Goal: Task Accomplishment & Management: Complete application form

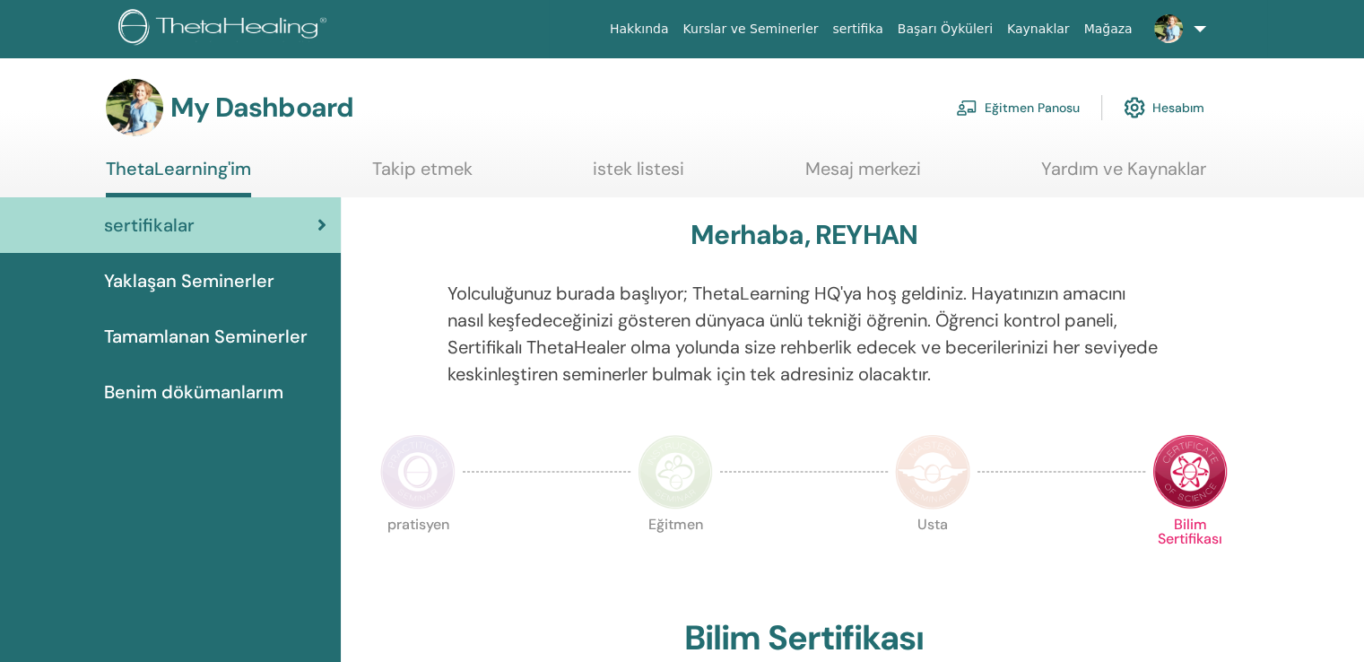
click at [1062, 106] on link "Eğitmen Panosu" at bounding box center [1018, 107] width 124 height 39
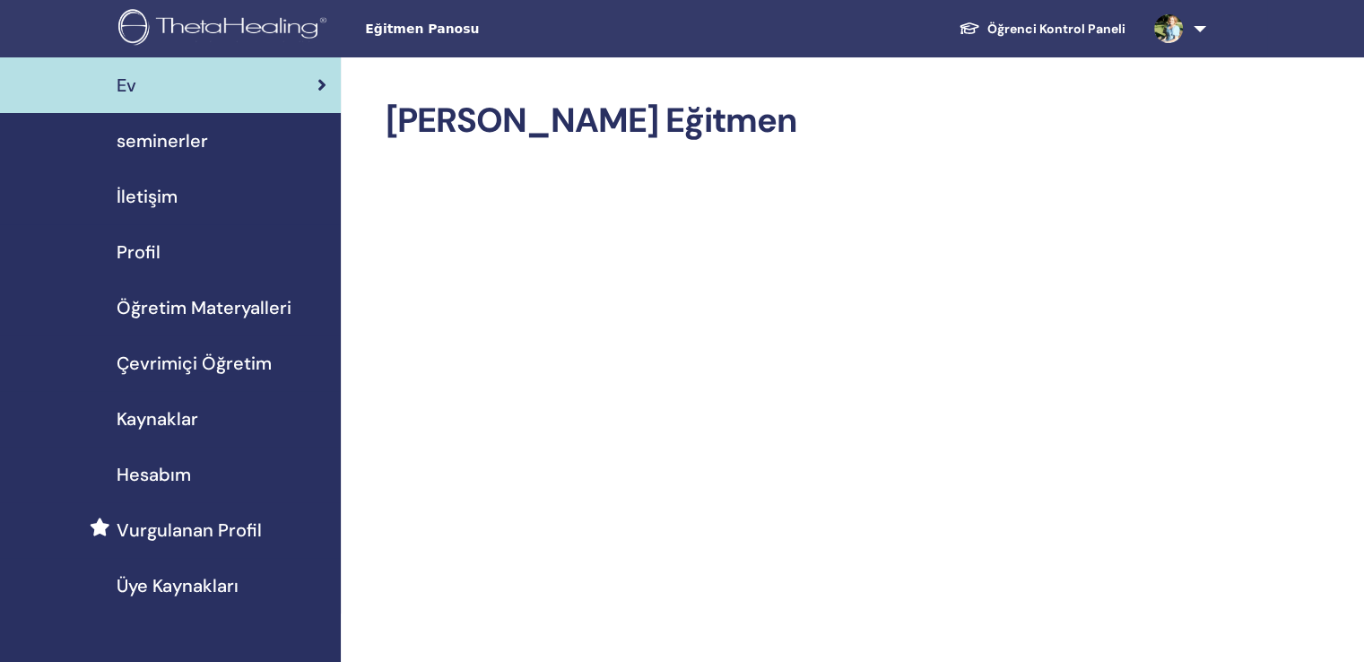
click at [165, 141] on span "seminerler" at bounding box center [162, 140] width 91 height 27
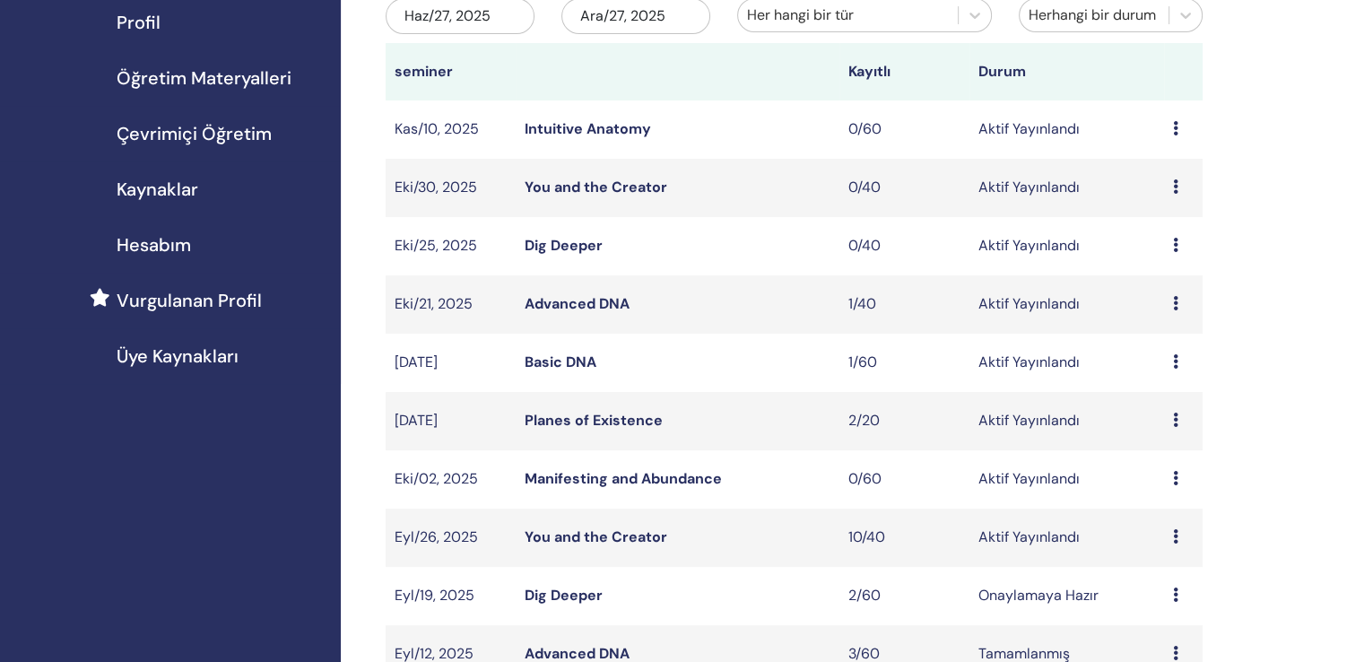
scroll to position [269, 0]
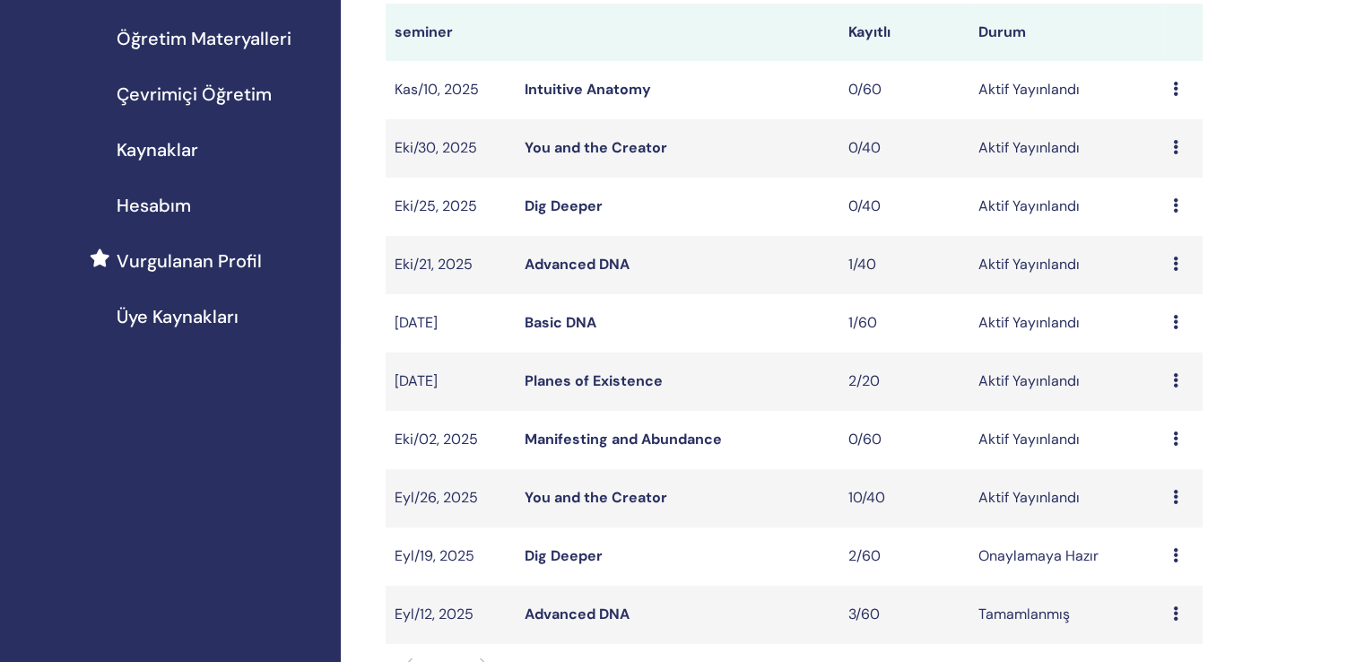
click at [1173, 431] on icon at bounding box center [1175, 438] width 5 height 14
click at [1172, 460] on link "Düzenlemek" at bounding box center [1167, 461] width 80 height 19
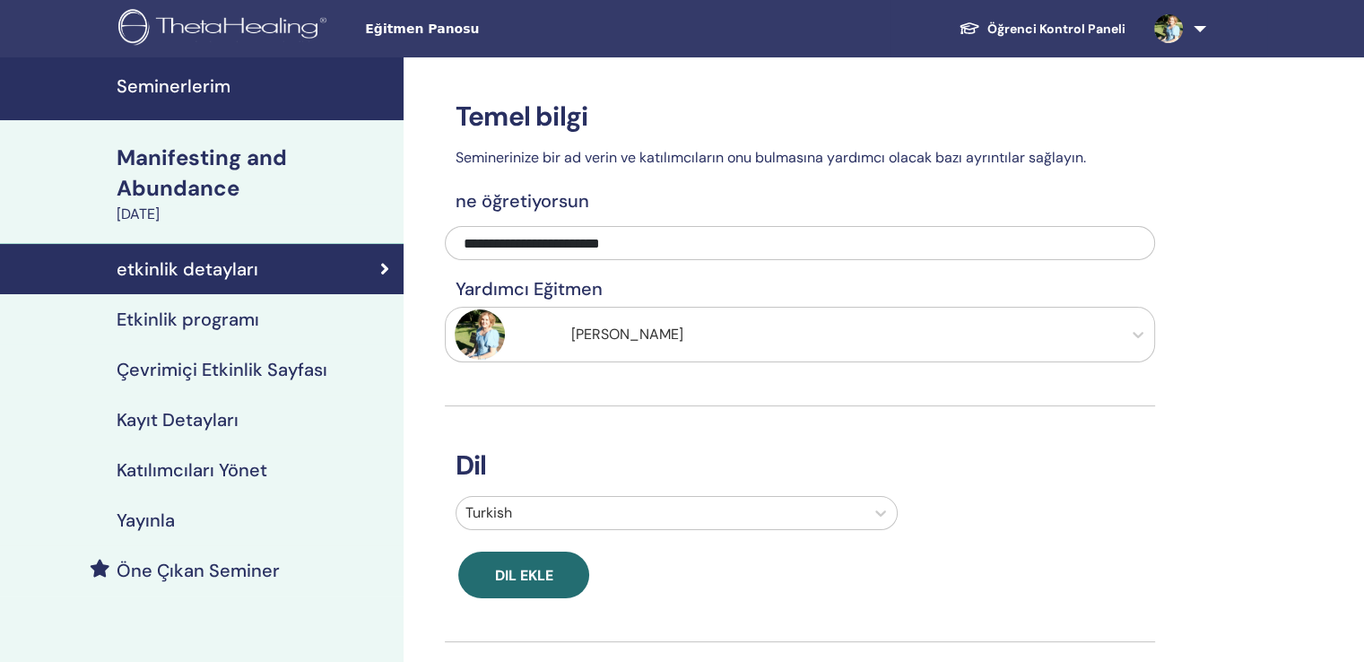
click at [182, 155] on div "Manifesting and Abundance" at bounding box center [255, 173] width 276 height 61
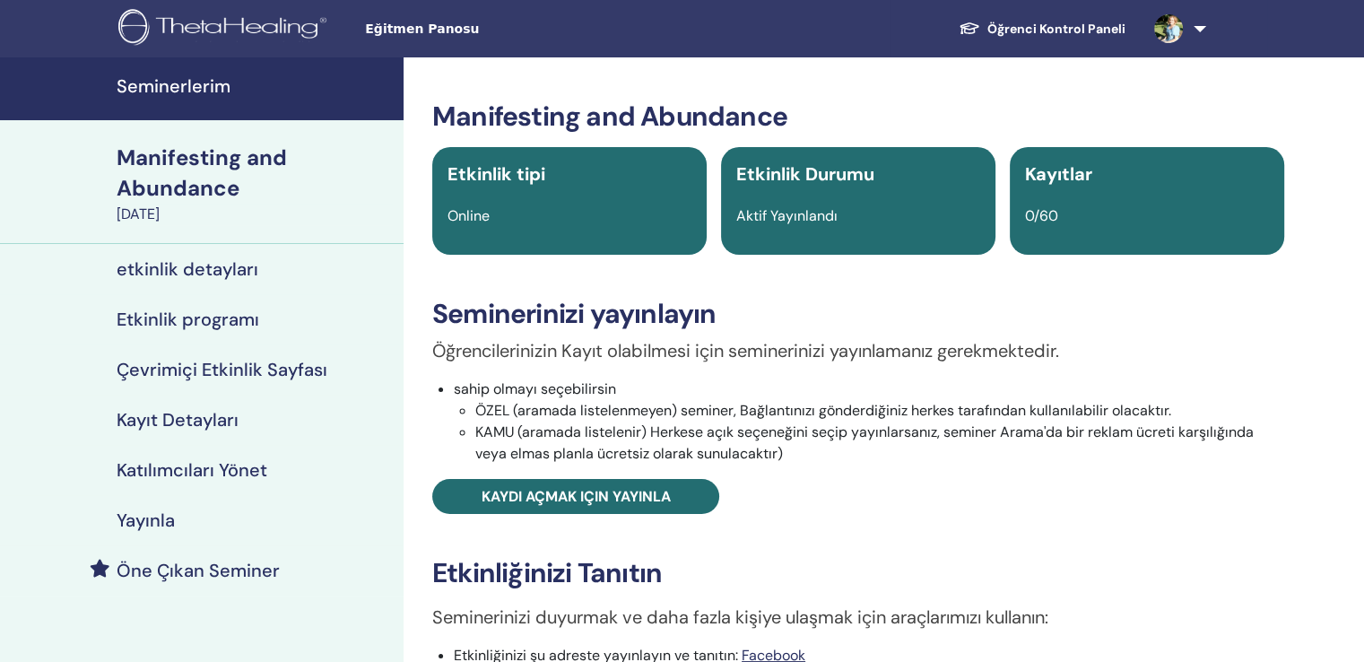
click at [169, 88] on h4 "Seminerlerim" at bounding box center [255, 86] width 276 height 22
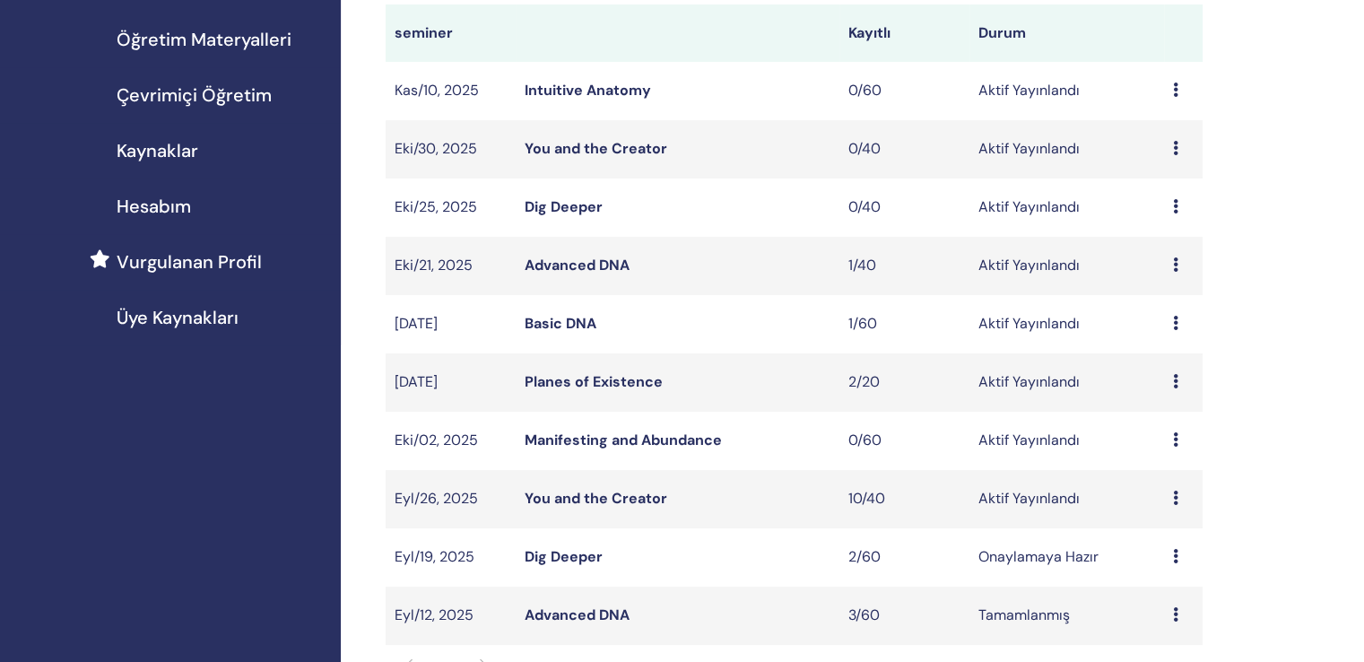
scroll to position [269, 0]
click at [1173, 431] on icon at bounding box center [1175, 438] width 5 height 14
click at [1146, 512] on p "İptal" at bounding box center [1167, 514] width 80 height 22
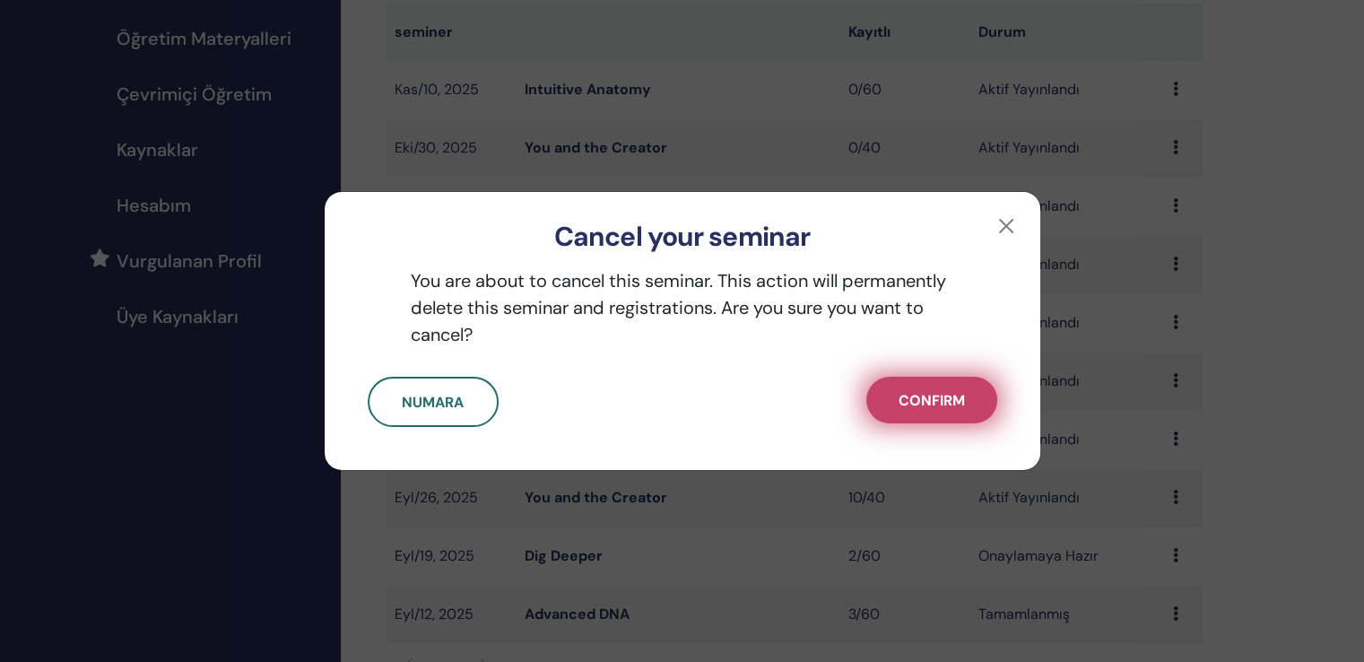
click at [953, 401] on span "Confirm" at bounding box center [931, 400] width 66 height 19
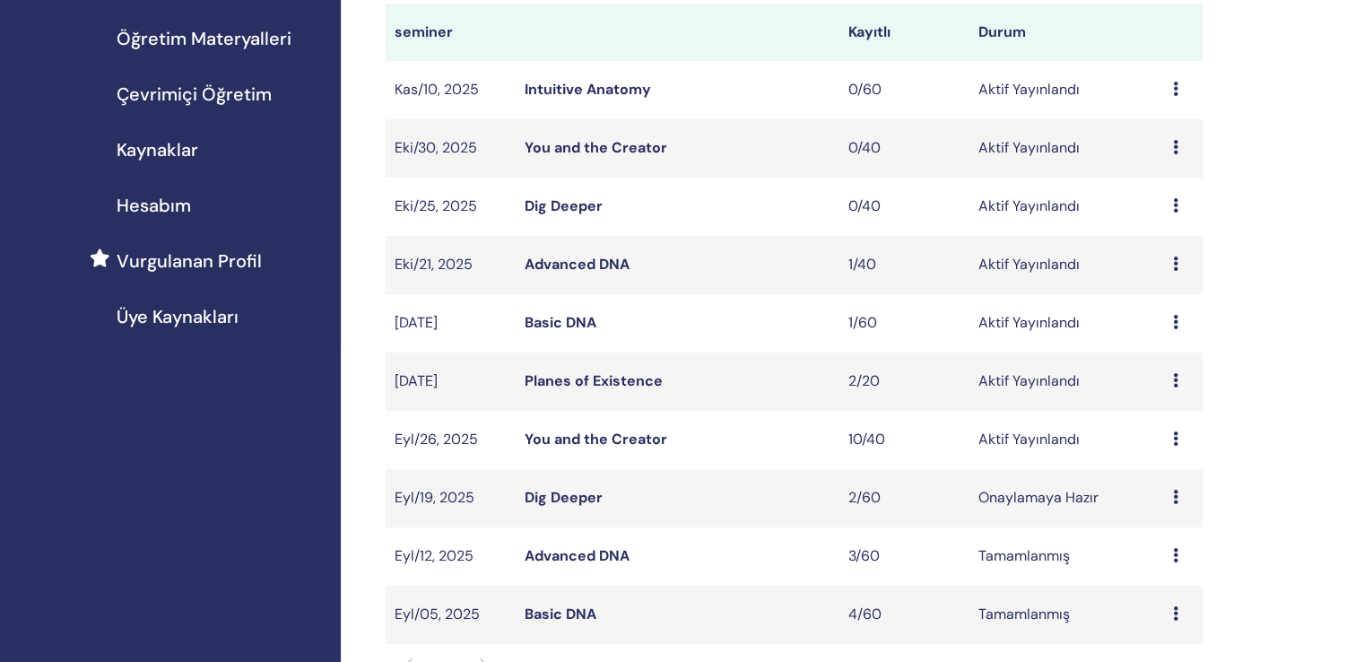
click at [625, 429] on link "You and the Creator" at bounding box center [595, 438] width 143 height 19
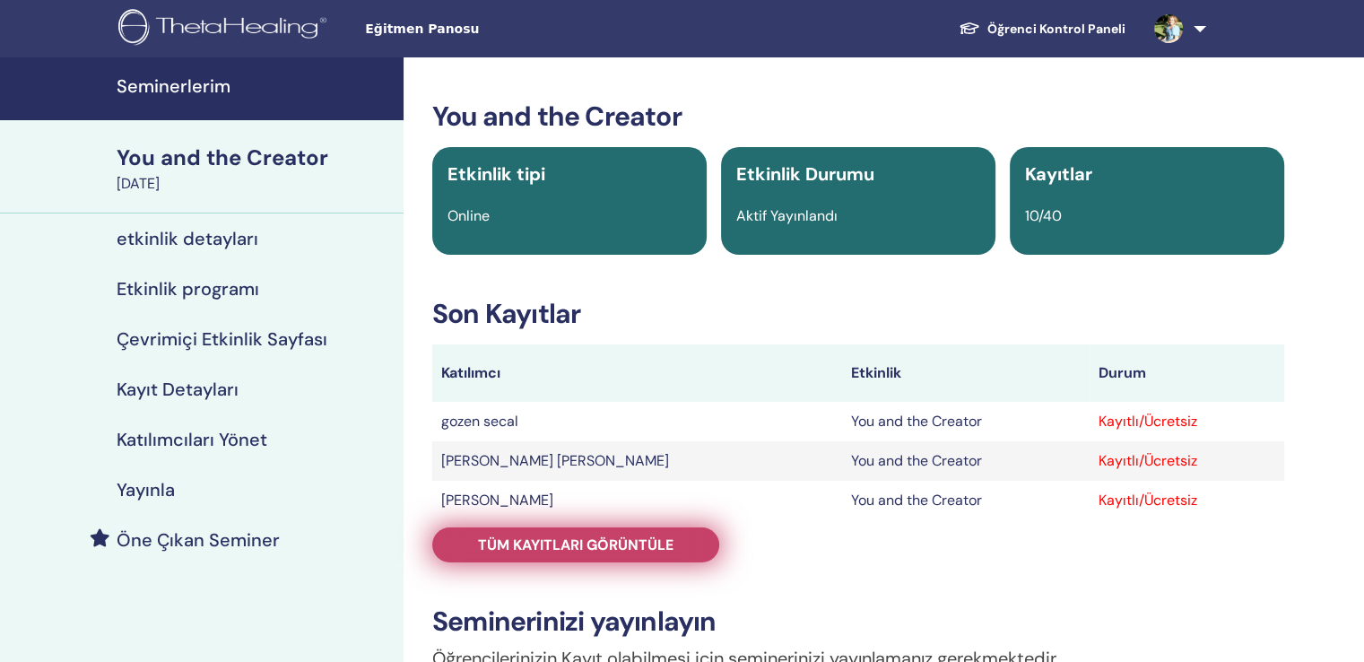
click at [613, 535] on span "Tüm kayıtları görüntüle" at bounding box center [575, 544] width 195 height 19
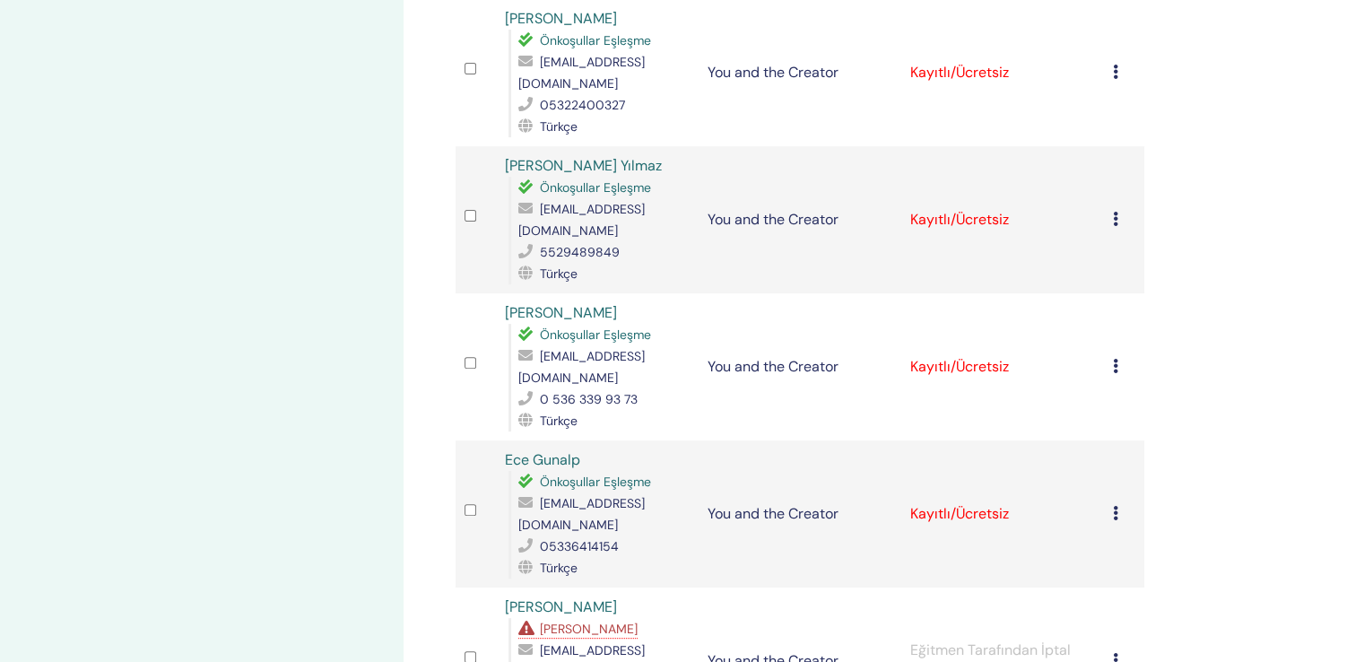
scroll to position [628, 0]
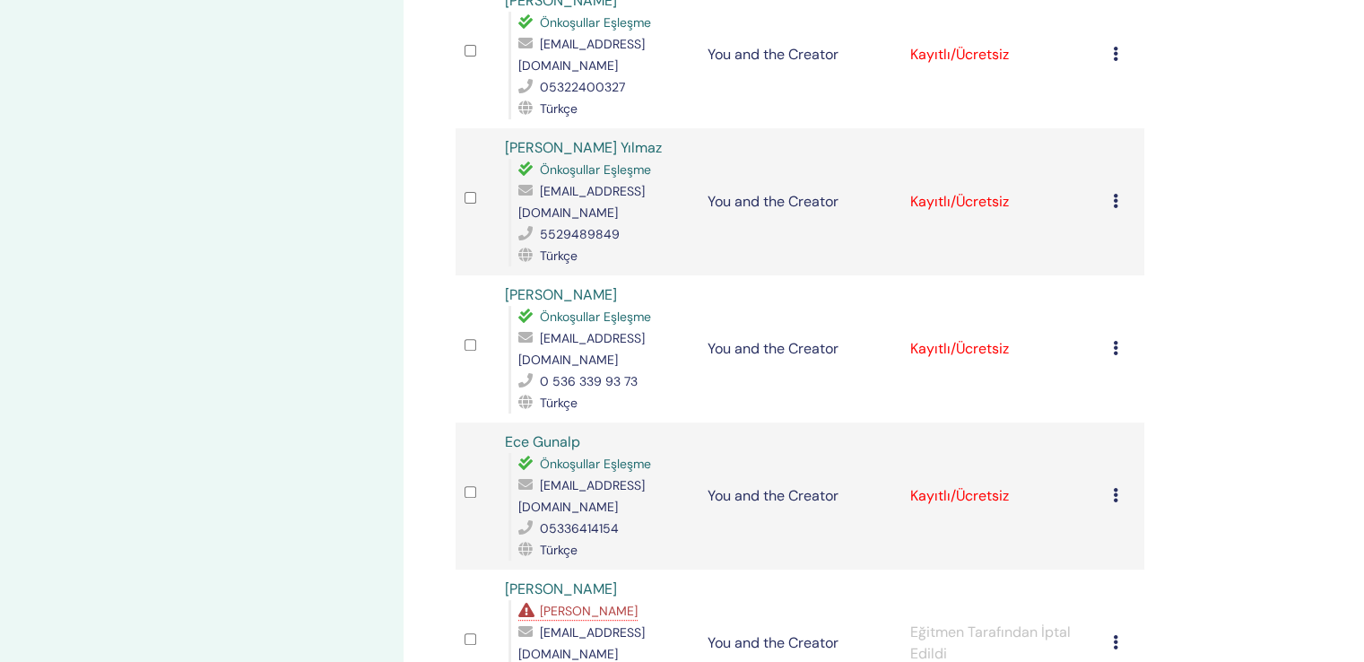
click at [1116, 488] on icon at bounding box center [1115, 495] width 5 height 14
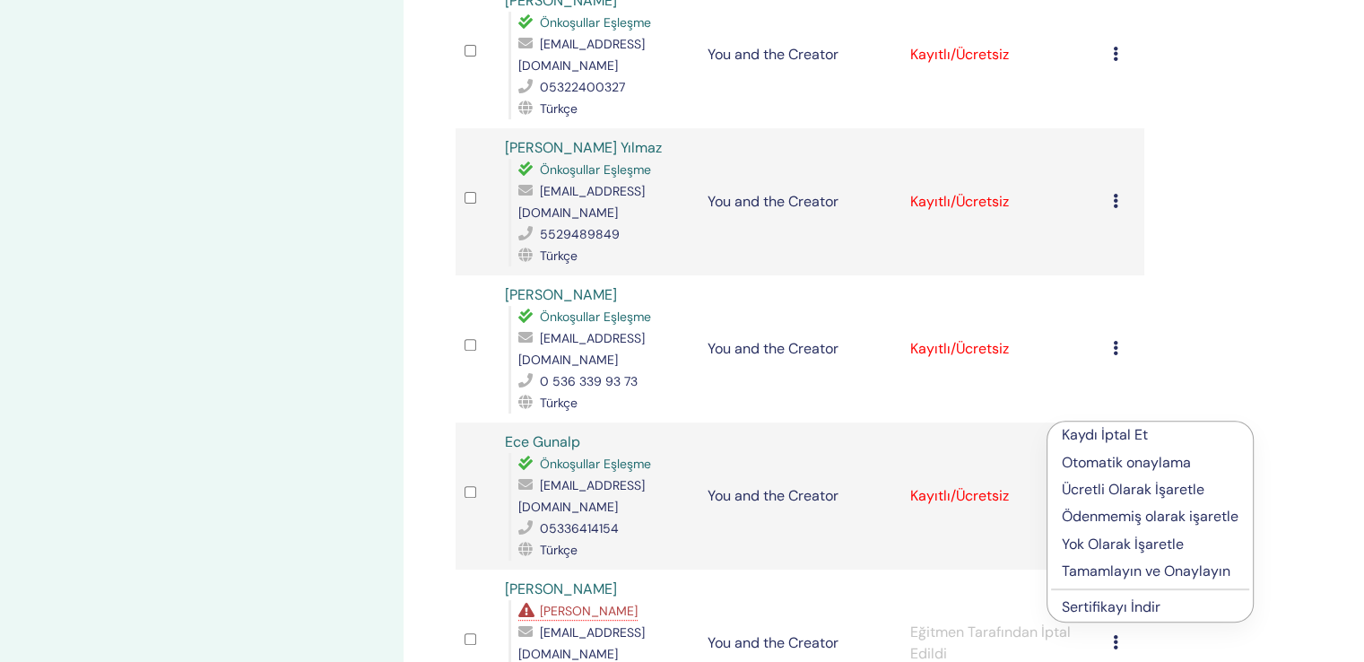
click at [1089, 436] on p "Kaydı İptal Et" at bounding box center [1149, 435] width 177 height 22
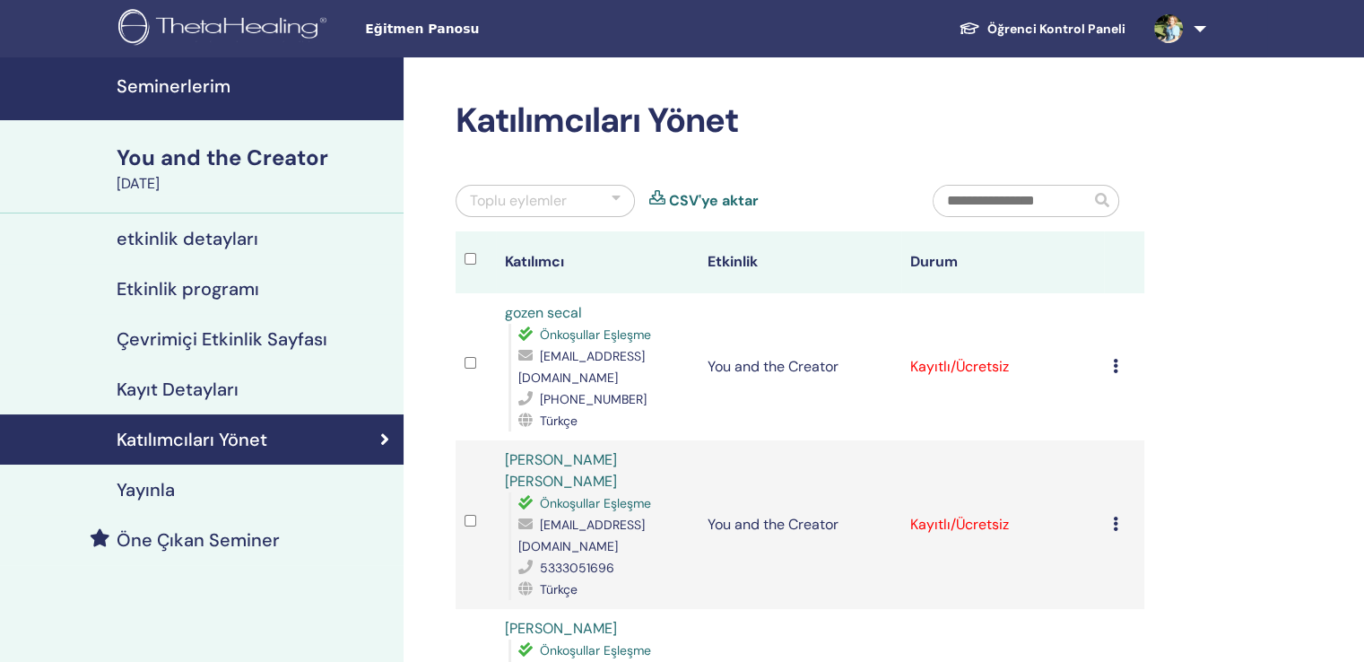
click at [1115, 359] on icon at bounding box center [1115, 366] width 5 height 14
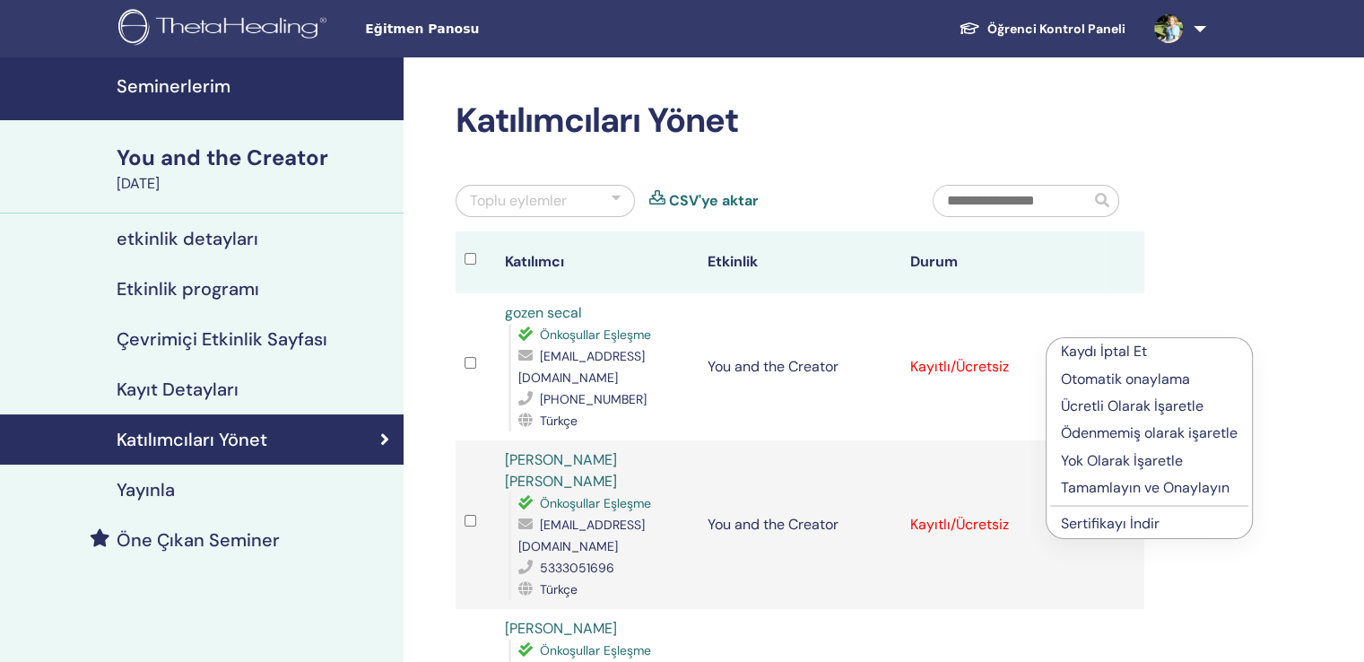
click at [1123, 477] on p "Tamamlayın ve Onaylayın" at bounding box center [1149, 488] width 177 height 22
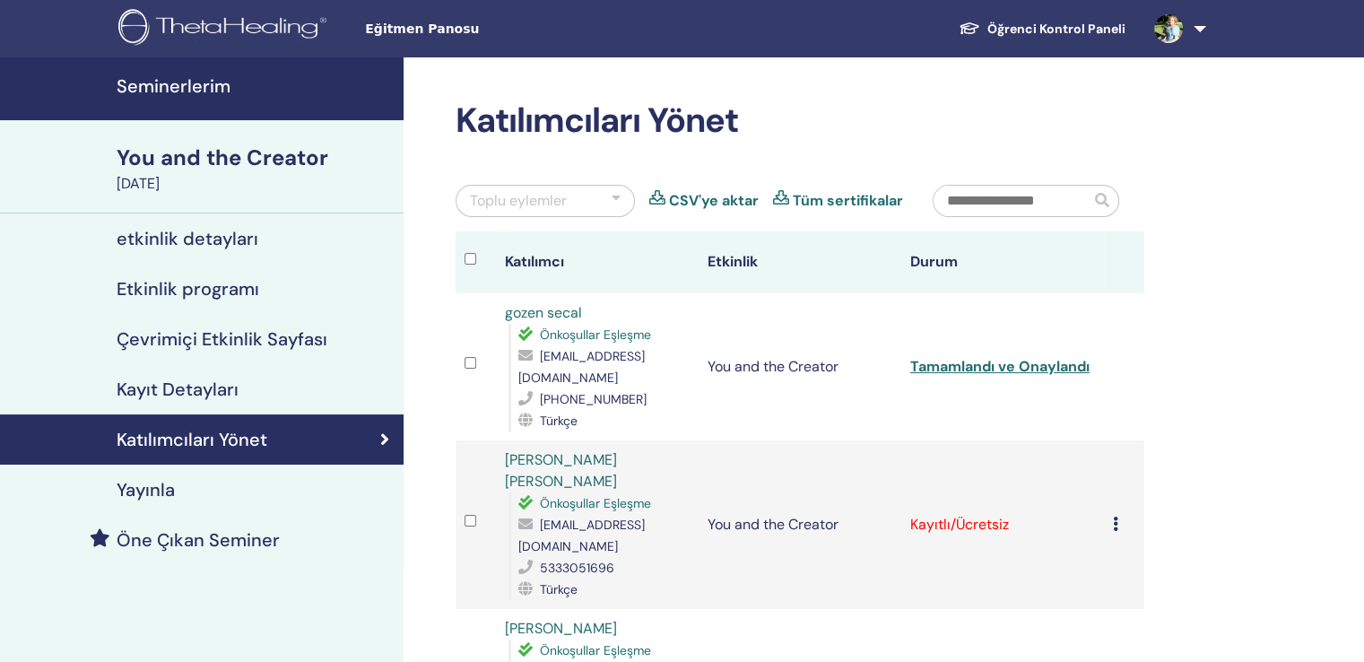
click at [1118, 516] on icon at bounding box center [1115, 523] width 5 height 14
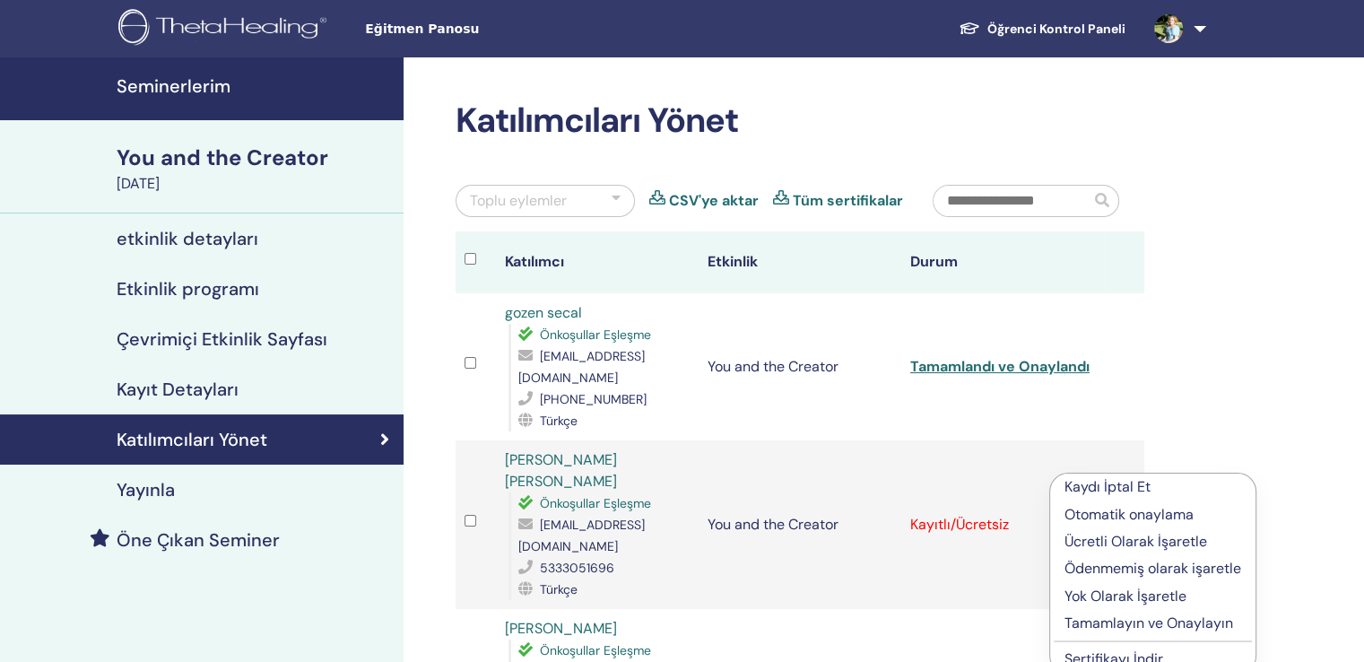
click at [1121, 612] on p "Tamamlayın ve Onaylayın" at bounding box center [1152, 623] width 177 height 22
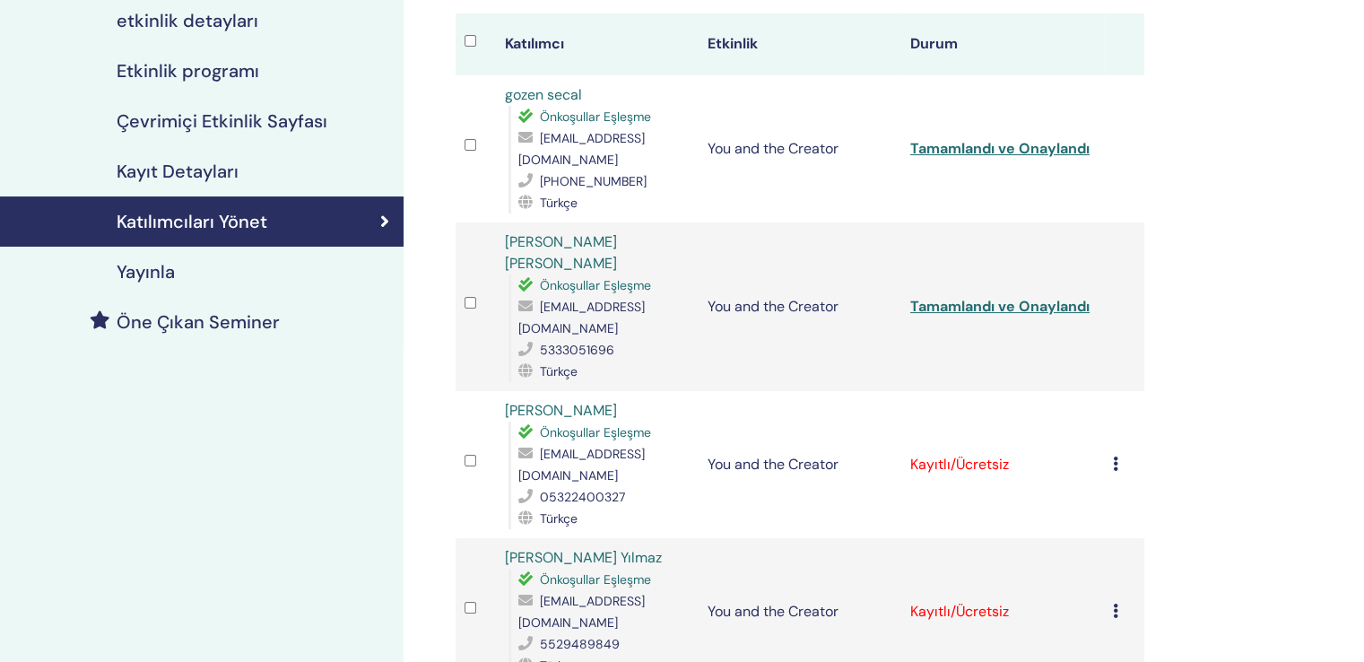
scroll to position [269, 0]
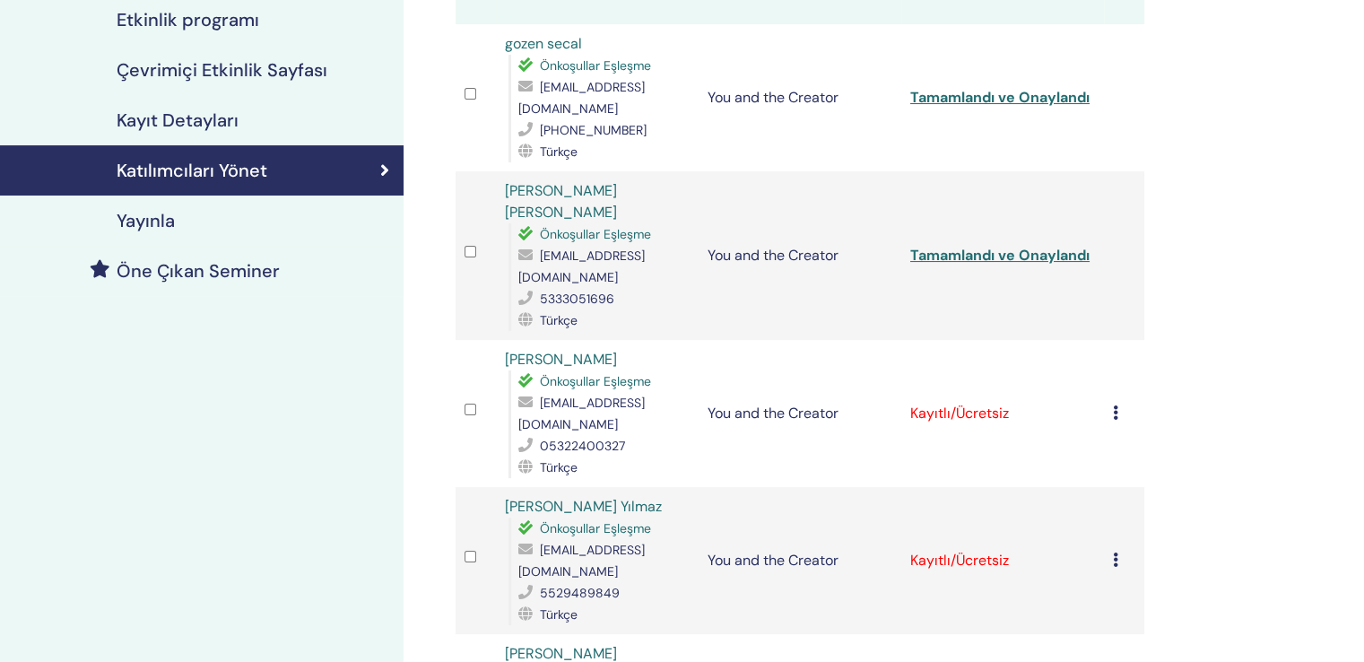
click at [1118, 405] on icon at bounding box center [1115, 412] width 5 height 14
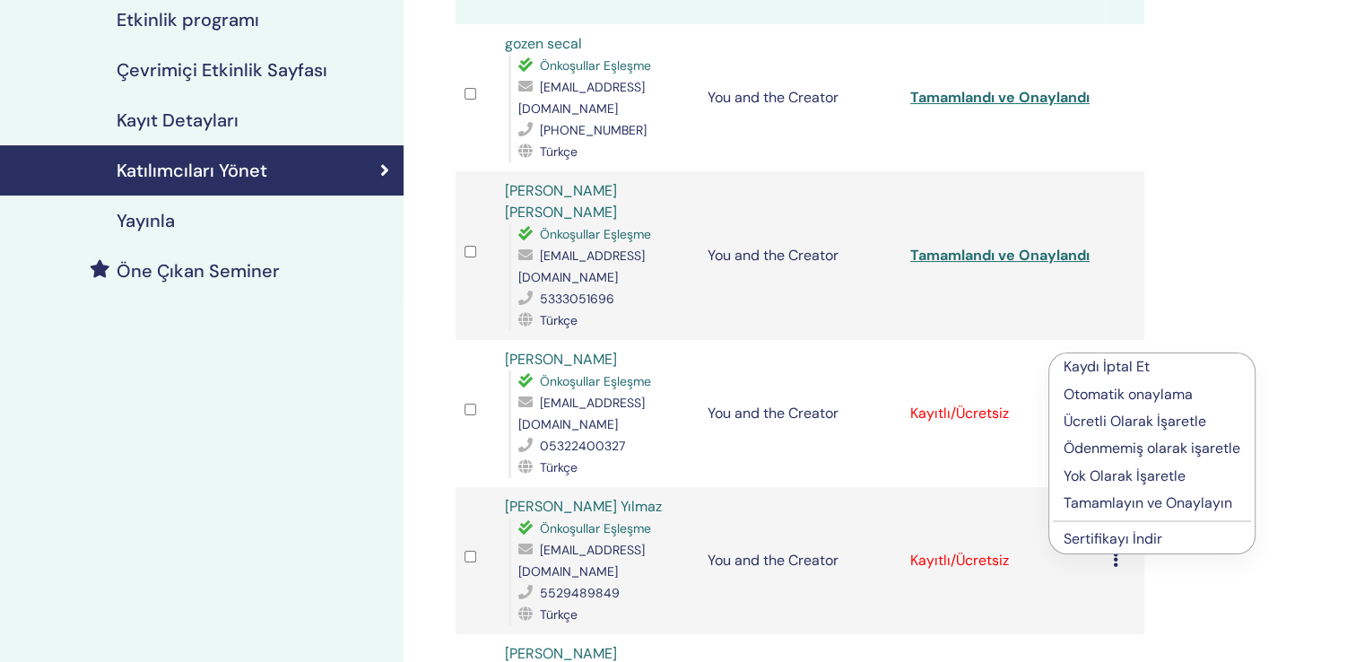
click at [1121, 492] on p "Tamamlayın ve Onaylayın" at bounding box center [1151, 503] width 177 height 22
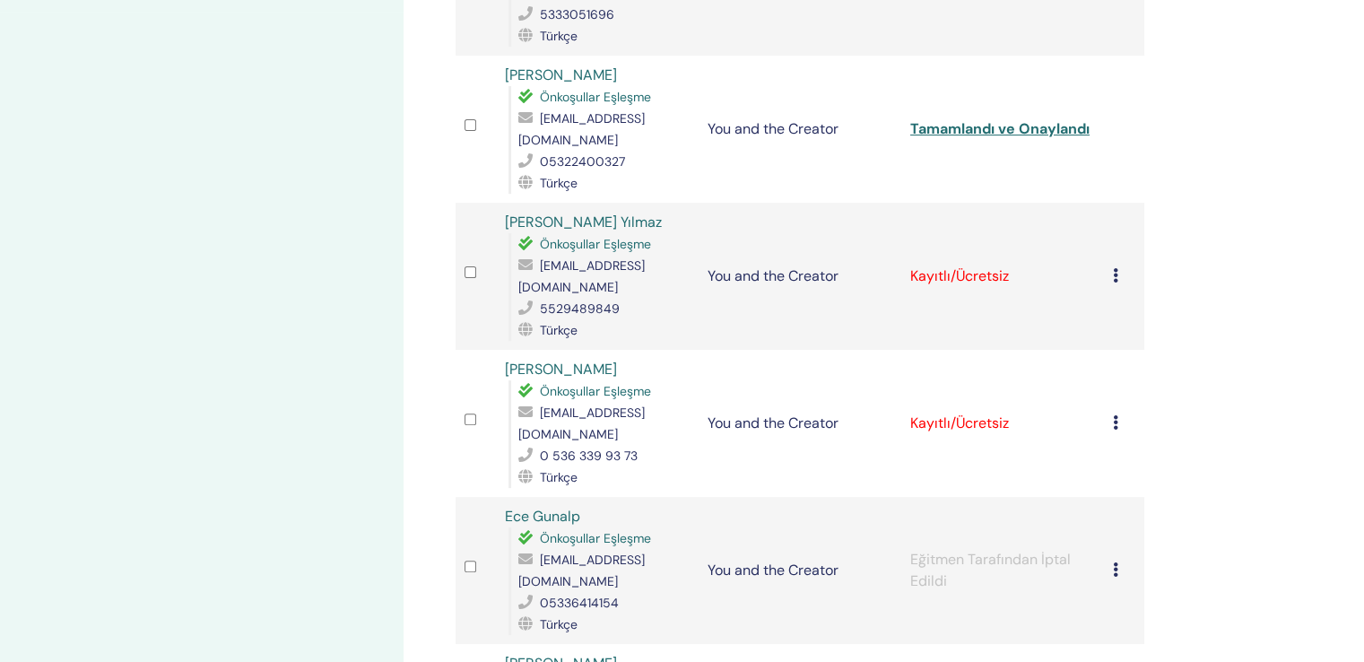
scroll to position [567, 0]
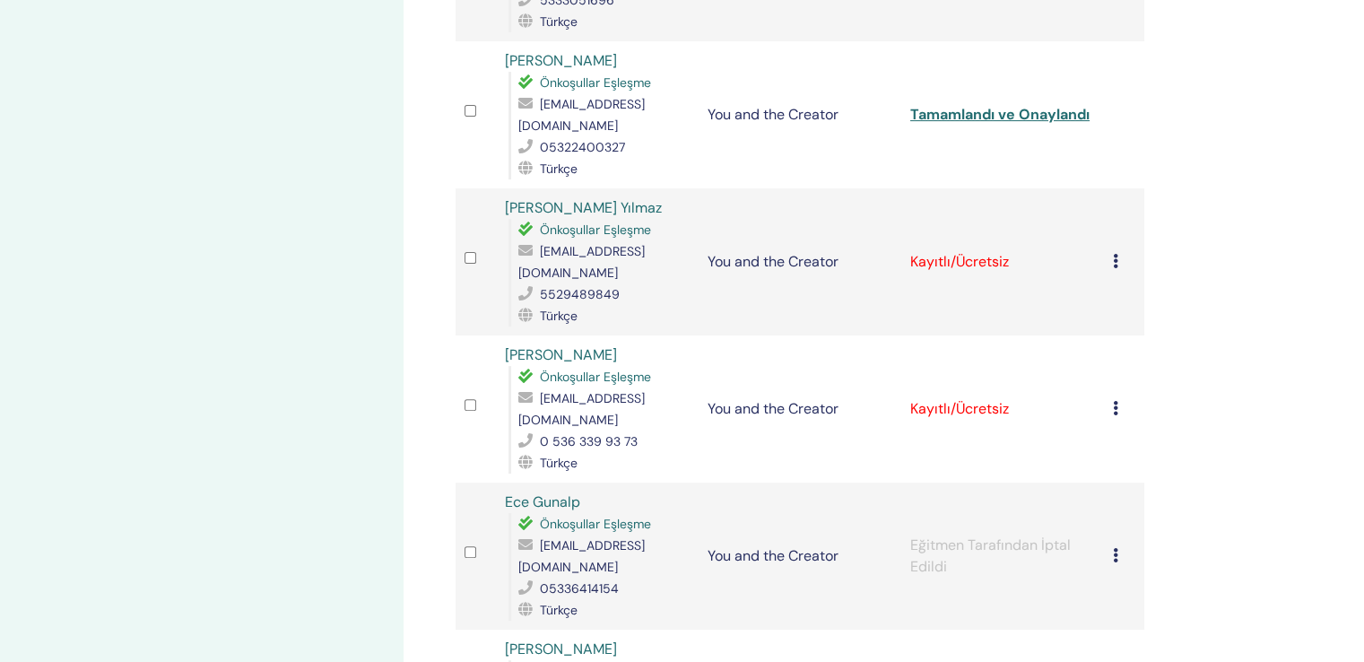
click at [1116, 254] on icon at bounding box center [1115, 261] width 5 height 14
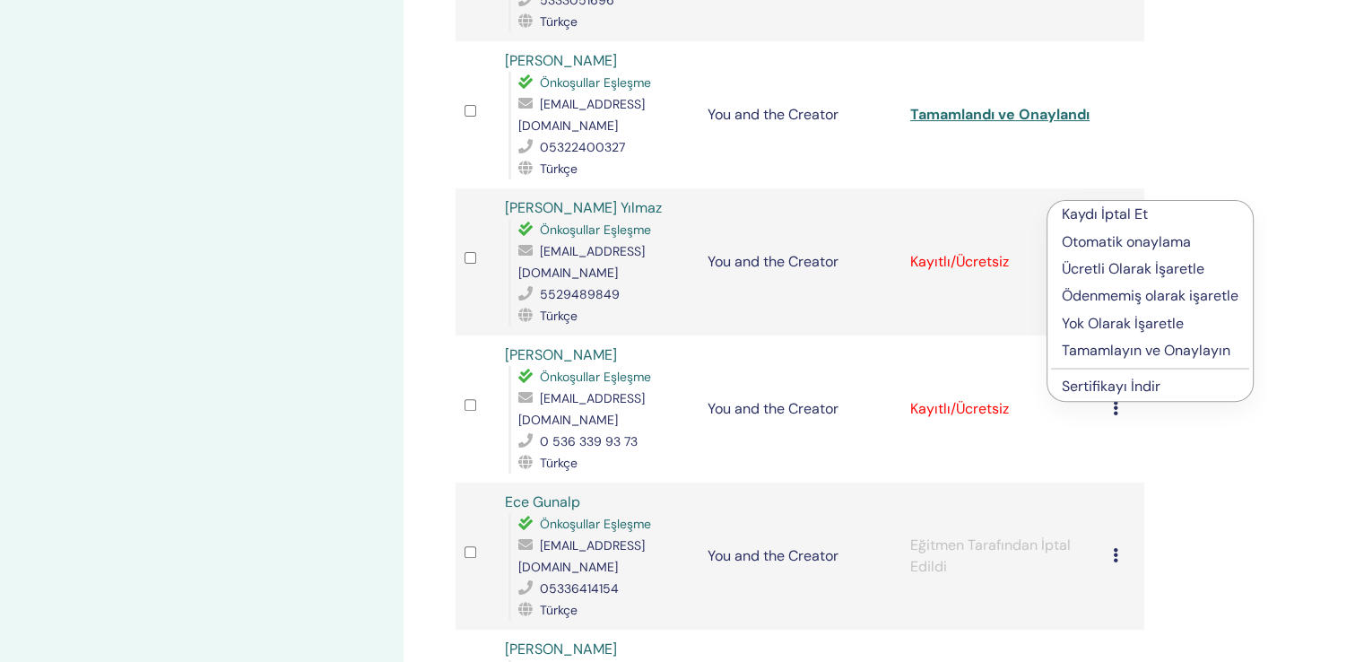
click at [1114, 340] on p "Tamamlayın ve Onaylayın" at bounding box center [1149, 351] width 177 height 22
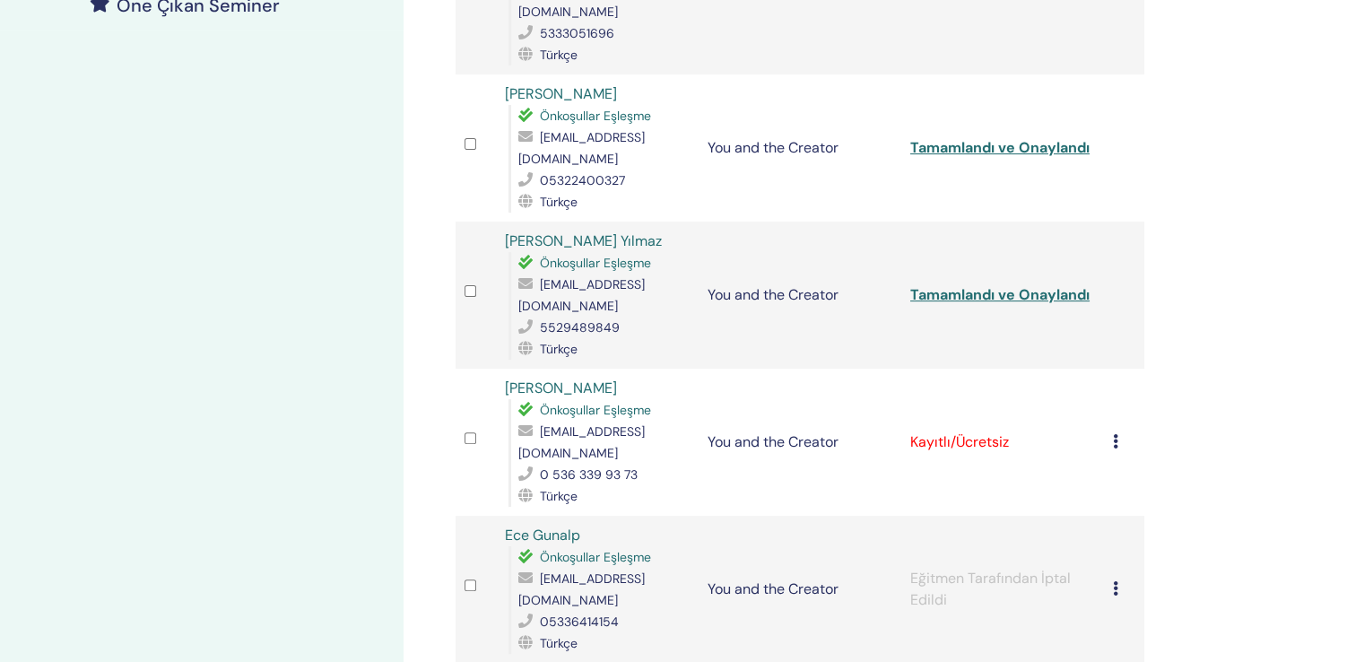
scroll to position [538, 0]
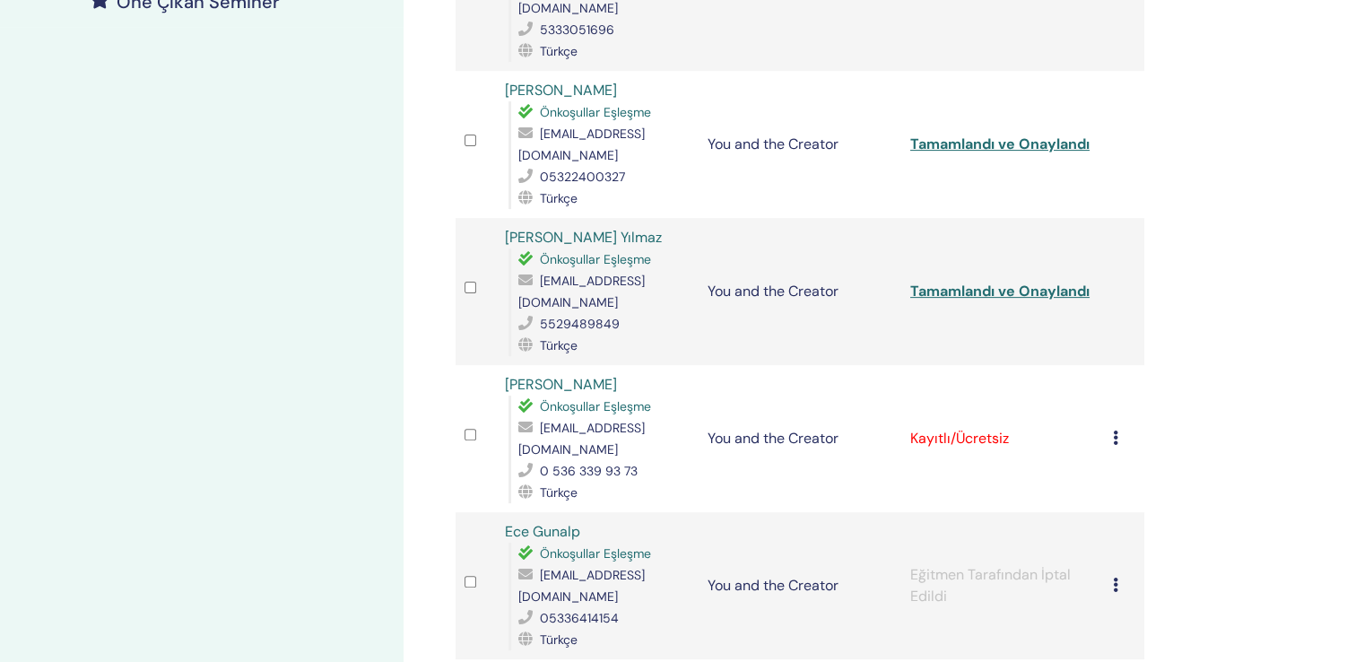
click at [1114, 430] on icon at bounding box center [1115, 437] width 5 height 14
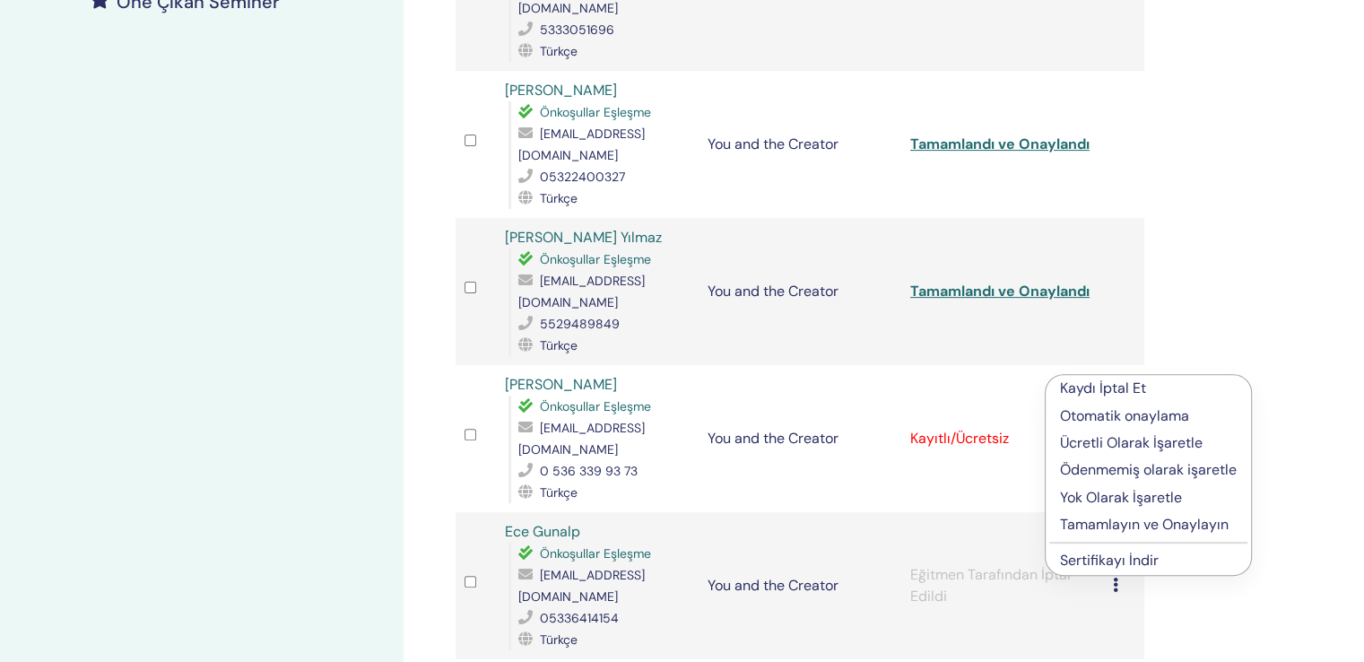
click at [1094, 514] on p "Tamamlayın ve Onaylayın" at bounding box center [1148, 525] width 177 height 22
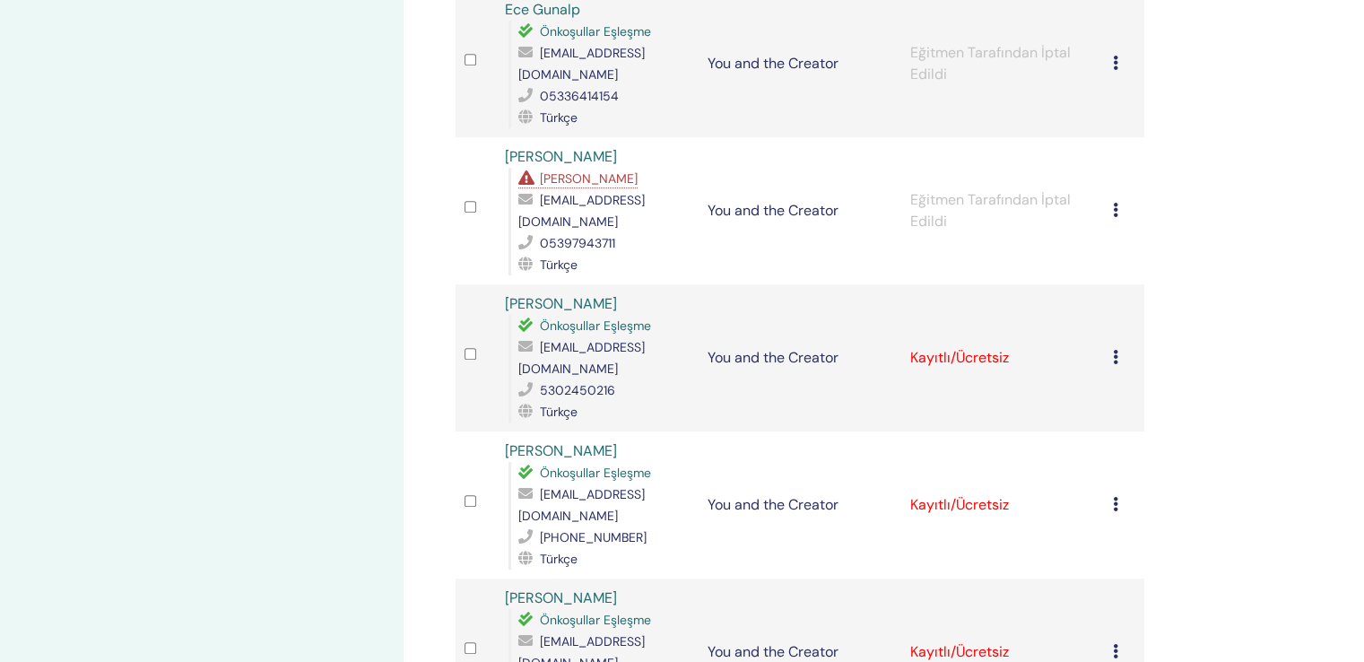
scroll to position [1076, 0]
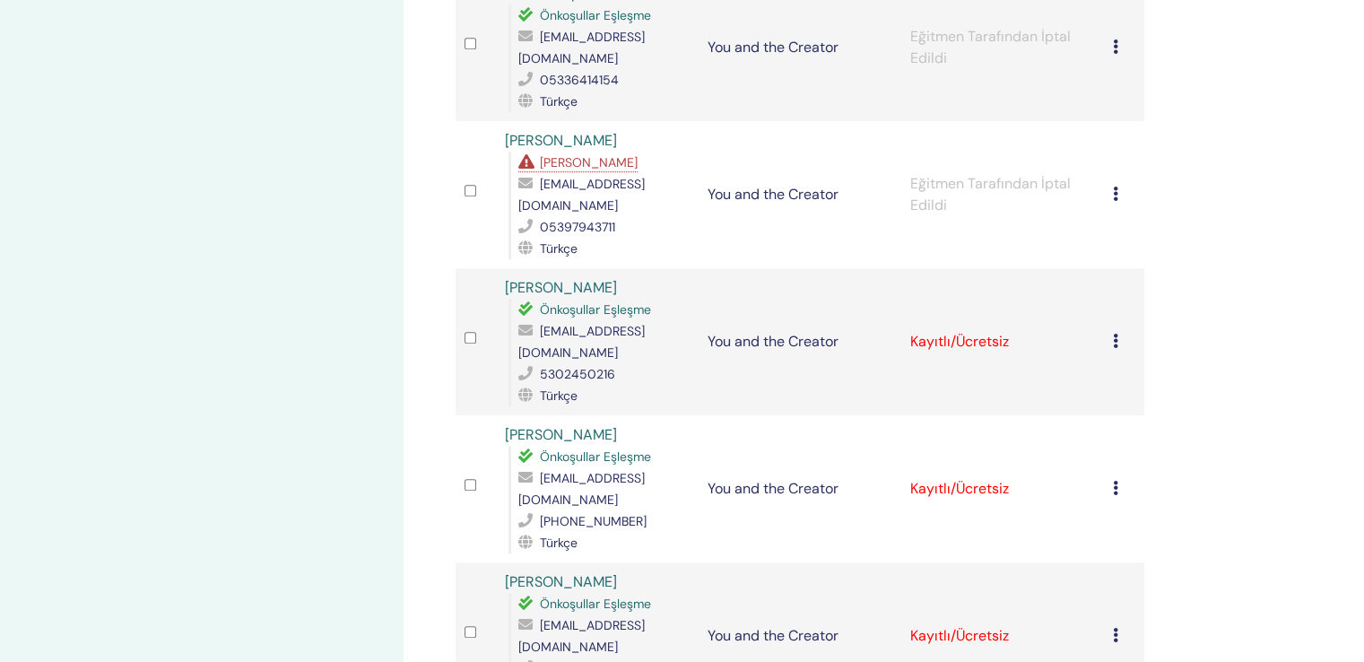
click at [1113, 268] on td "Kaydı İptal Et Otomatik onaylama Ücretli Olarak İşaretle Ödenmemiş olarak işare…" at bounding box center [1124, 341] width 40 height 147
click at [1116, 333] on icon at bounding box center [1115, 340] width 5 height 14
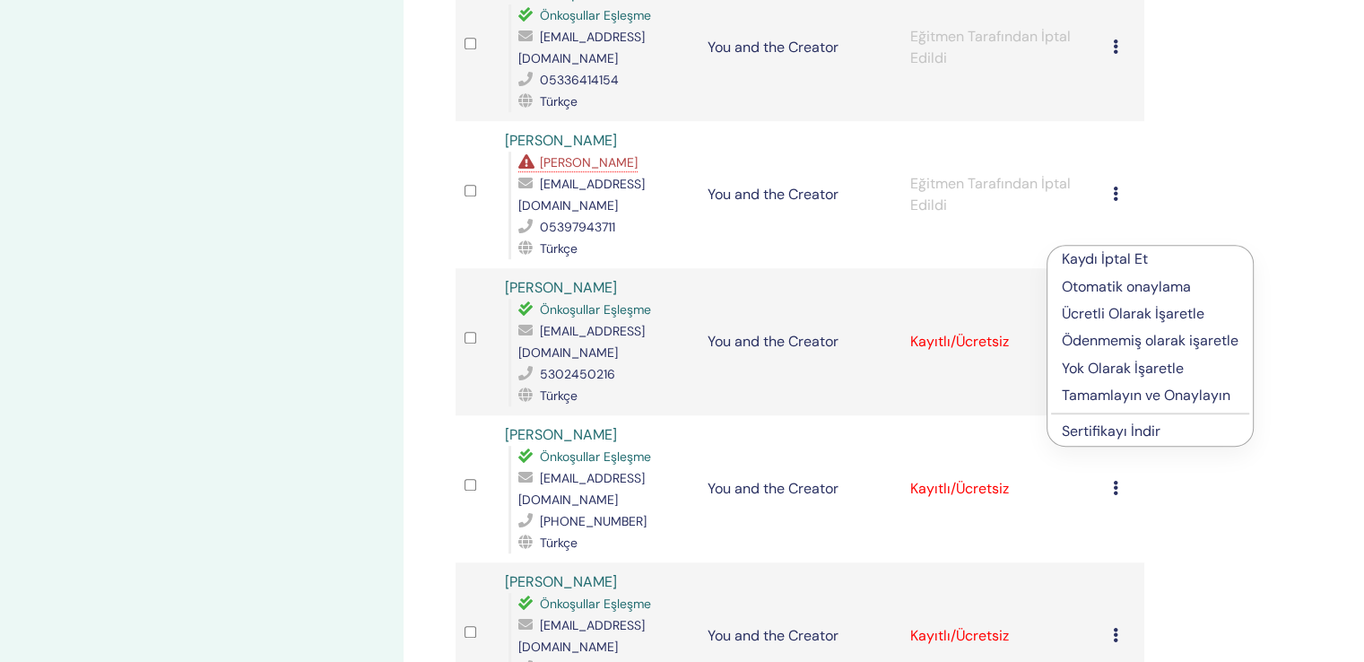
click at [1119, 385] on p "Tamamlayın ve Onaylayın" at bounding box center [1149, 396] width 177 height 22
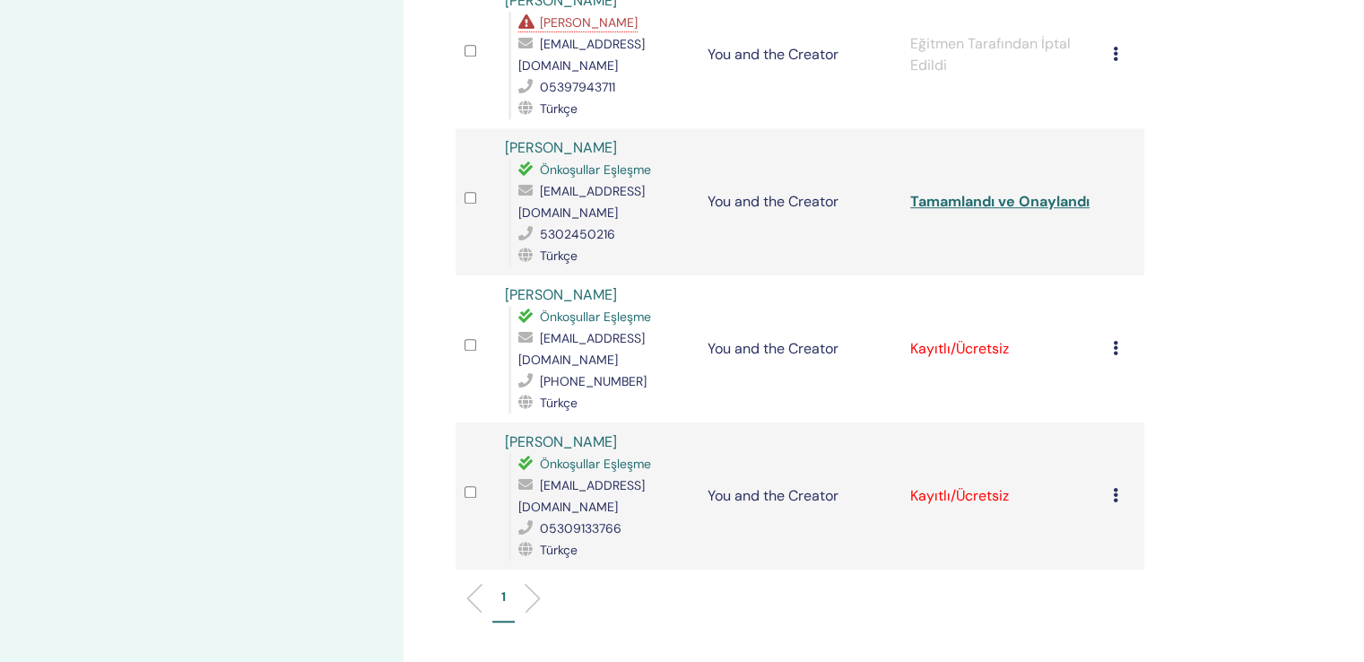
scroll to position [1255, 0]
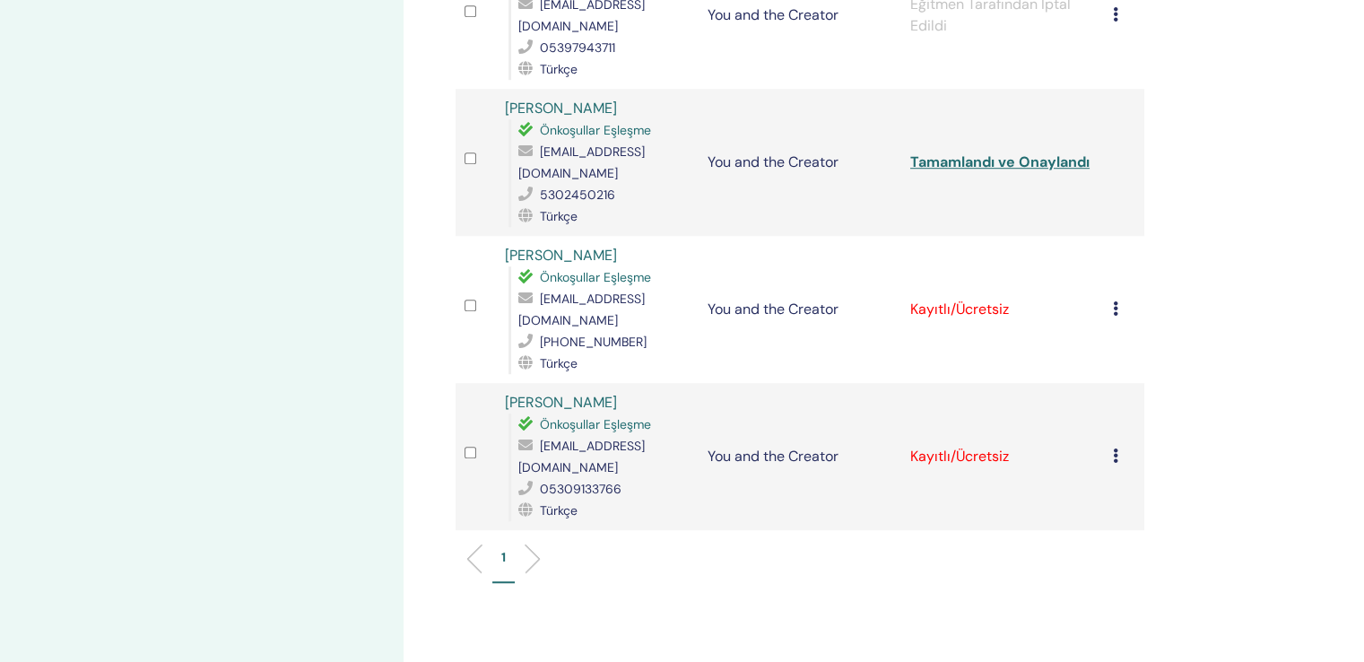
click at [1115, 301] on icon at bounding box center [1115, 308] width 5 height 14
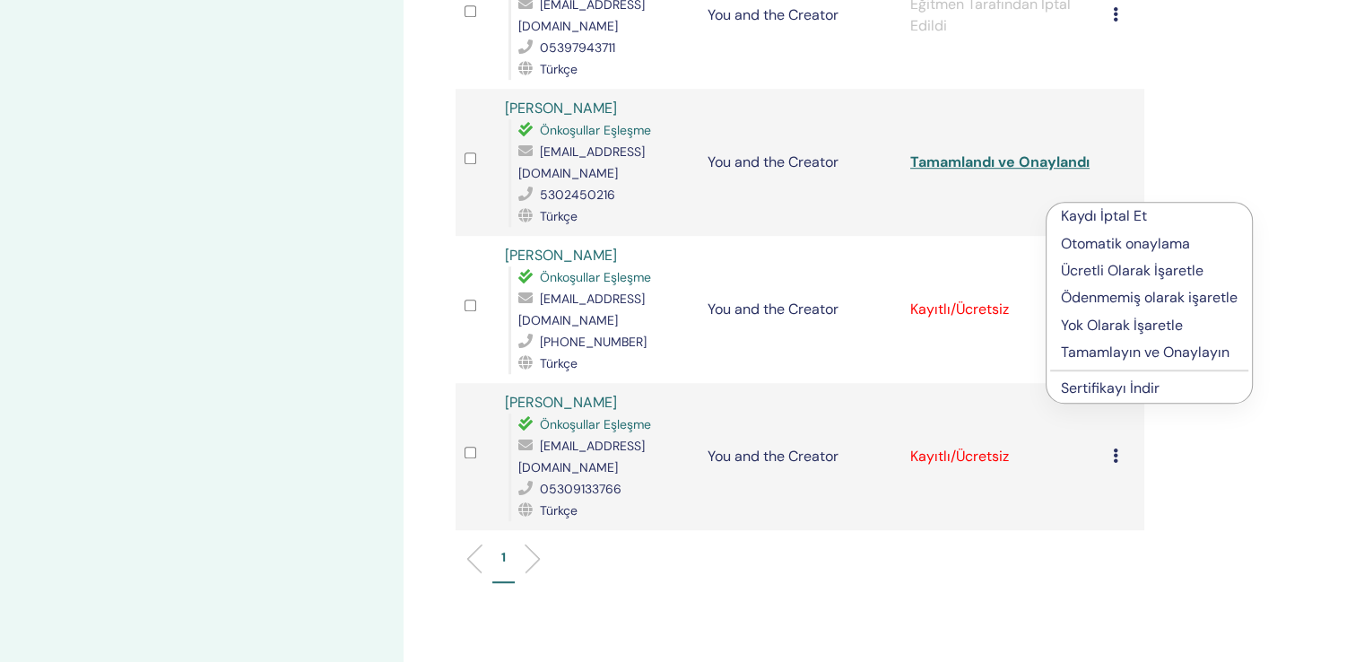
click at [1121, 342] on p "Tamamlayın ve Onaylayın" at bounding box center [1149, 353] width 177 height 22
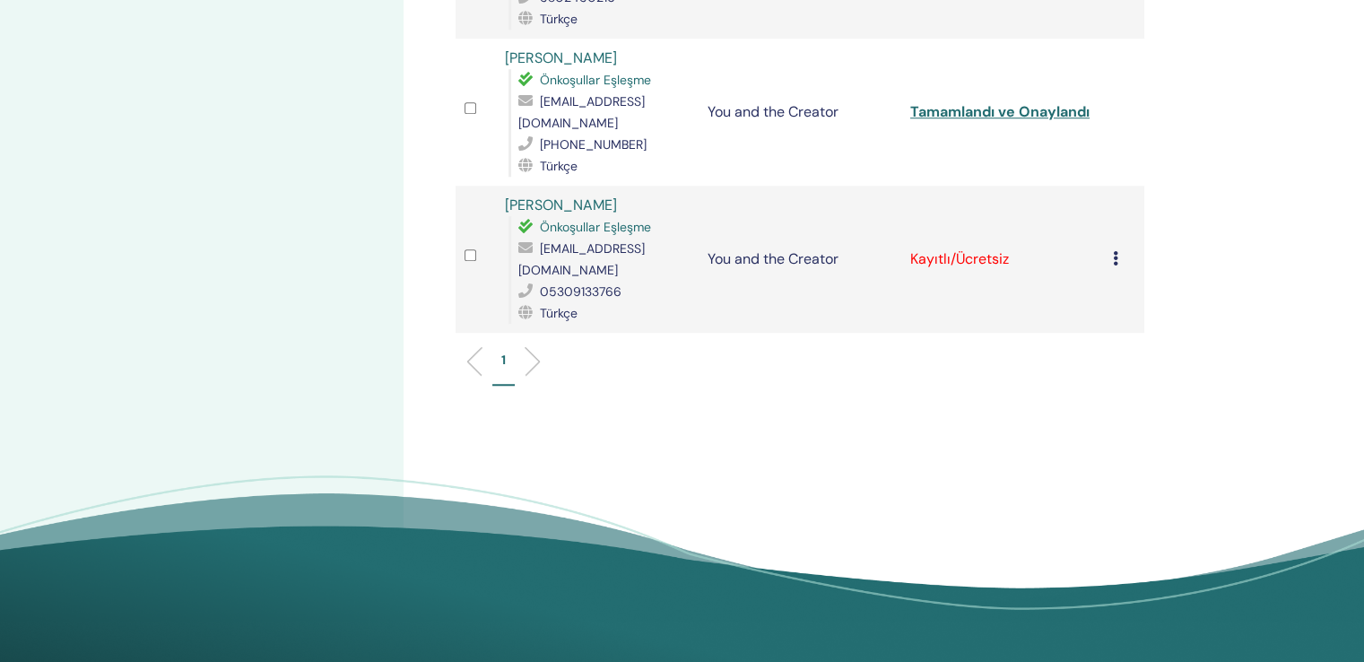
scroll to position [1464, 0]
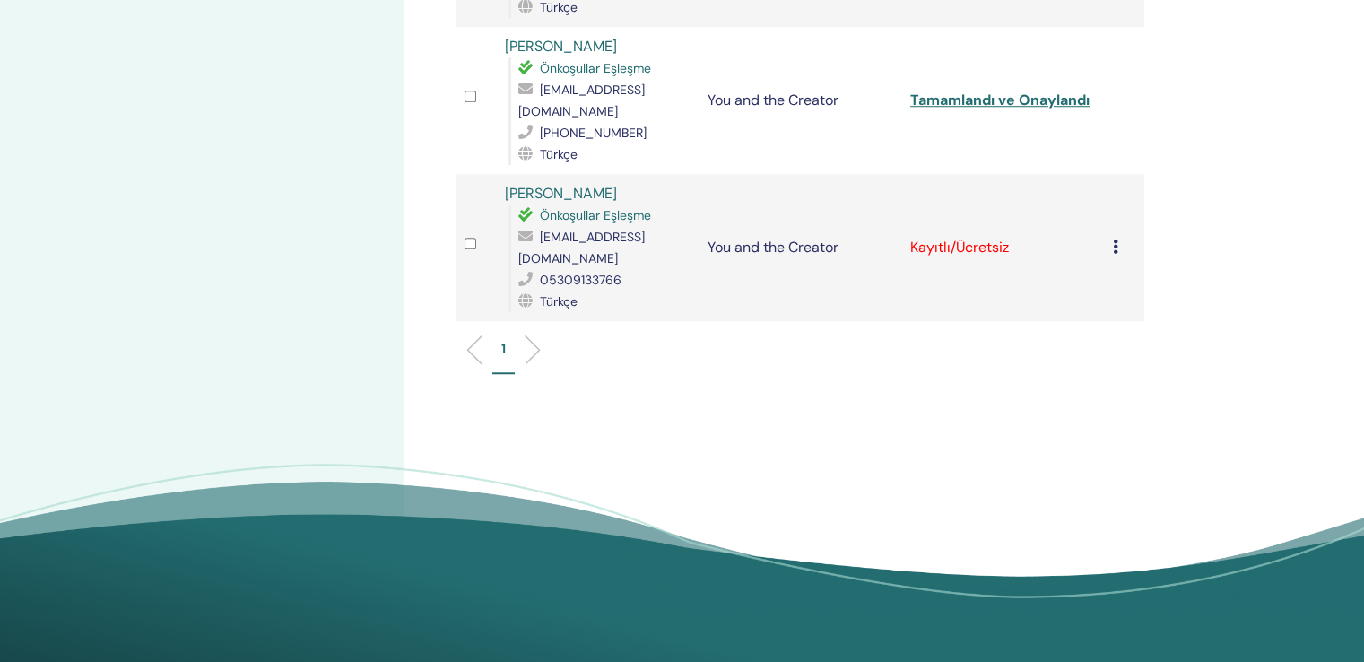
click at [1114, 239] on icon at bounding box center [1115, 246] width 5 height 14
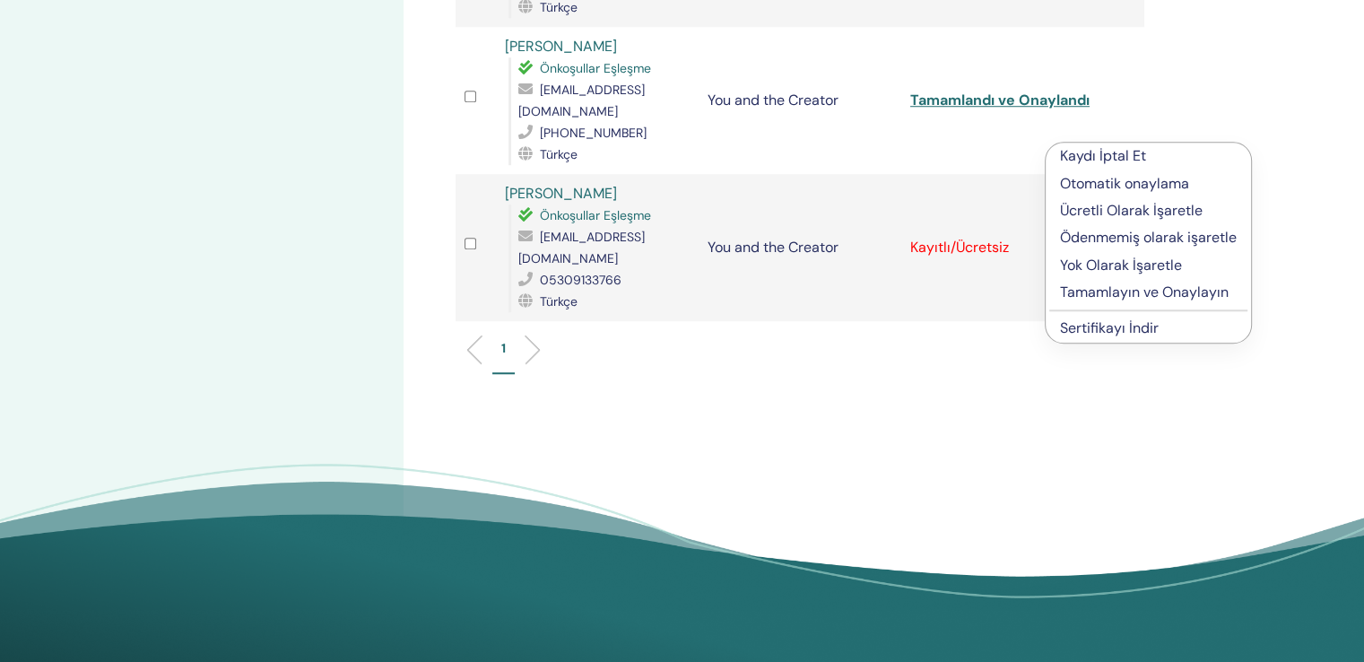
click at [1113, 281] on p "Tamamlayın ve Onaylayın" at bounding box center [1148, 292] width 177 height 22
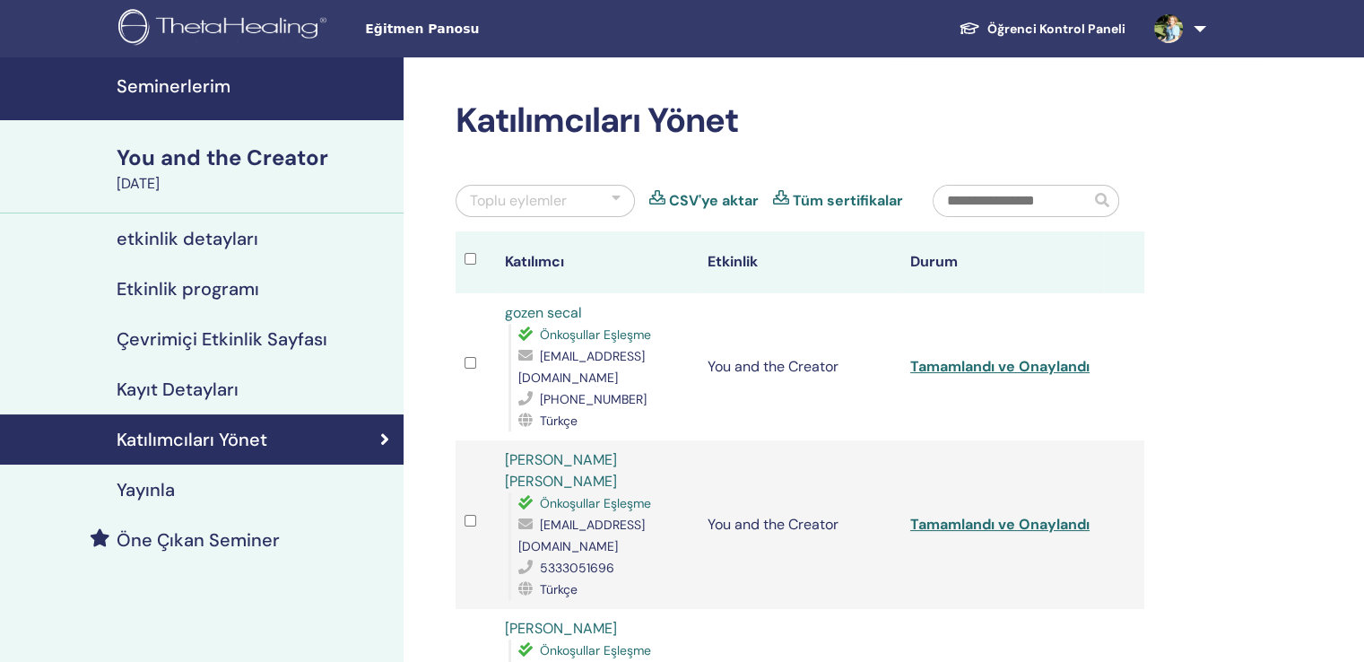
click at [200, 83] on h4 "Seminerlerim" at bounding box center [255, 86] width 276 height 22
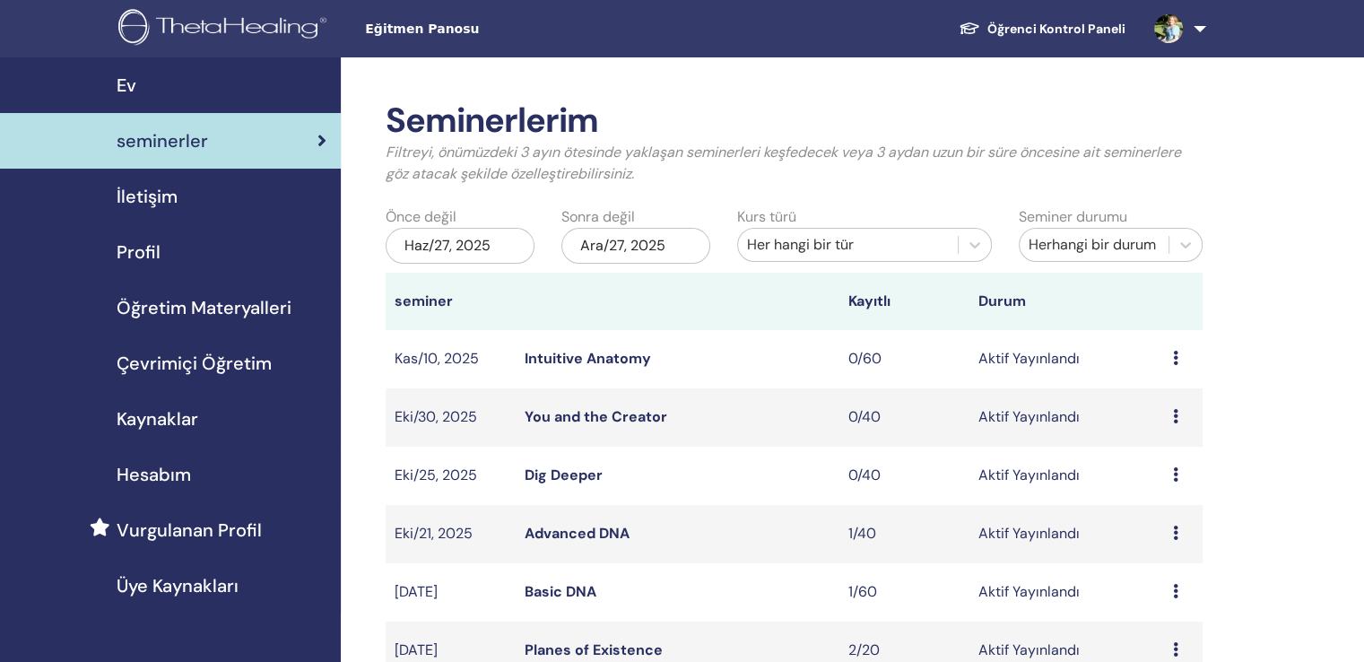
click at [173, 134] on span "seminerler" at bounding box center [162, 140] width 91 height 27
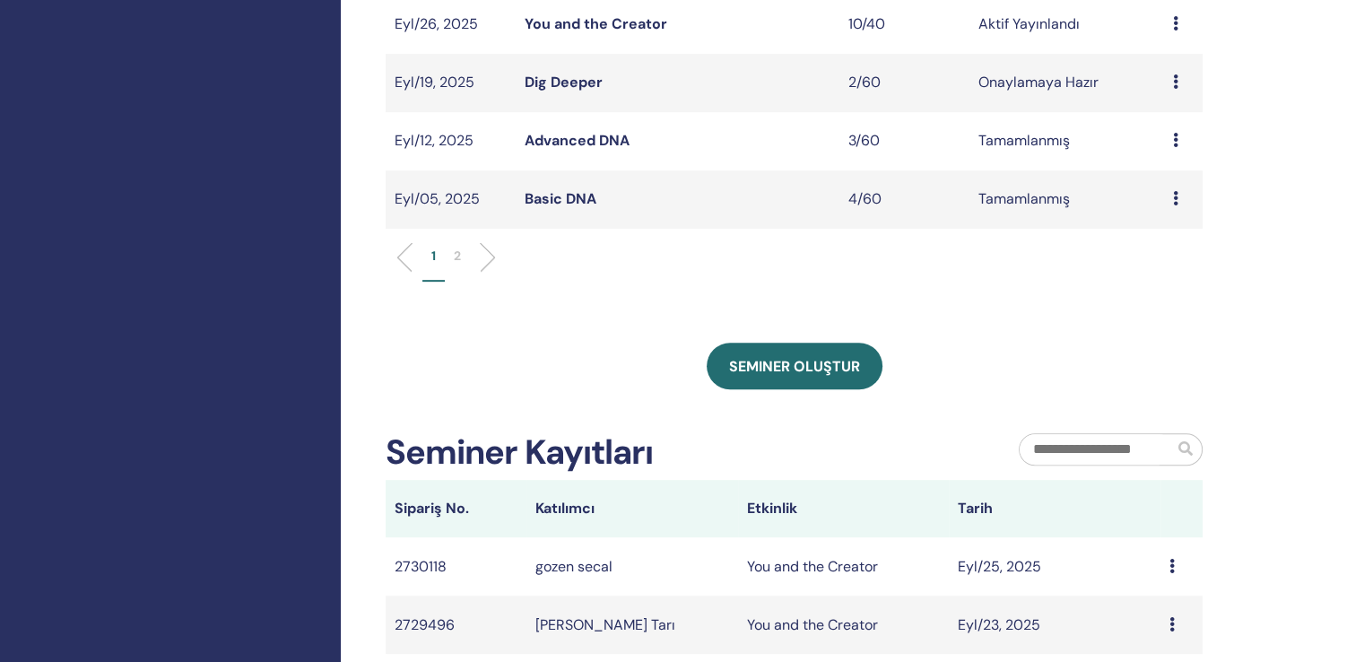
scroll to position [628, 0]
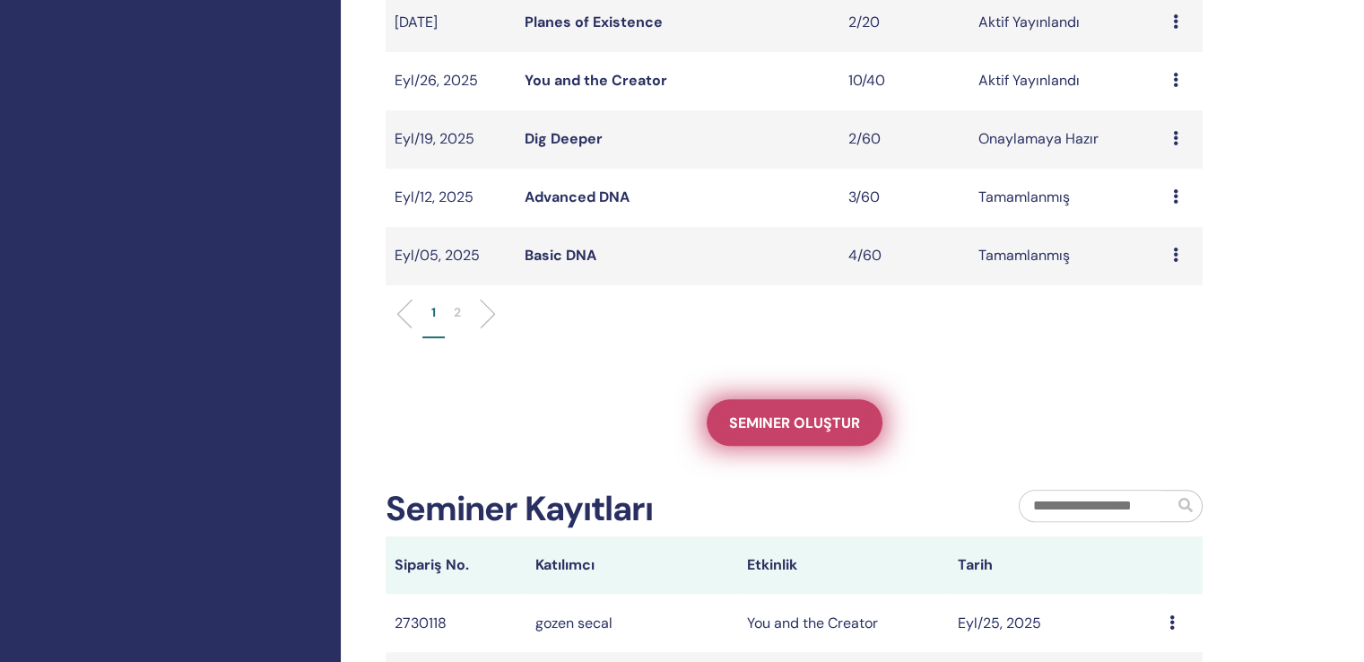
click at [799, 413] on span "Seminer oluştur" at bounding box center [794, 422] width 131 height 19
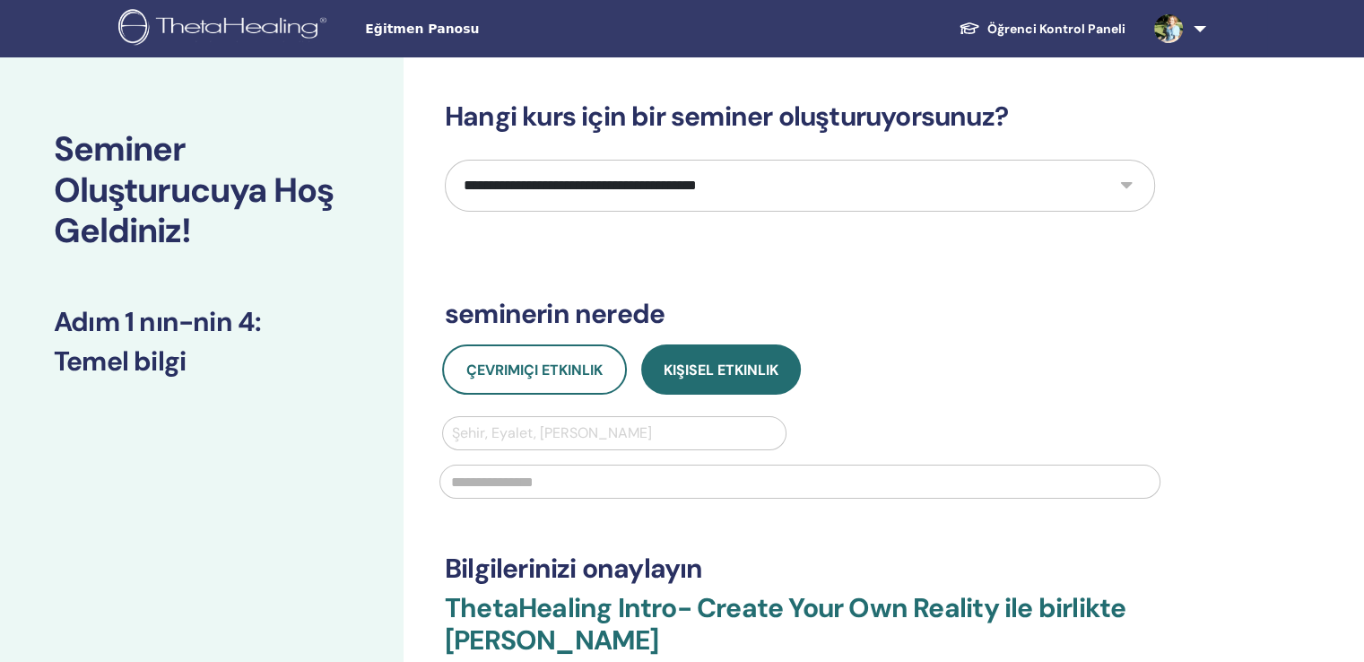
click at [572, 176] on select "**********" at bounding box center [800, 186] width 710 height 52
select select "****"
click at [445, 160] on select "**********" at bounding box center [800, 186] width 710 height 52
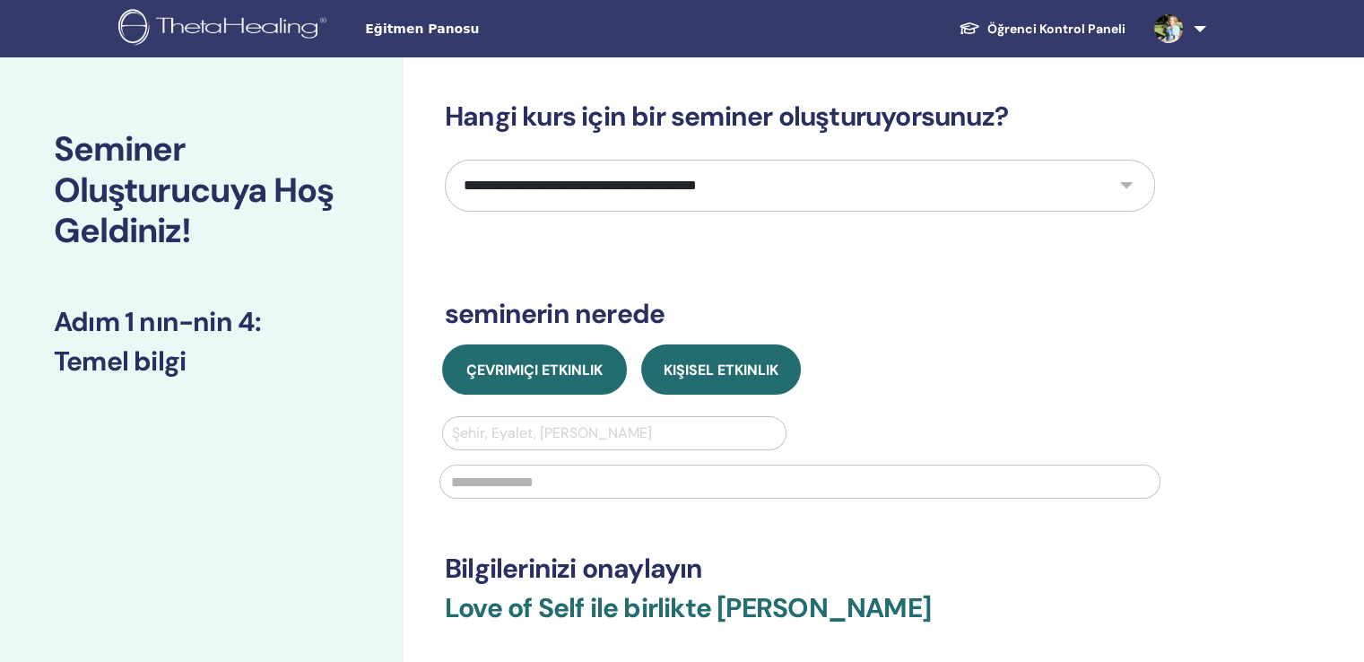
click at [538, 360] on span "Çevrimiçi Etkinlik" at bounding box center [534, 369] width 136 height 19
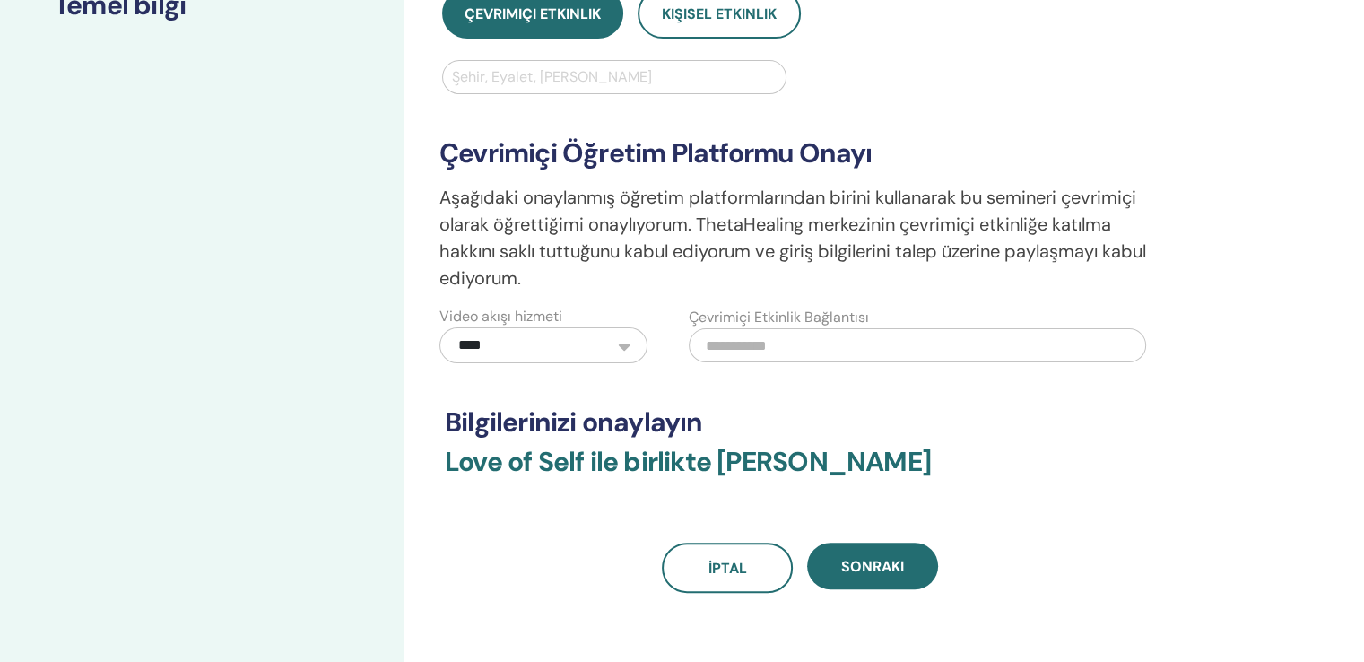
scroll to position [359, 0]
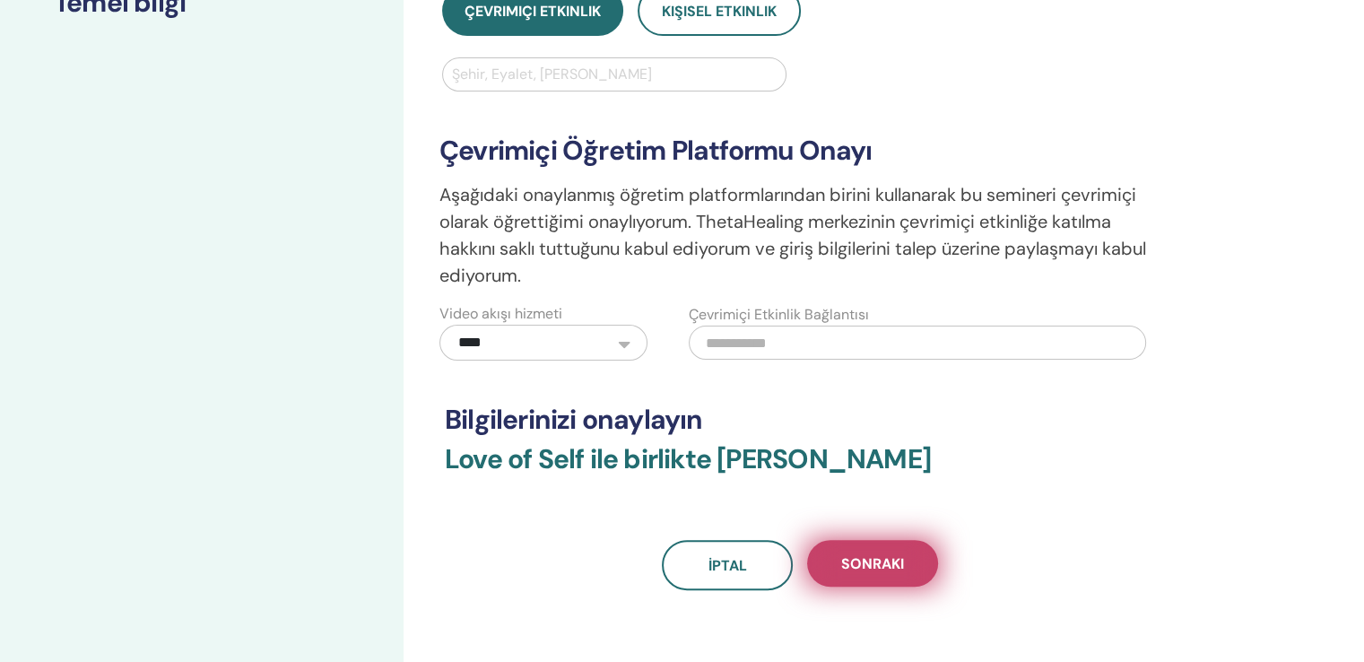
click at [853, 554] on span "Sonraki" at bounding box center [872, 563] width 63 height 19
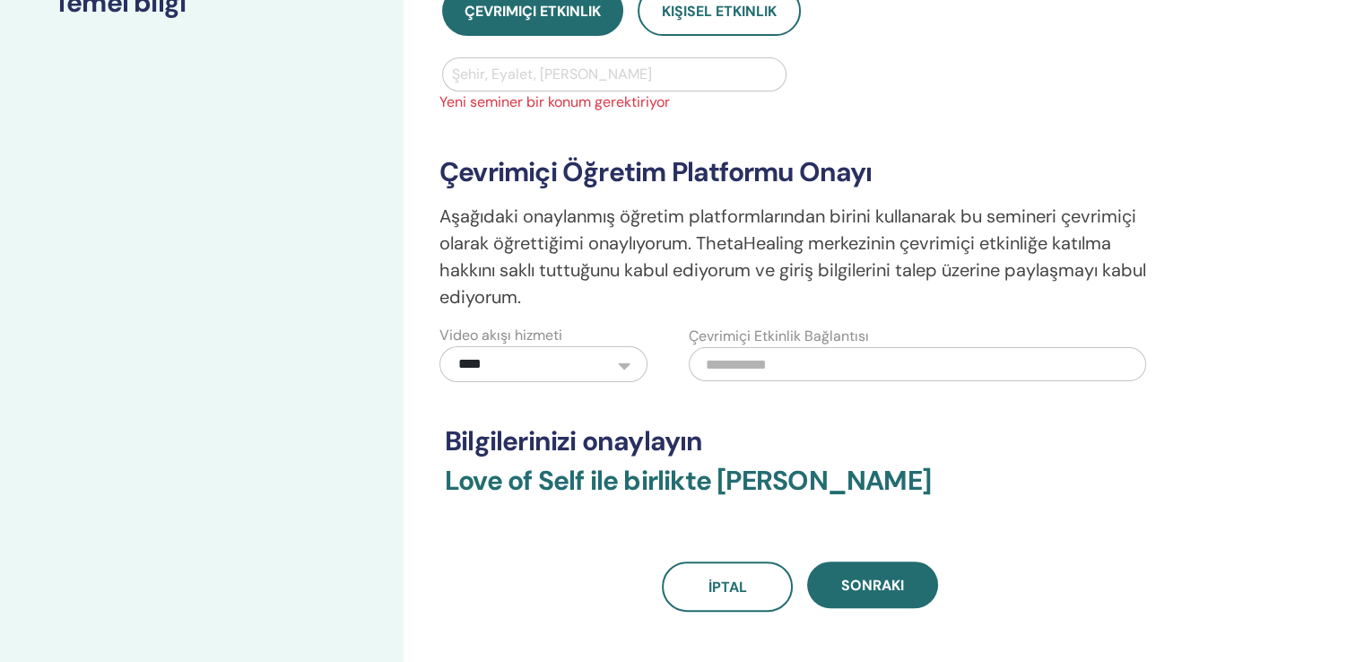
click at [491, 62] on div at bounding box center [614, 74] width 325 height 25
type input "*******"
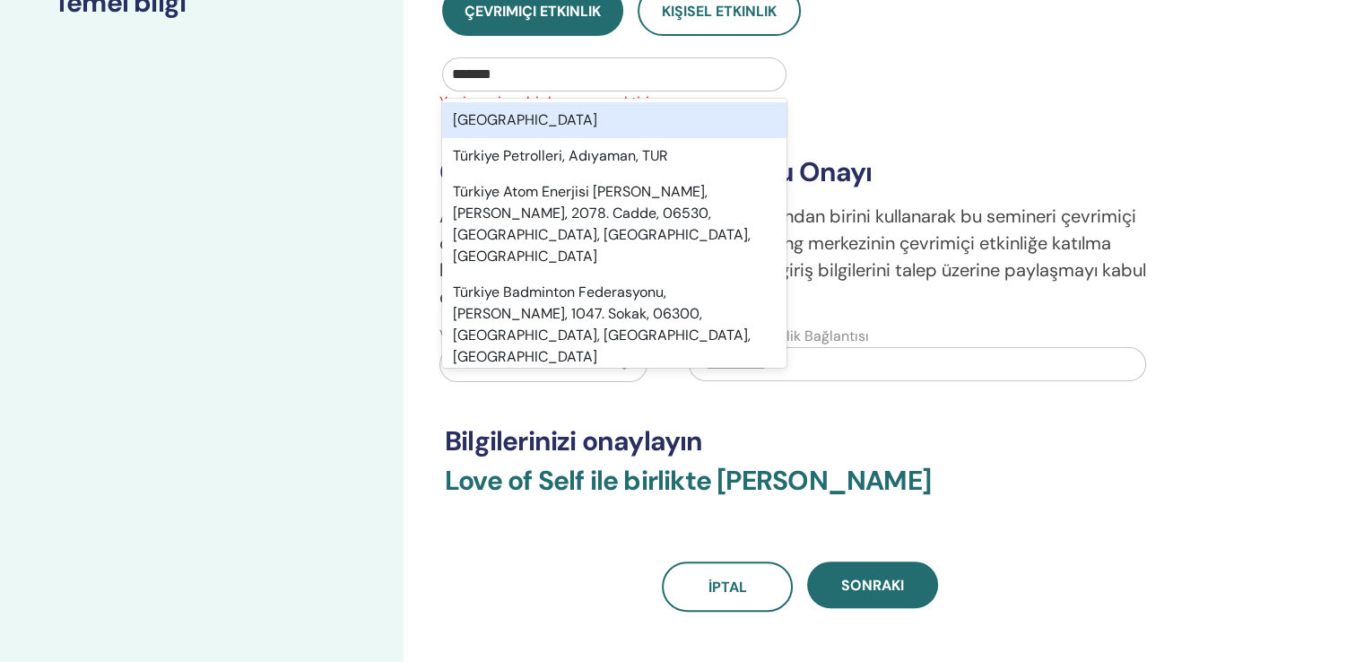
click at [503, 102] on div "Türkiye" at bounding box center [614, 120] width 344 height 36
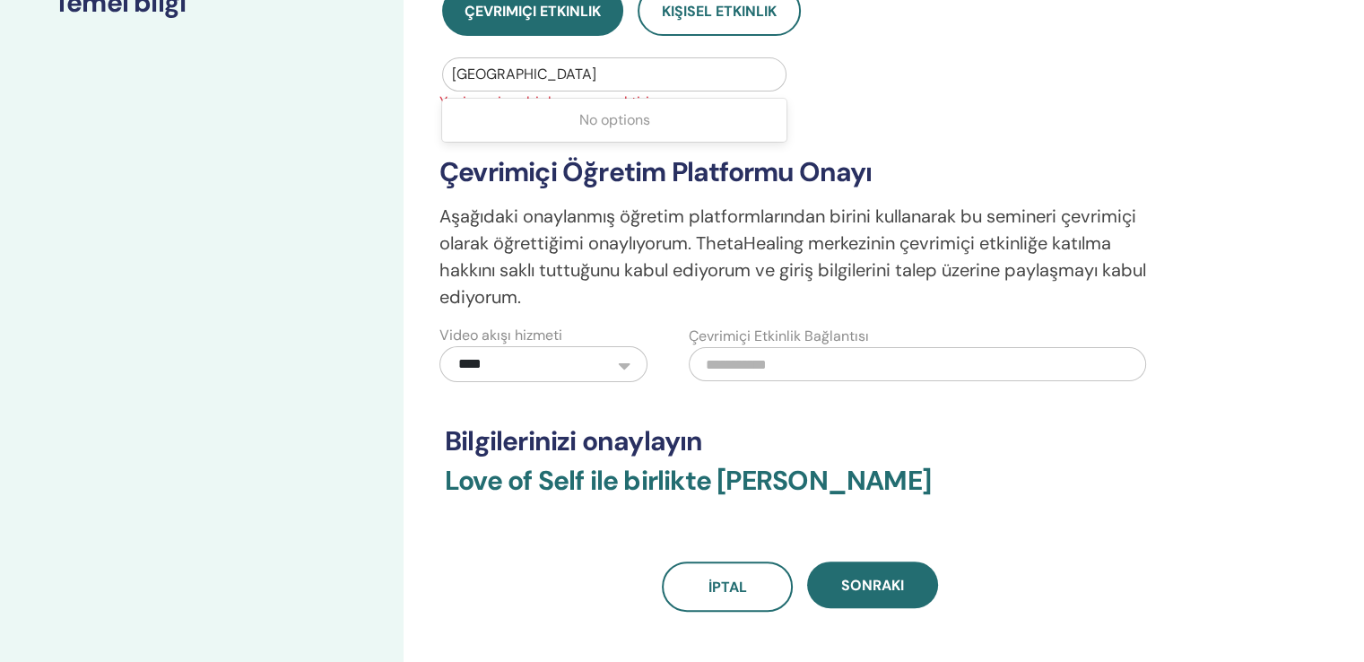
click at [527, 62] on div at bounding box center [614, 74] width 325 height 25
click at [845, 57] on div "**********" at bounding box center [800, 219] width 742 height 325
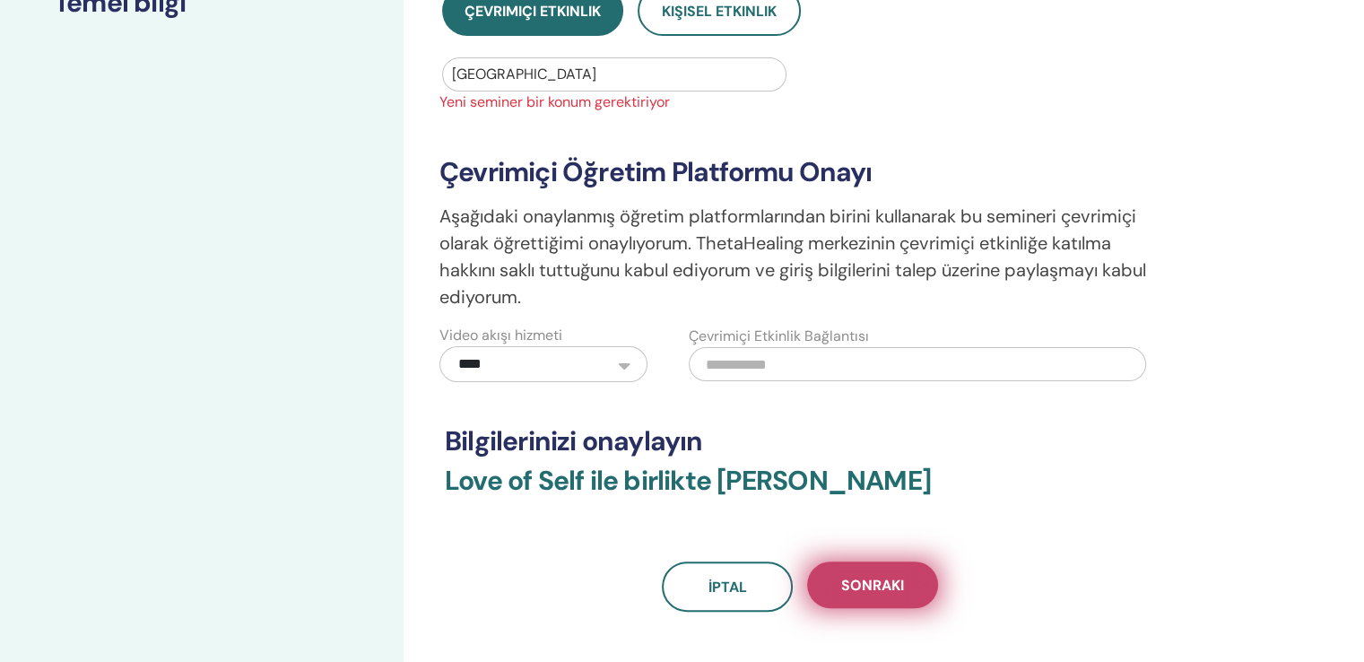
click at [878, 576] on span "Sonraki" at bounding box center [872, 585] width 63 height 19
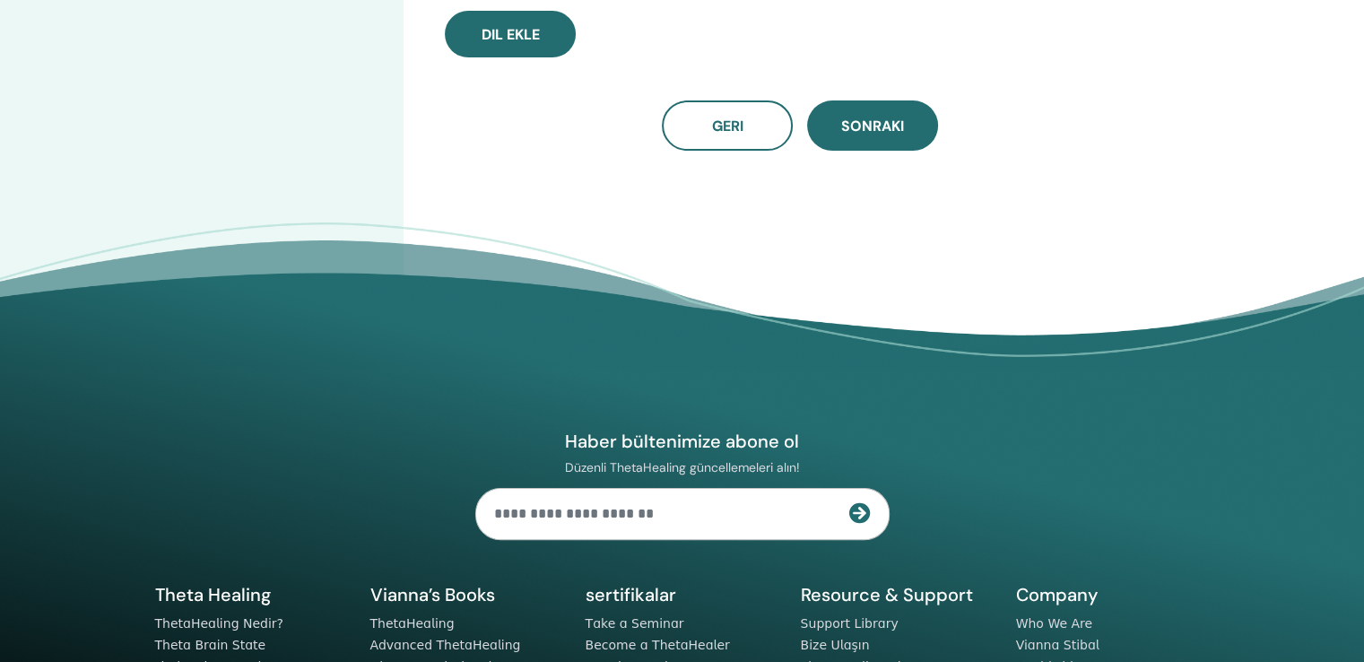
scroll to position [0, 0]
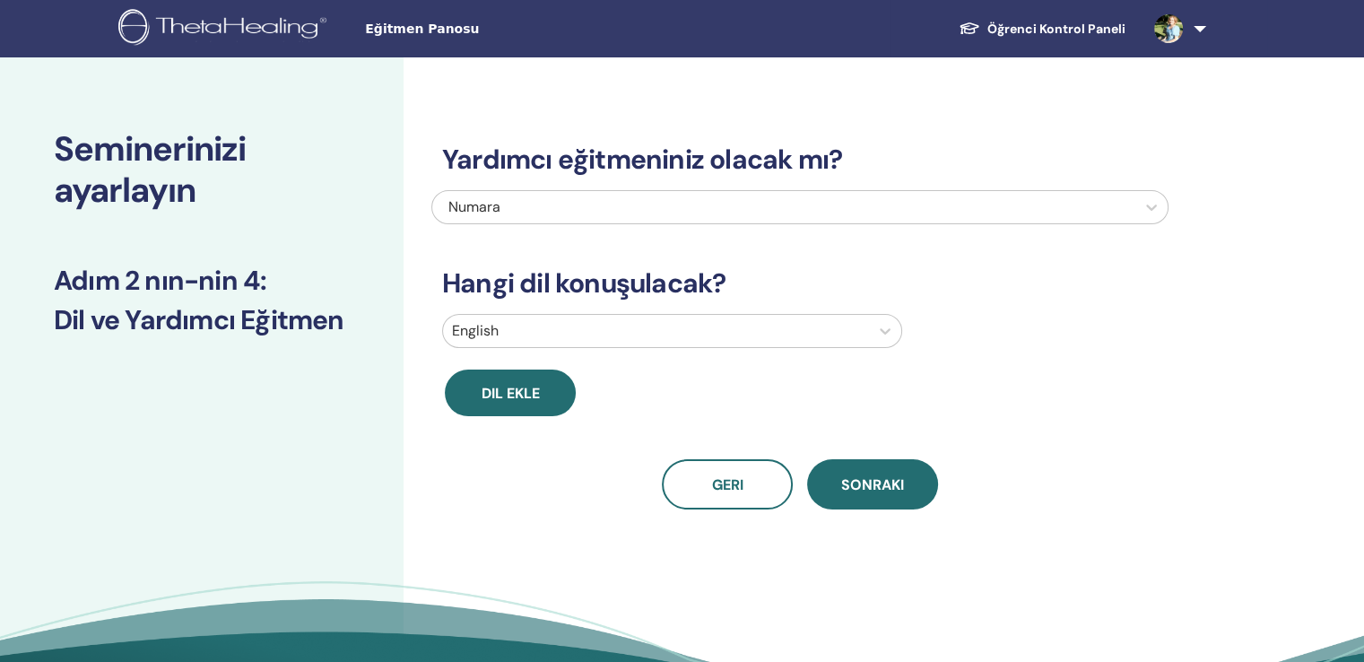
click at [514, 318] on div at bounding box center [656, 330] width 408 height 25
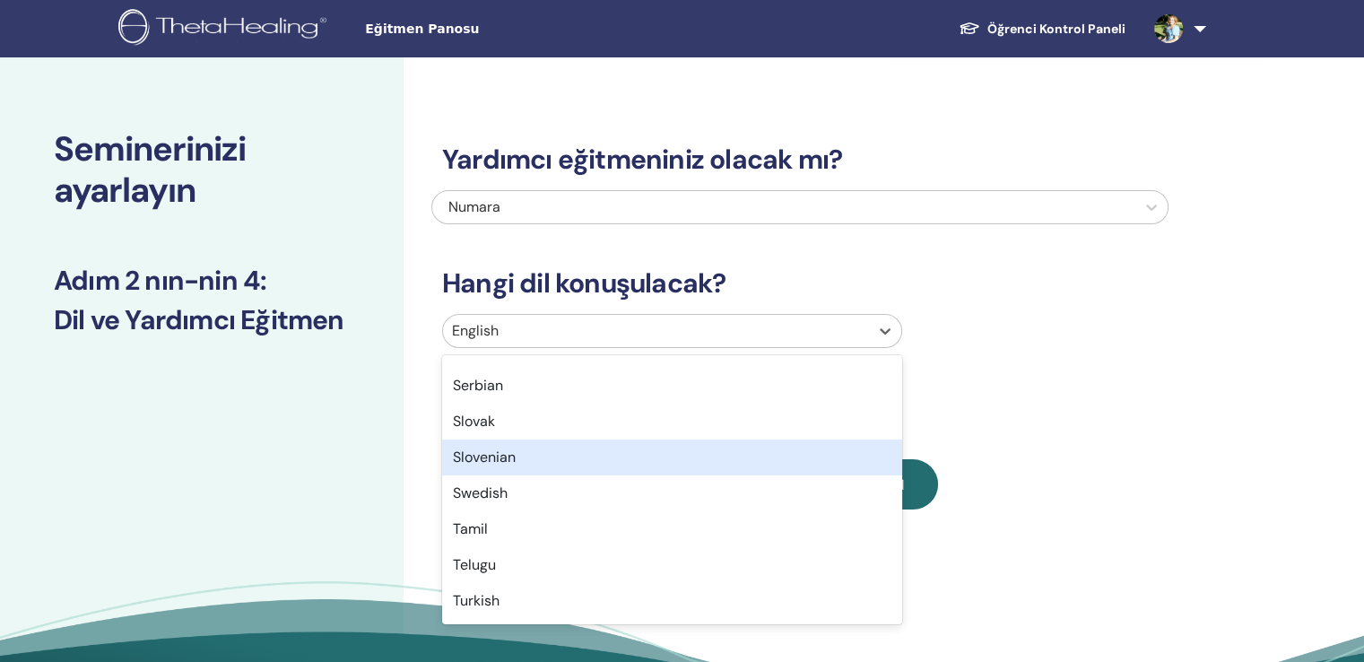
scroll to position [1297, 0]
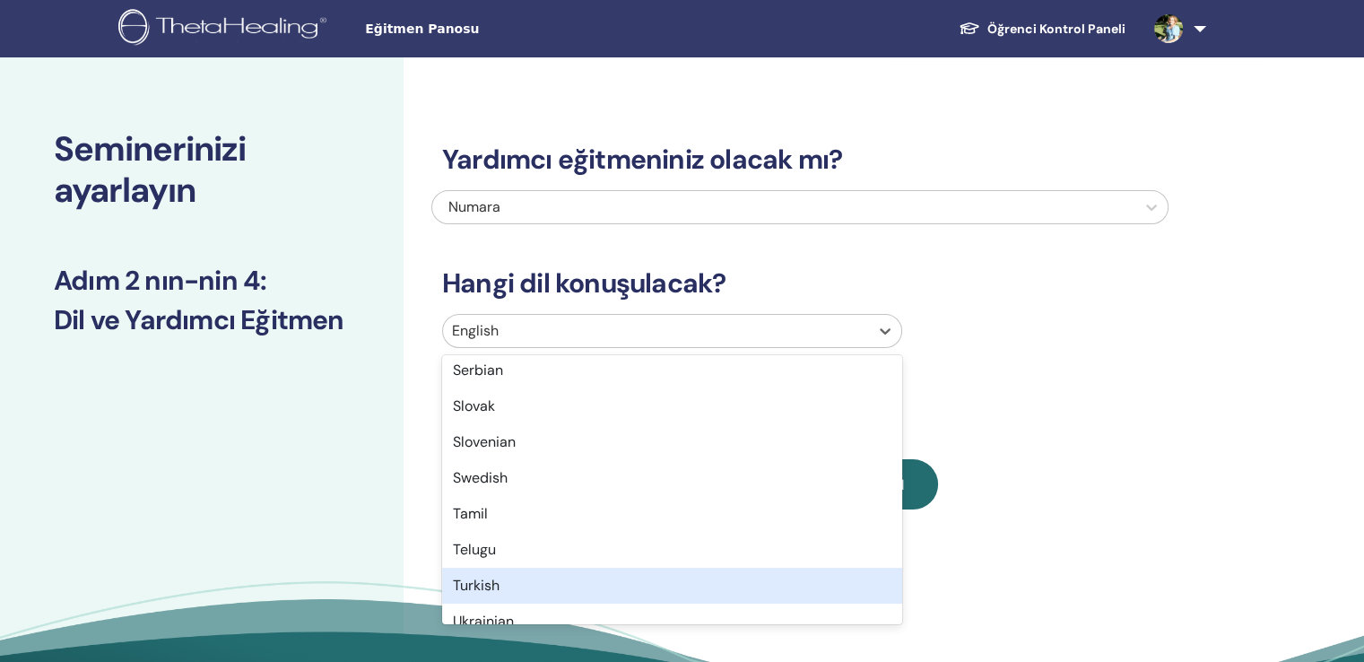
click at [525, 567] on div "Turkish" at bounding box center [672, 585] width 460 height 36
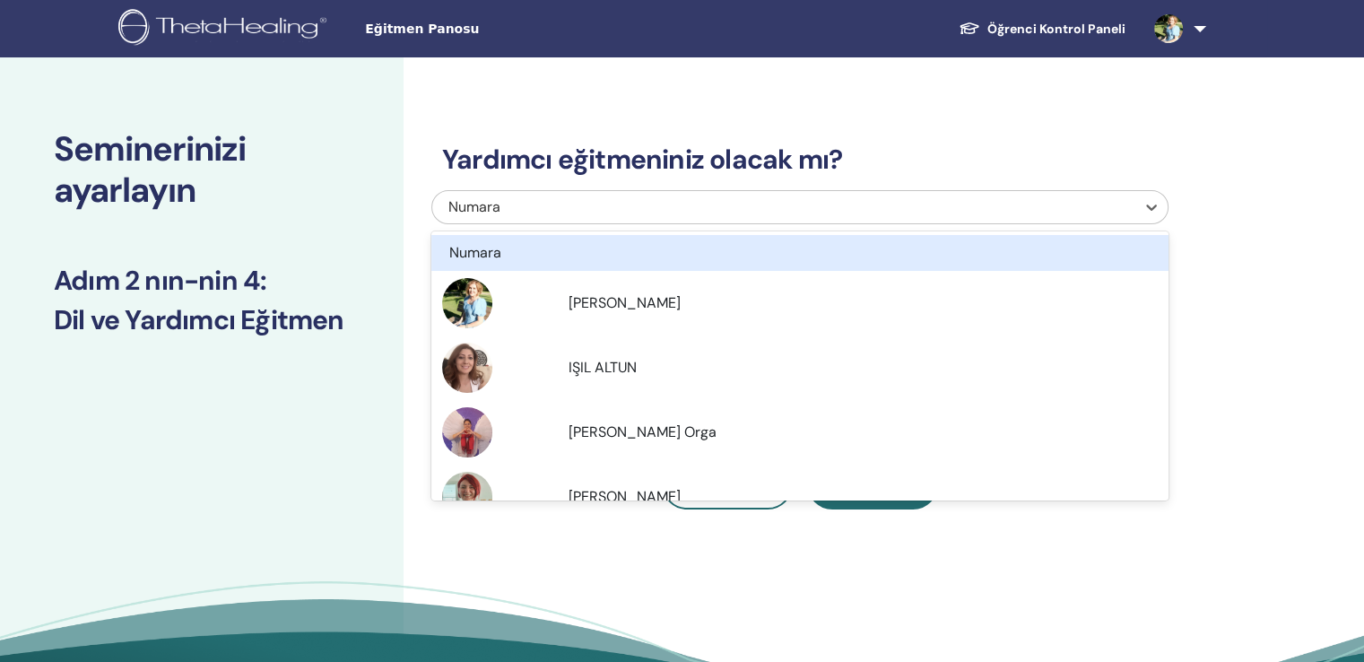
click at [592, 196] on div "Numara" at bounding box center [730, 207] width 564 height 22
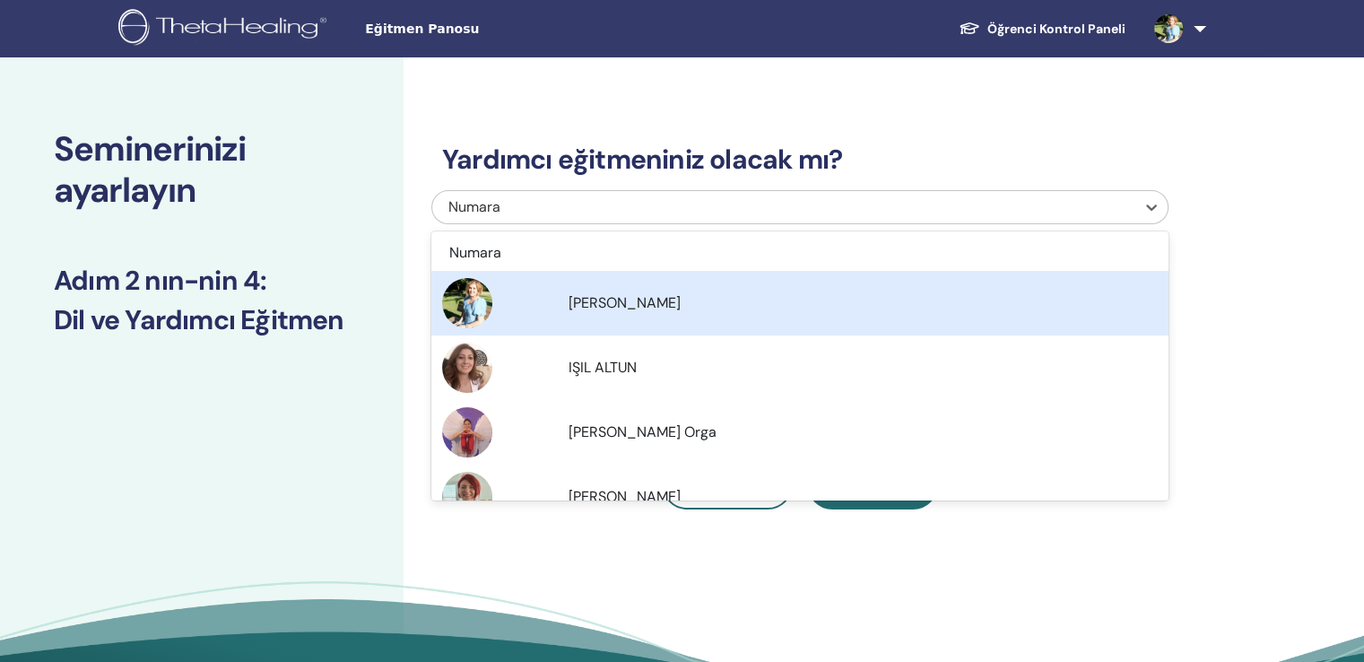
click at [599, 292] on div "[PERSON_NAME]" at bounding box center [862, 303] width 589 height 22
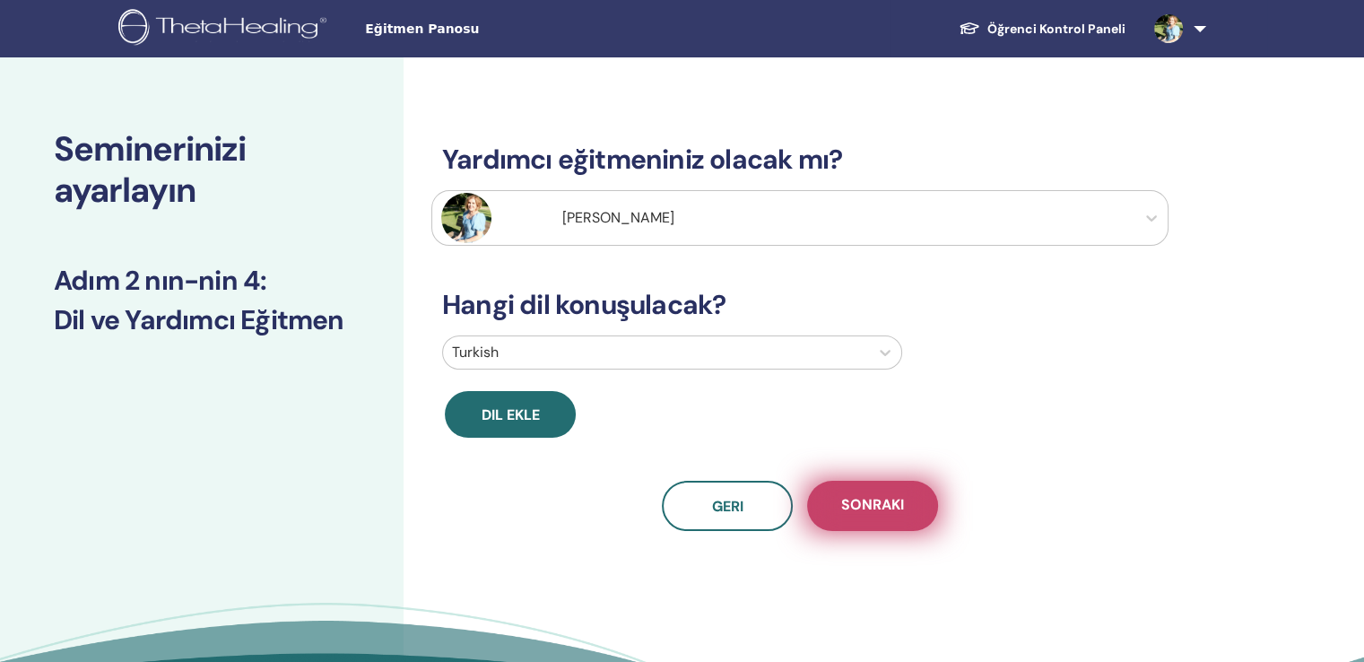
click at [853, 495] on span "Sonraki" at bounding box center [872, 506] width 63 height 22
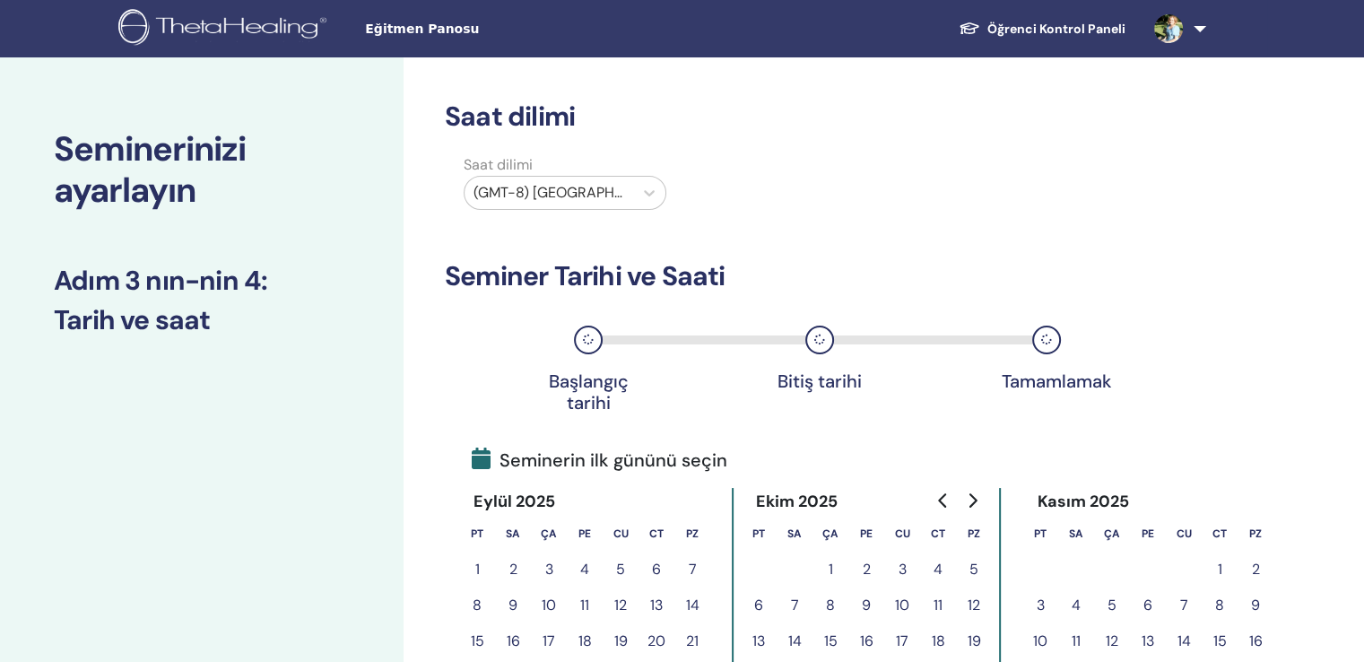
click at [602, 189] on div "(GMT-8) US/Alaska" at bounding box center [548, 193] width 169 height 32
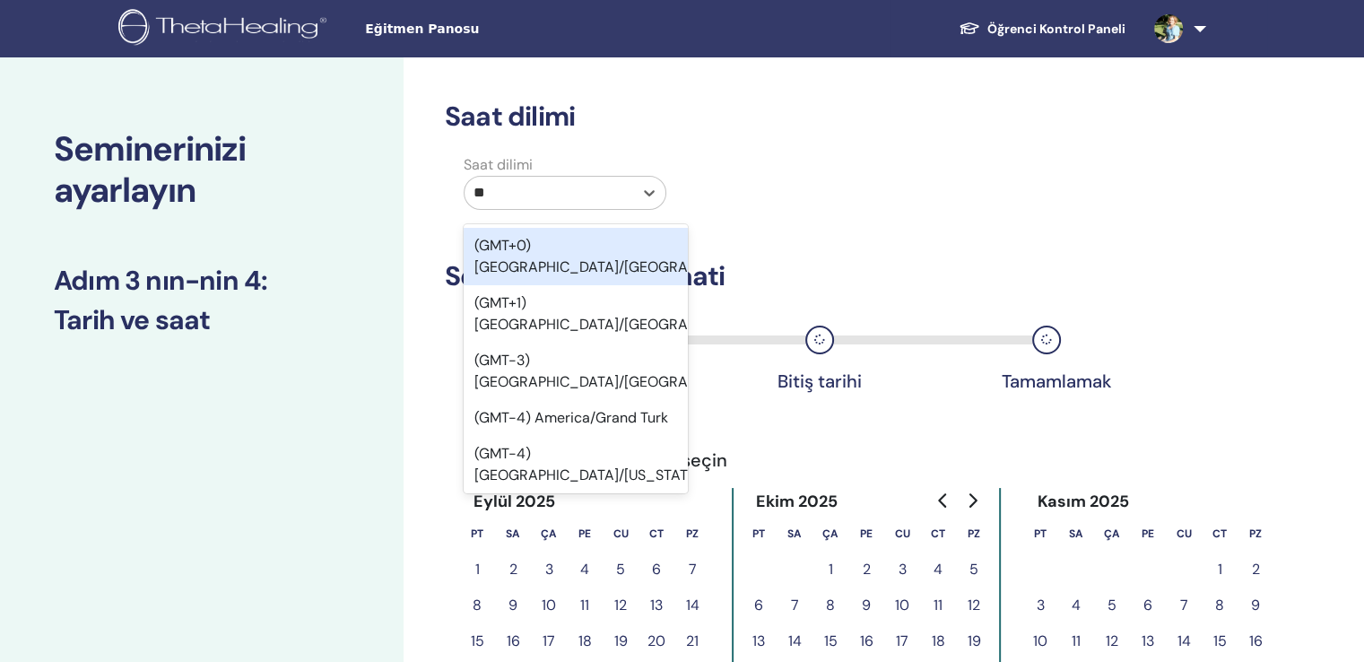
type input "***"
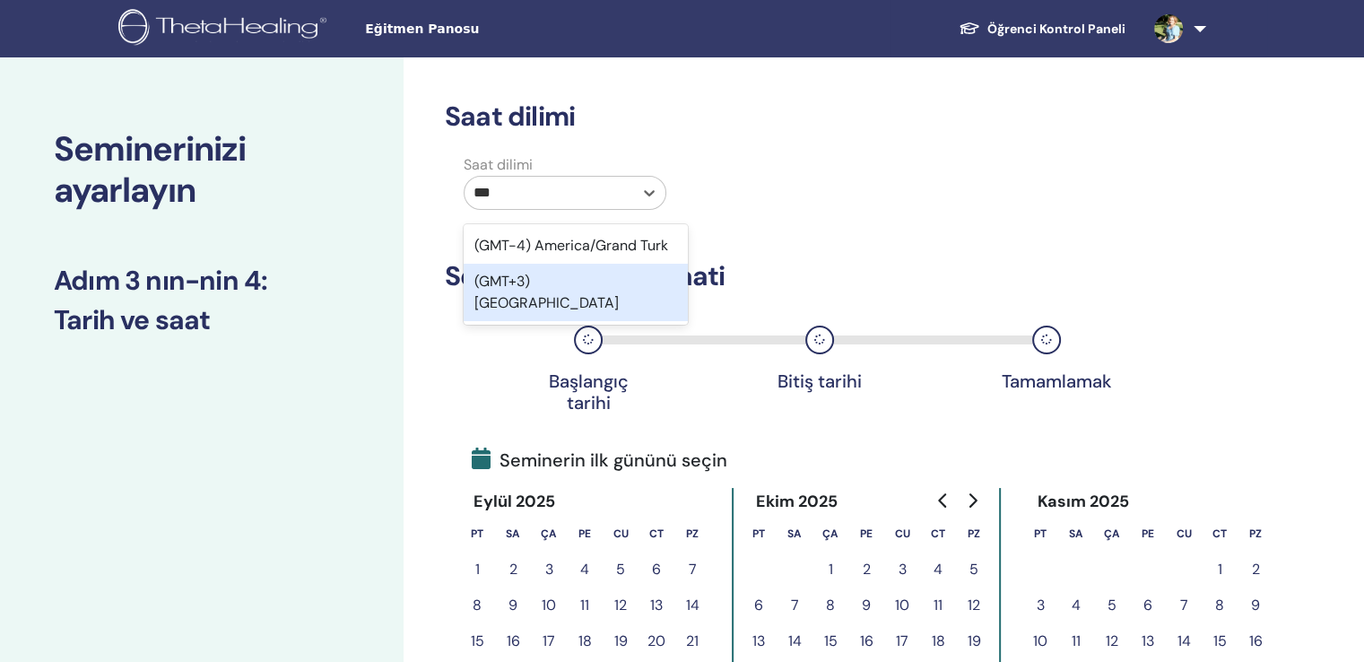
click at [525, 264] on div "(GMT+3) Turkey" at bounding box center [575, 292] width 224 height 57
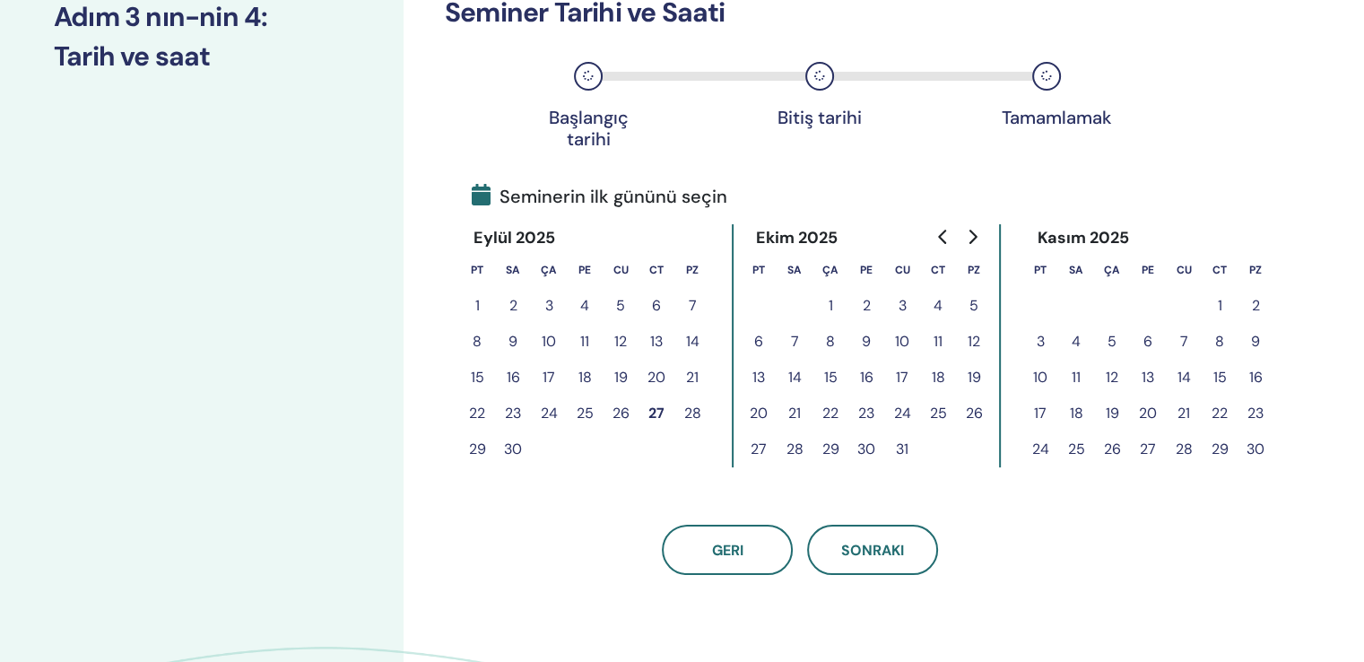
scroll to position [269, 0]
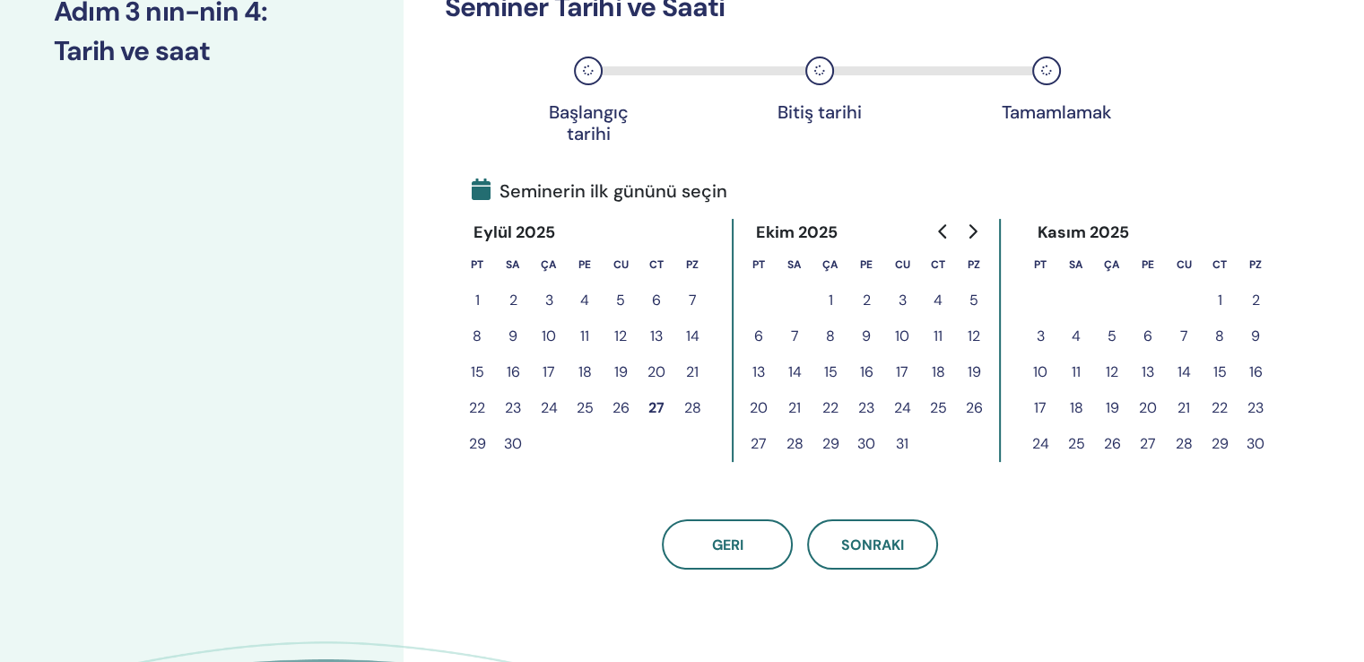
click at [818, 282] on button "1" at bounding box center [830, 300] width 36 height 36
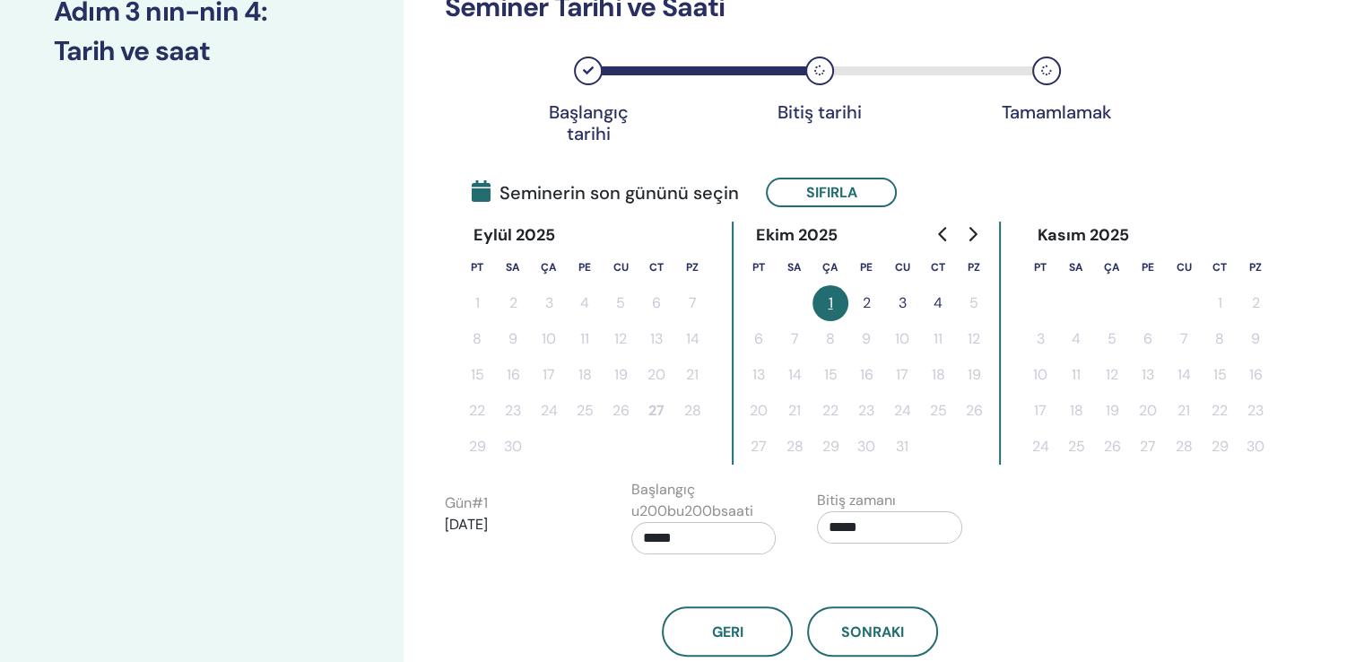
click at [855, 285] on button "2" at bounding box center [866, 303] width 36 height 36
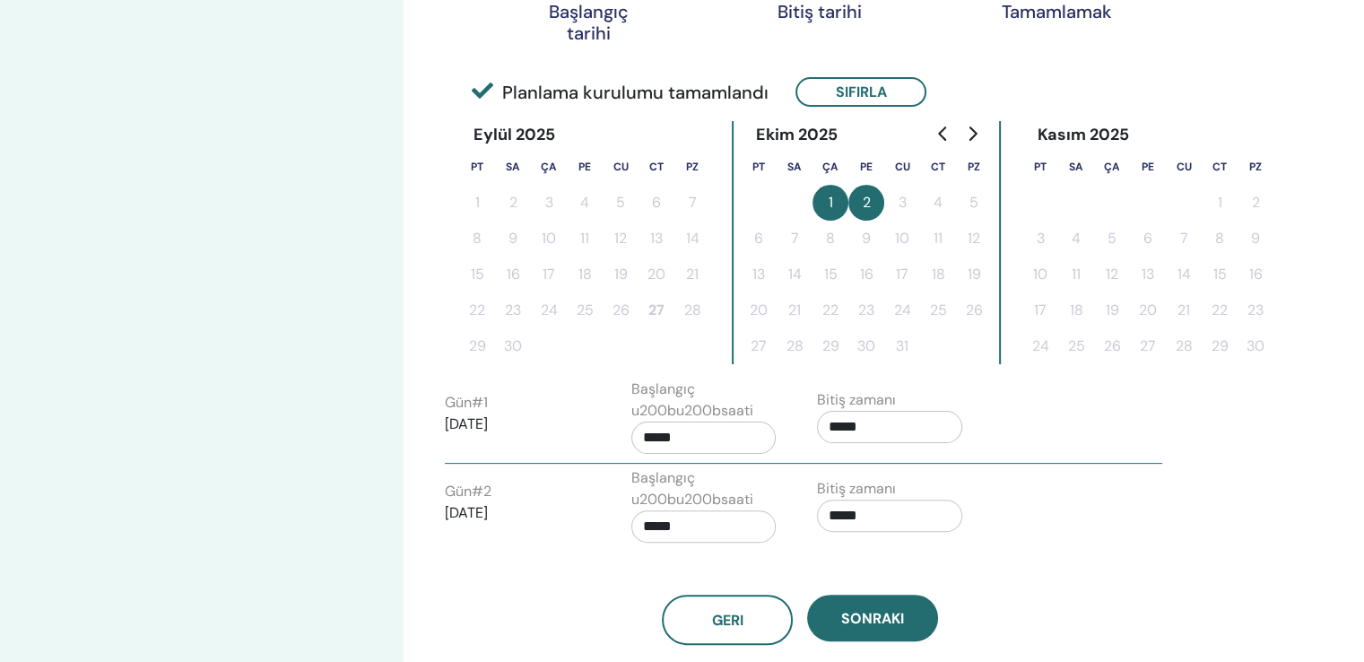
scroll to position [538, 0]
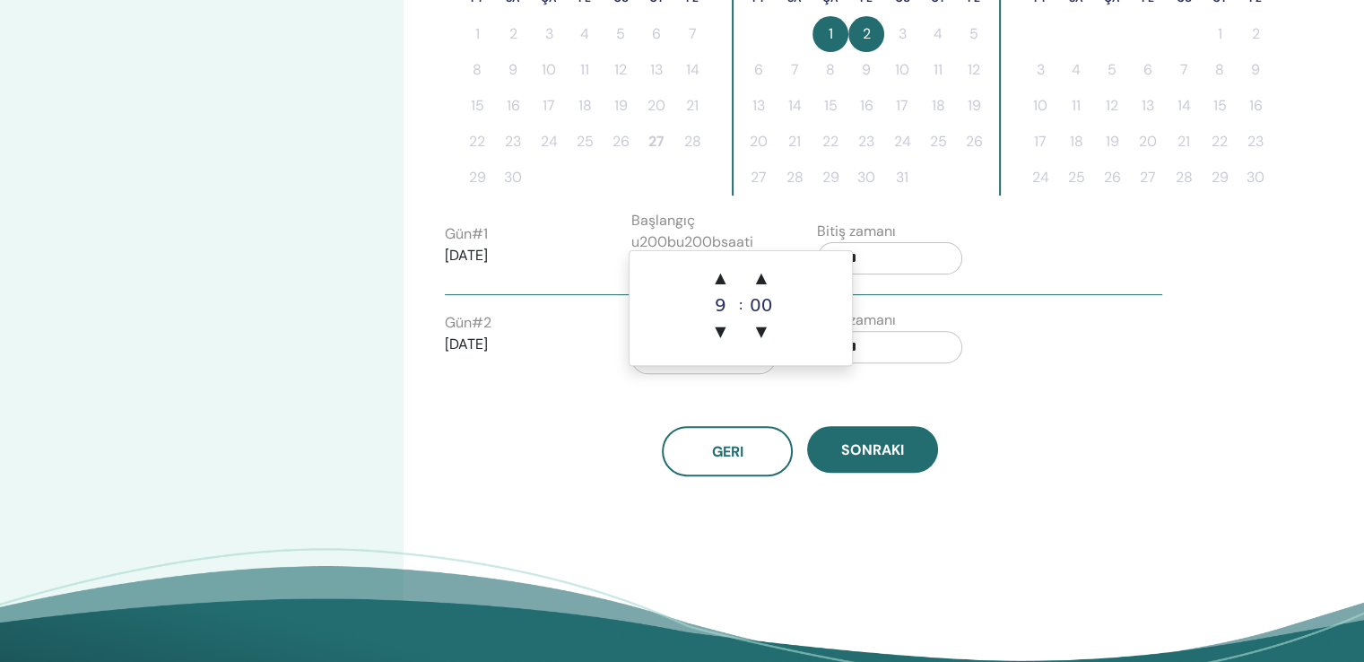
click at [674, 253] on input "*****" at bounding box center [703, 269] width 145 height 32
click at [723, 281] on span "▲" at bounding box center [720, 278] width 36 height 36
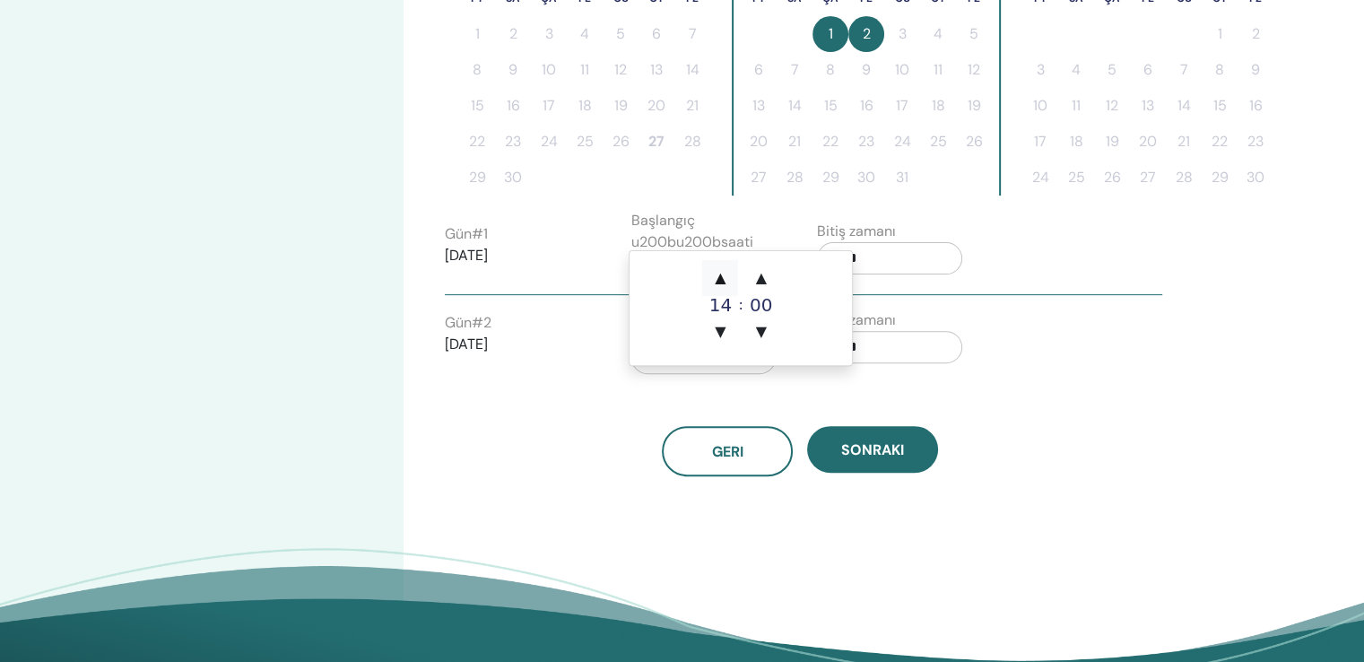
click at [723, 281] on span "▲" at bounding box center [720, 278] width 36 height 36
type input "*****"
click at [723, 281] on span "▲" at bounding box center [720, 278] width 36 height 36
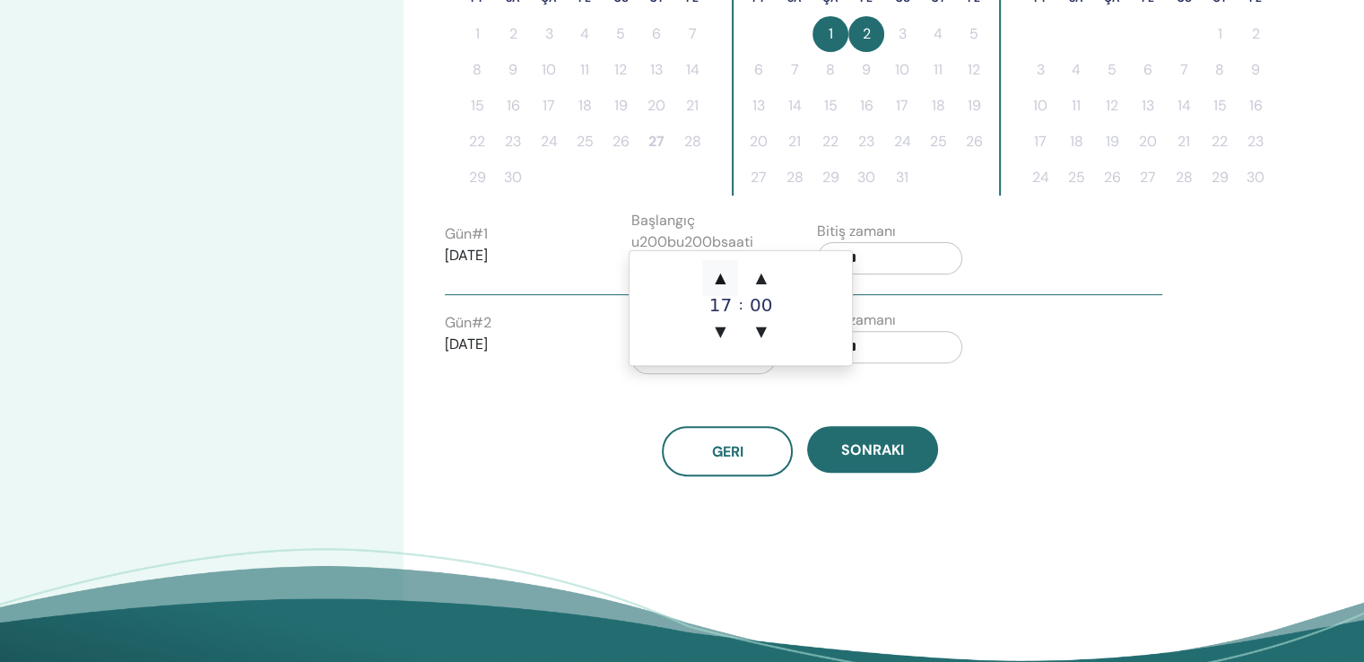
click at [725, 278] on span "▲" at bounding box center [720, 278] width 36 height 36
click at [852, 242] on input "*****" at bounding box center [889, 258] width 145 height 32
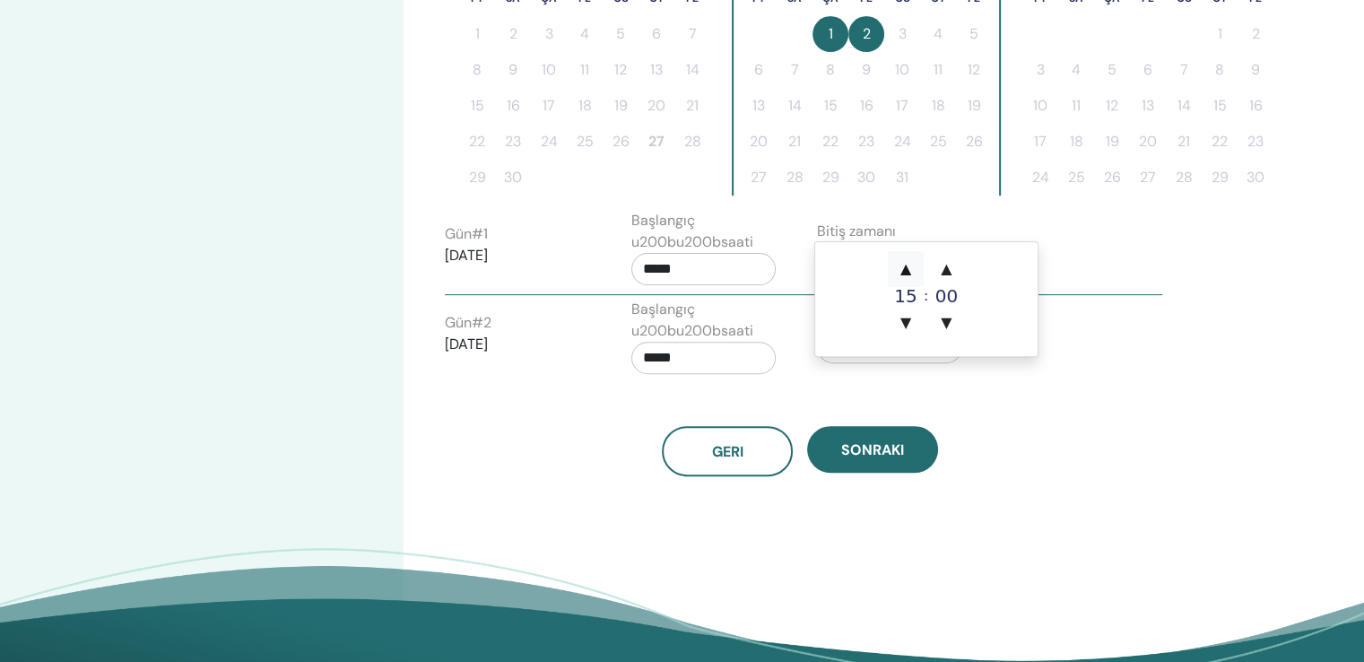
click at [909, 273] on span "▲" at bounding box center [906, 269] width 36 height 36
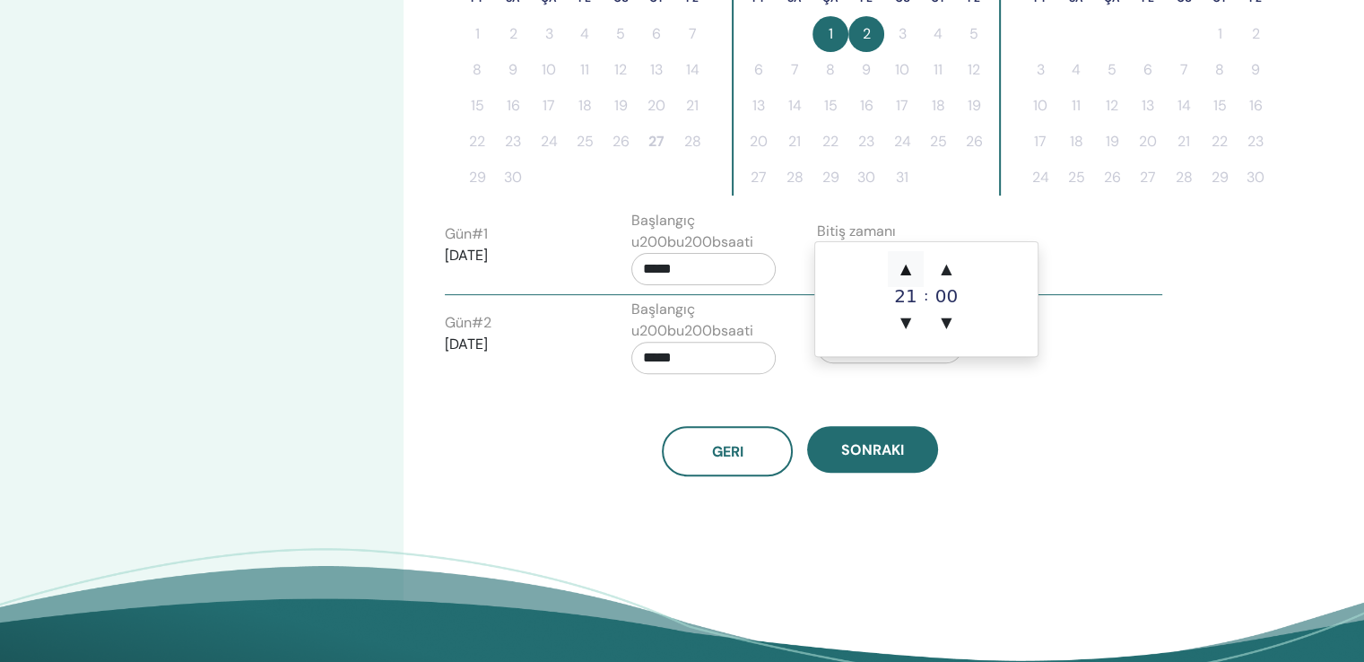
click at [909, 273] on span "▲" at bounding box center [906, 269] width 36 height 36
type input "*****"
click at [661, 342] on input "*****" at bounding box center [703, 358] width 145 height 32
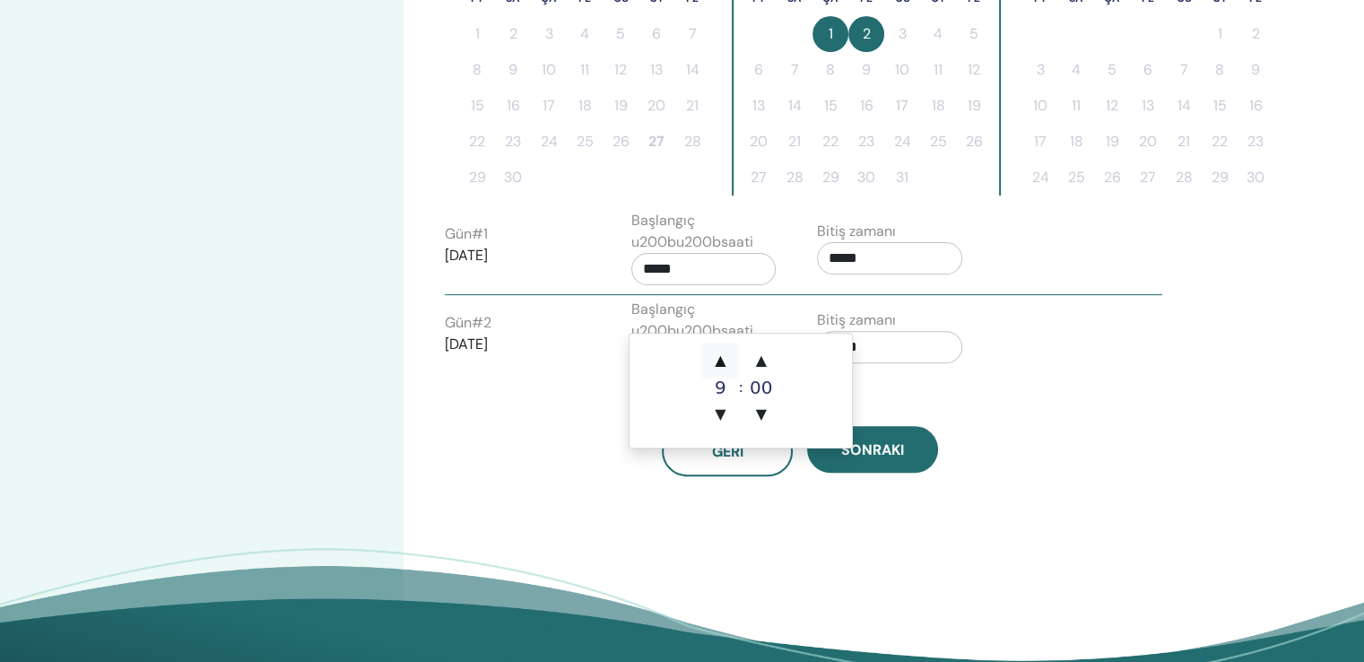
click at [720, 363] on span "▲" at bounding box center [720, 360] width 36 height 36
click at [722, 363] on span "▲" at bounding box center [720, 360] width 36 height 36
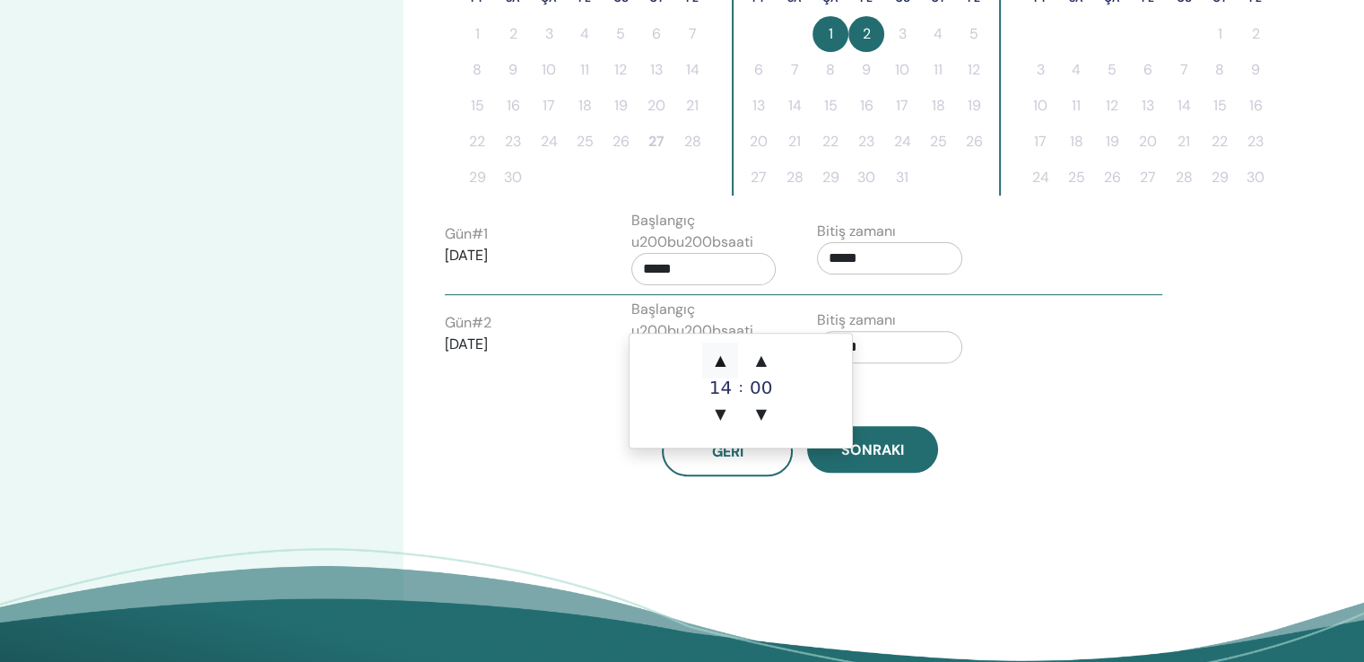
type input "*****"
click at [722, 363] on span "▲" at bounding box center [720, 360] width 36 height 36
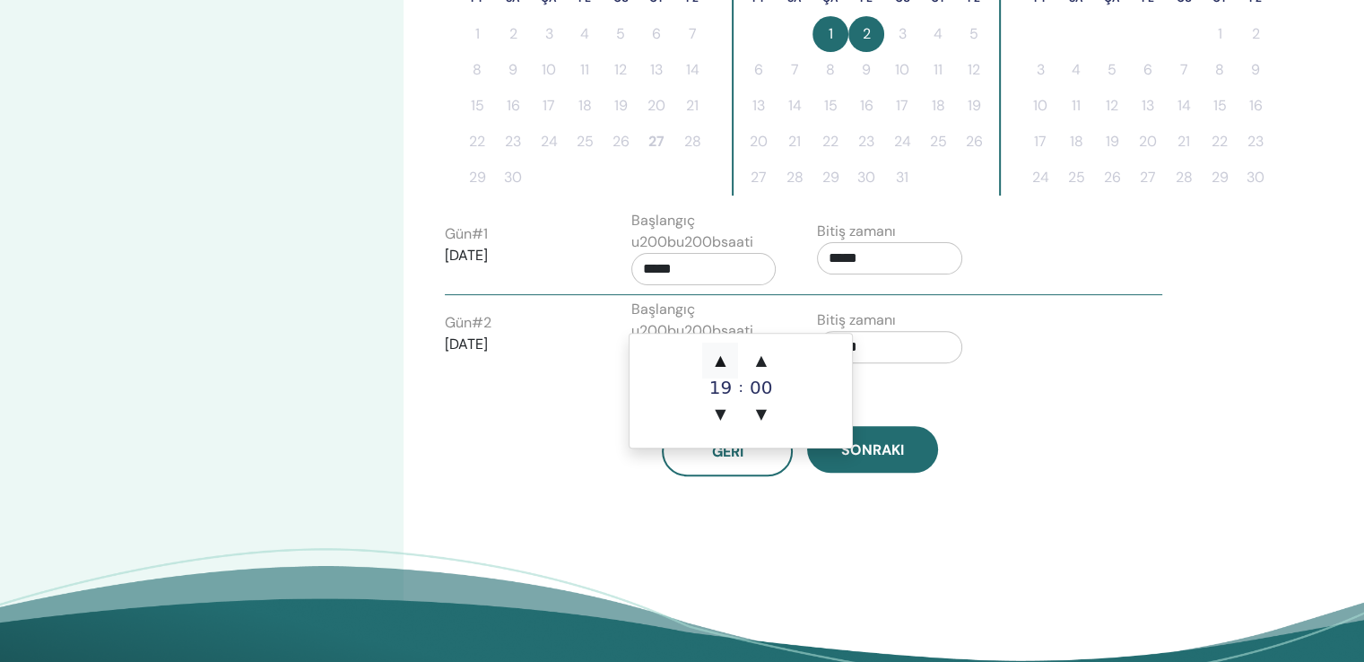
click at [722, 363] on span "▲" at bounding box center [720, 360] width 36 height 36
click at [834, 331] on input "*****" at bounding box center [889, 347] width 145 height 32
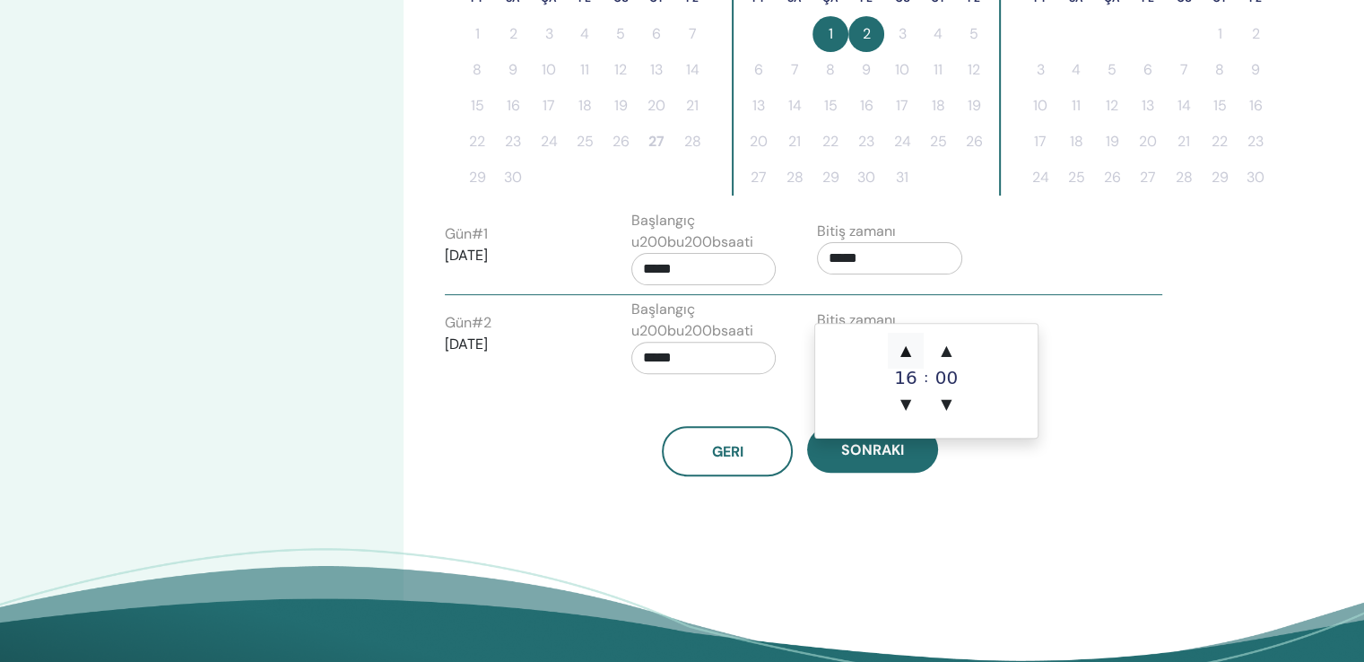
click at [905, 350] on span "▲" at bounding box center [906, 351] width 36 height 36
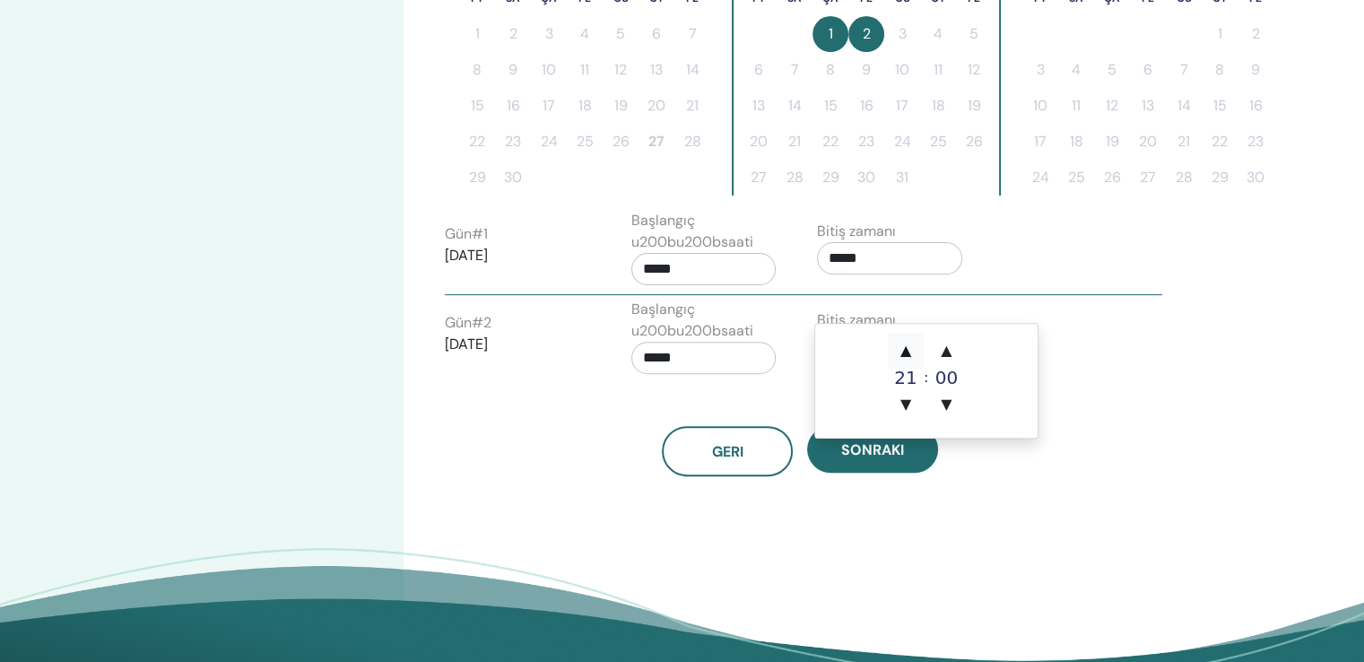
click at [905, 350] on span "▲" at bounding box center [906, 351] width 36 height 36
type input "*****"
click at [732, 383] on div "Geri Sonraki" at bounding box center [799, 429] width 737 height 93
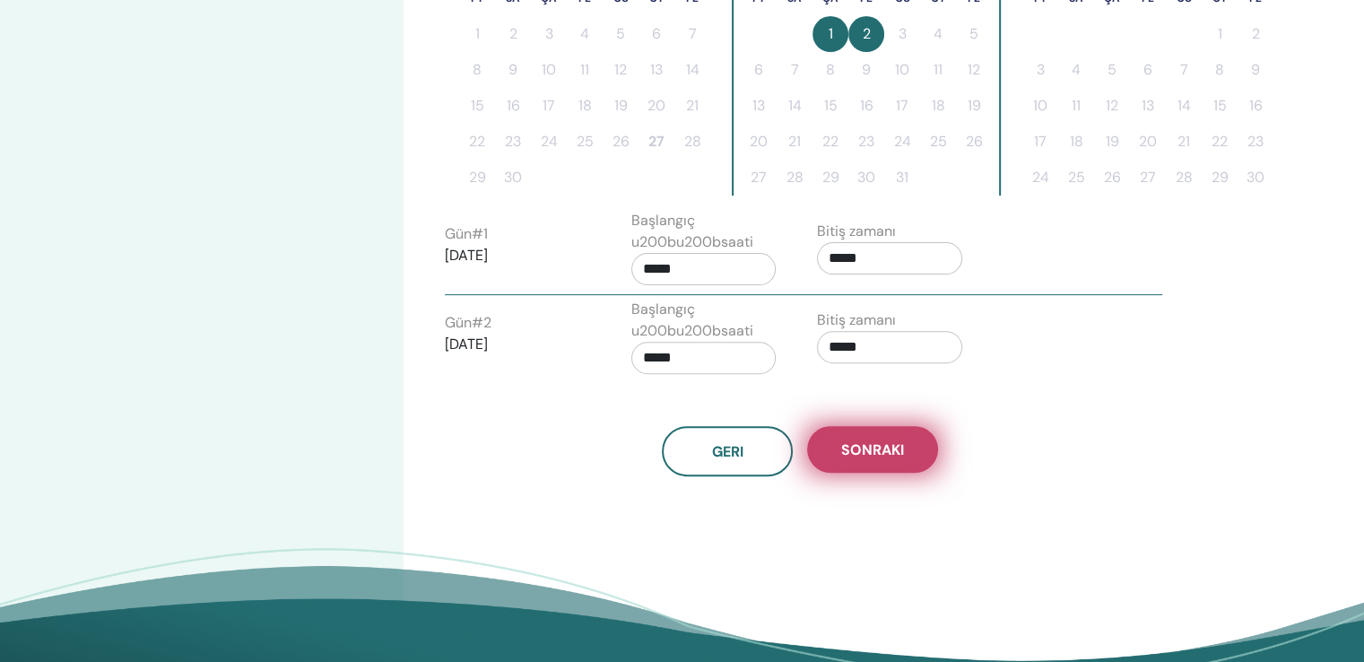
click at [854, 440] on span "Sonraki" at bounding box center [872, 449] width 63 height 19
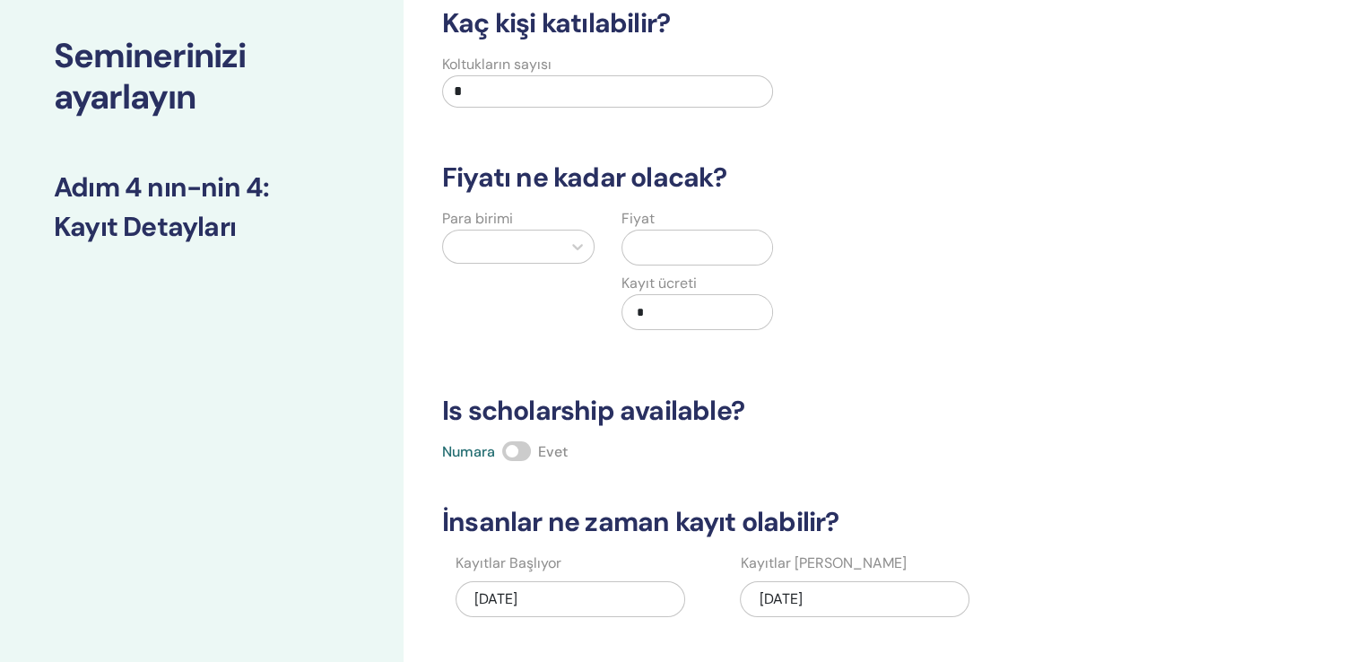
scroll to position [90, 0]
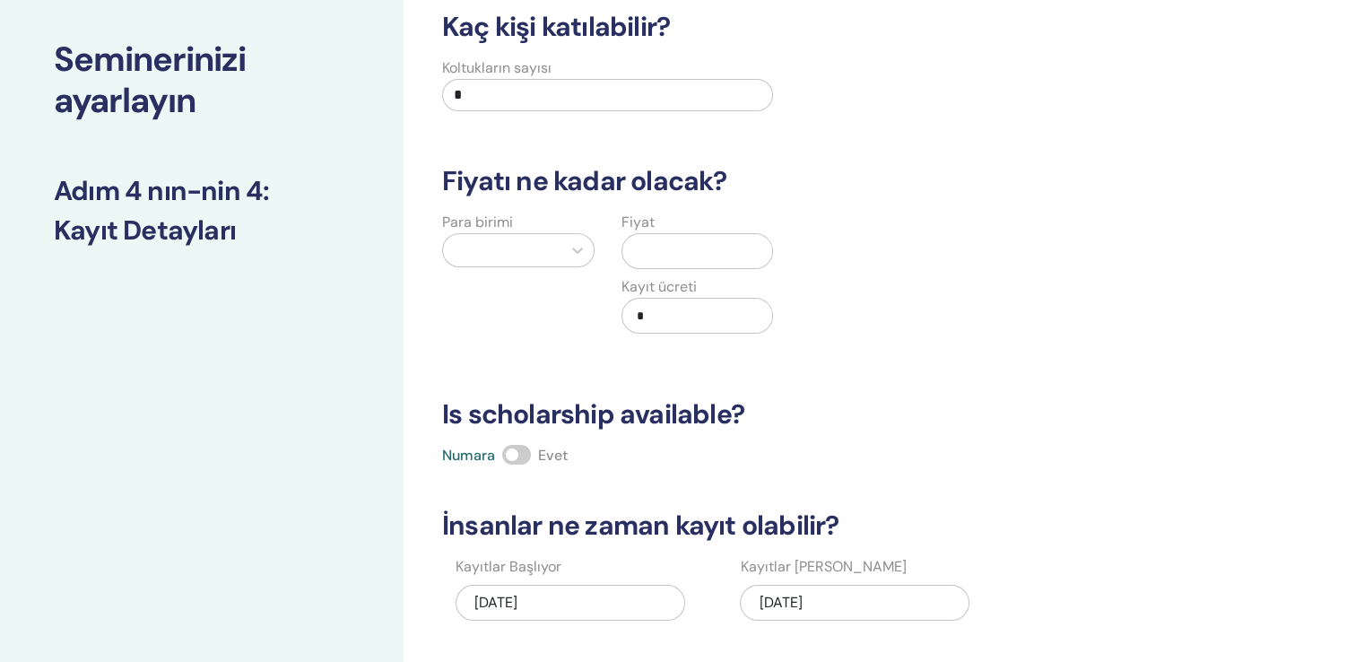
drag, startPoint x: 481, startPoint y: 84, endPoint x: 394, endPoint y: 73, distance: 87.7
click at [394, 73] on div "Seminerinizi ayarlayın Adım 4 nın-nin 4 : Kayıt Detayları Kaç kişi katılabilir?…" at bounding box center [682, 472] width 1364 height 1009
type input "**"
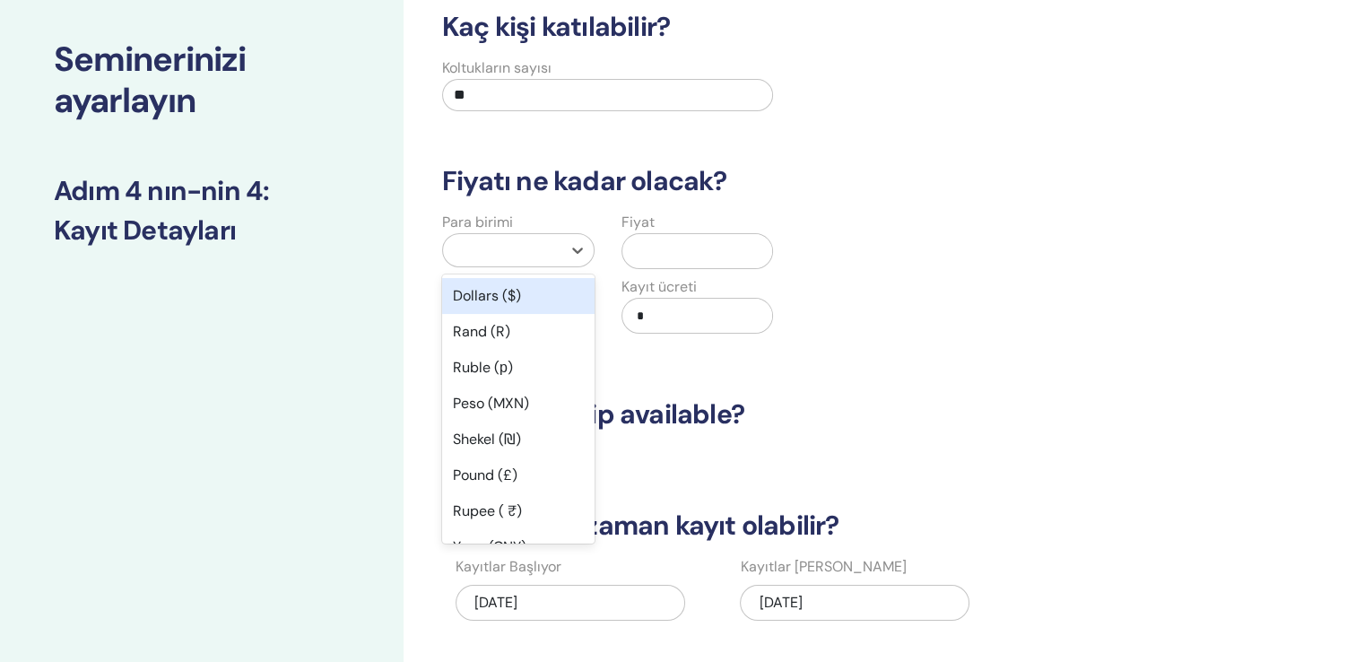
click at [500, 238] on div at bounding box center [502, 250] width 100 height 25
type input "**"
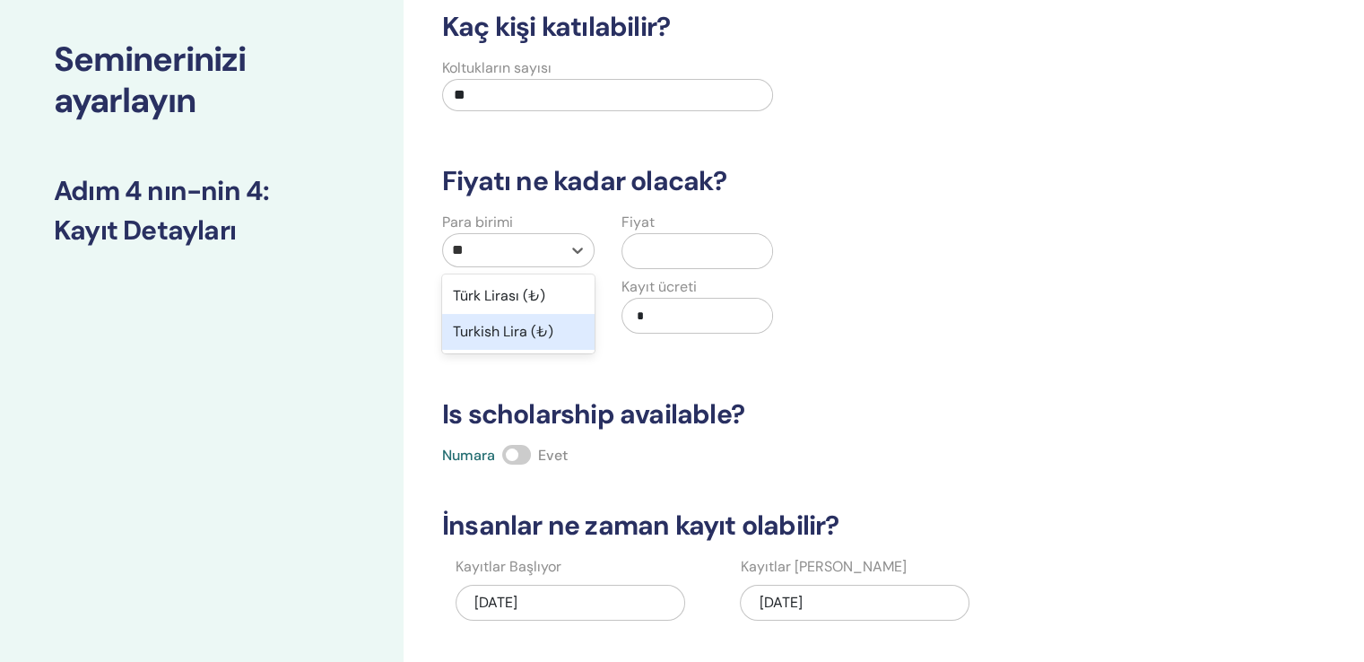
click at [509, 314] on div "Turkish Lira (₺)" at bounding box center [518, 332] width 152 height 36
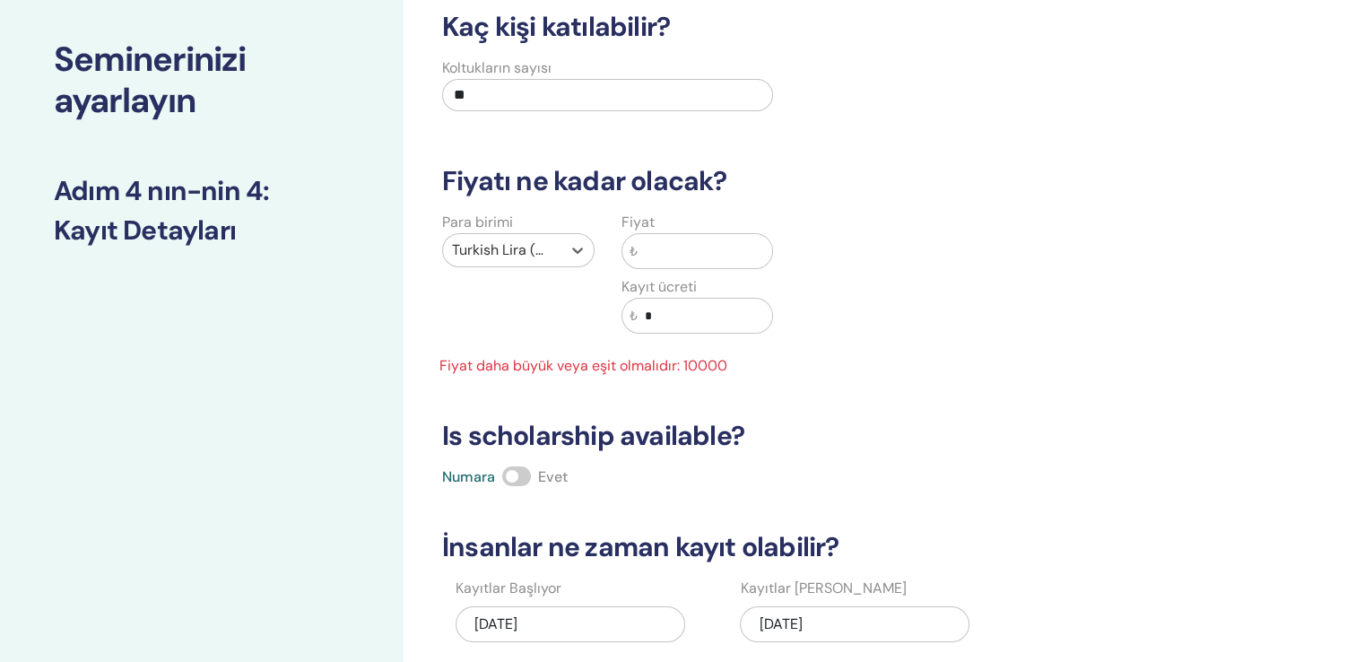
click at [658, 234] on input "text" at bounding box center [704, 251] width 135 height 34
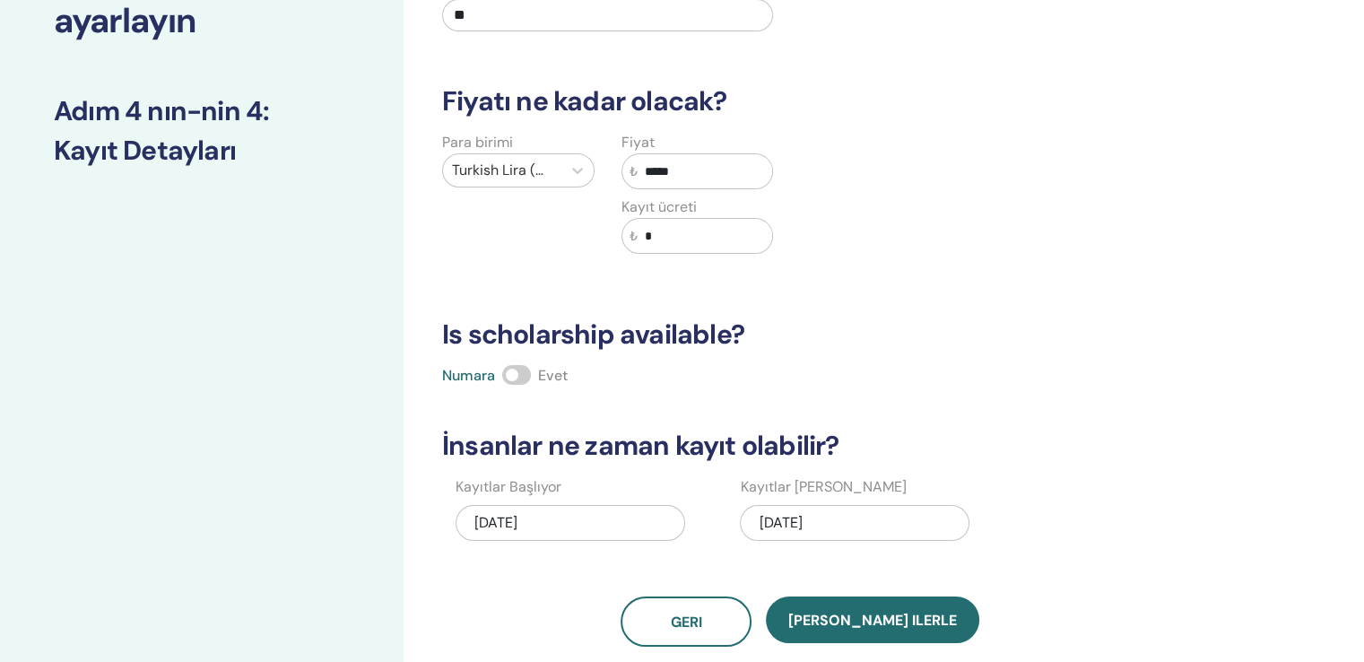
scroll to position [269, 0]
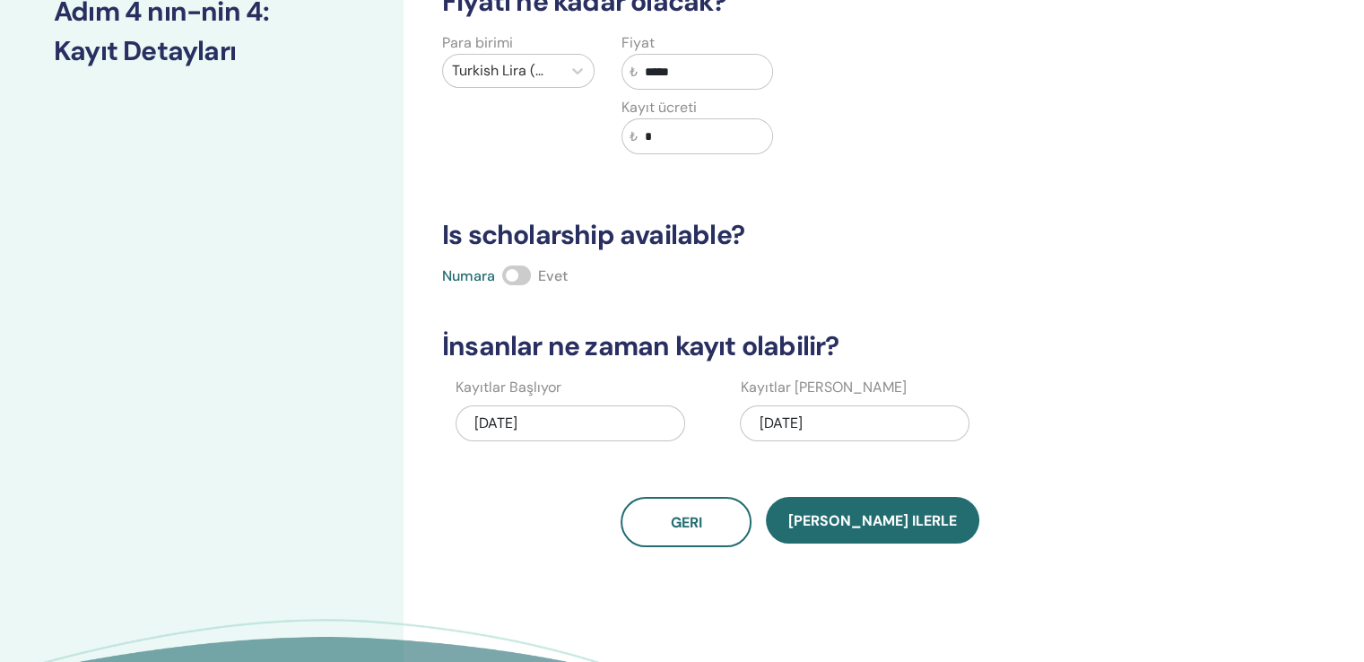
type input "*****"
click at [516, 265] on span at bounding box center [516, 275] width 29 height 20
drag, startPoint x: 852, startPoint y: 446, endPoint x: 739, endPoint y: 408, distance: 119.1
click at [728, 497] on div "Geri Kaydet ilerle" at bounding box center [799, 522] width 737 height 50
click at [783, 405] on div "10/02/2025" at bounding box center [854, 423] width 229 height 36
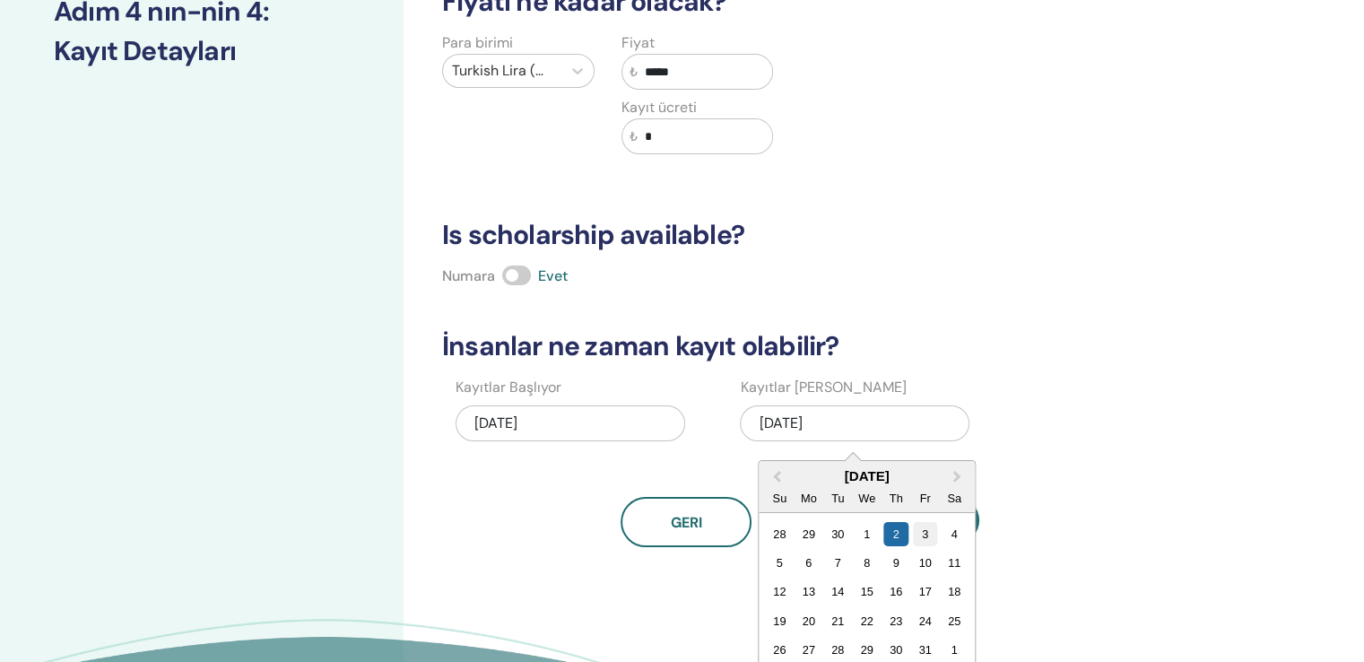
click at [913, 521] on div "3" at bounding box center [925, 533] width 24 height 24
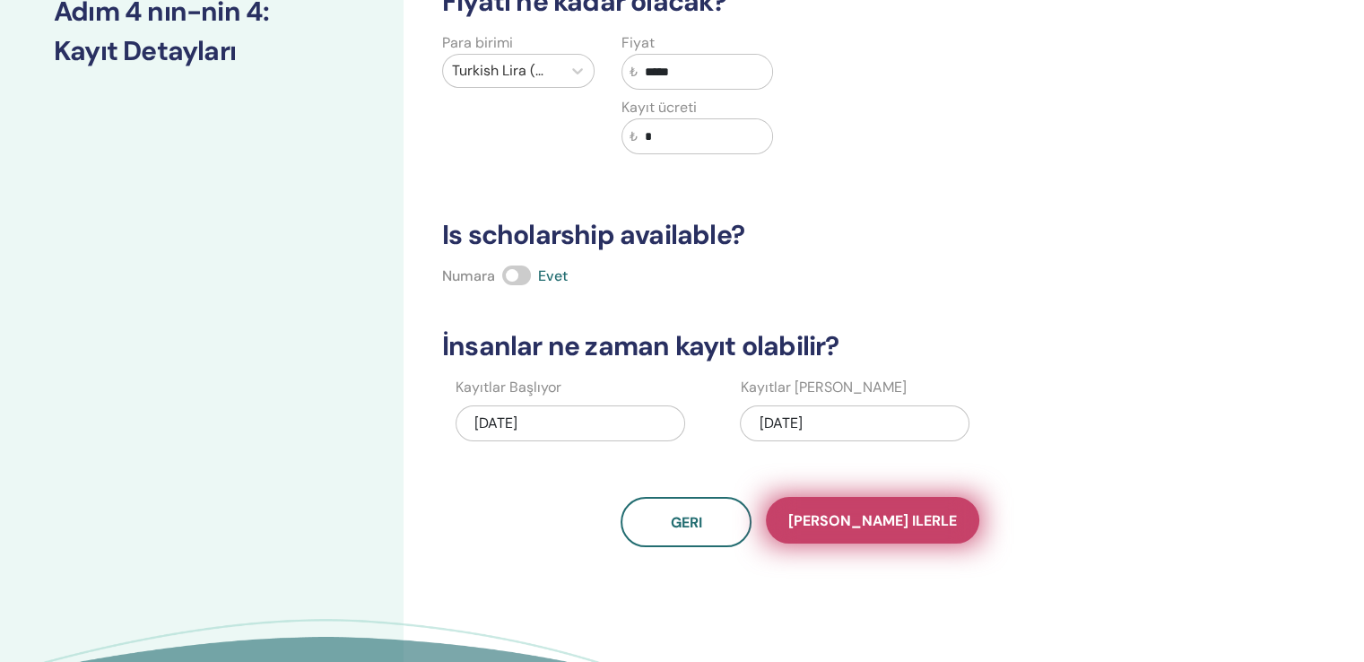
click at [904, 511] on span "Kaydet ilerle" at bounding box center [872, 520] width 169 height 19
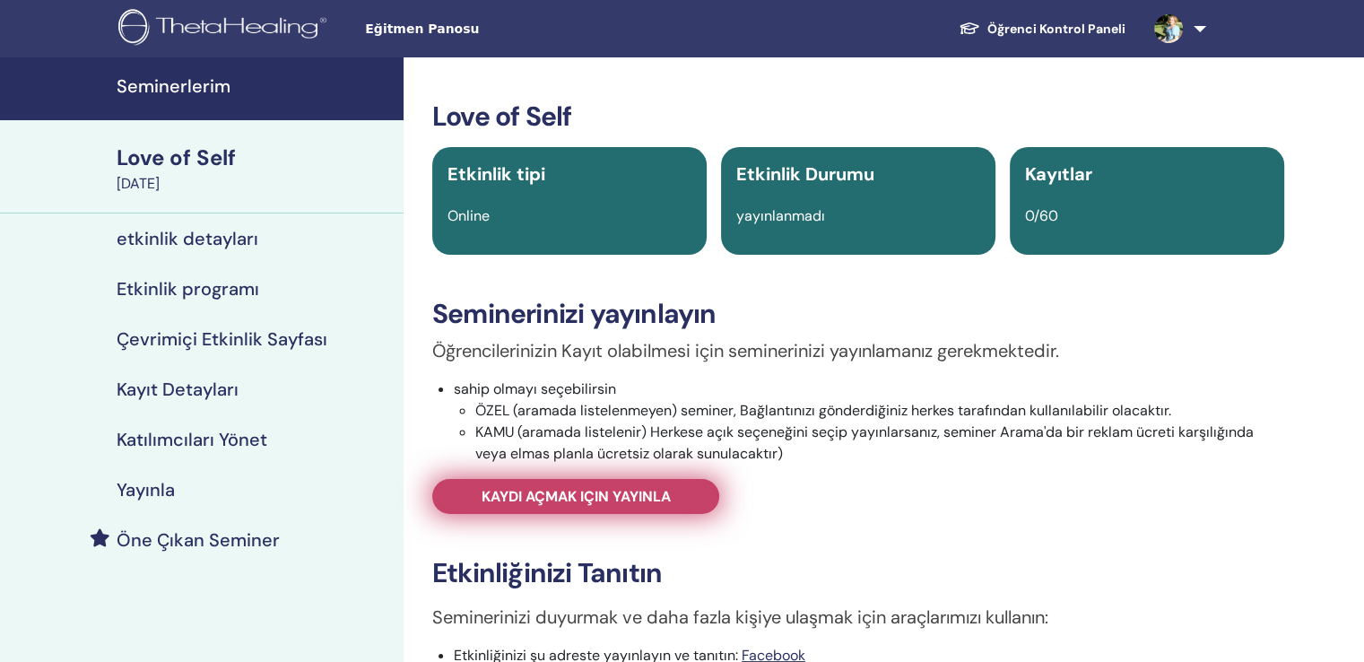
click at [599, 487] on span "Kaydı açmak için yayınla" at bounding box center [575, 496] width 189 height 19
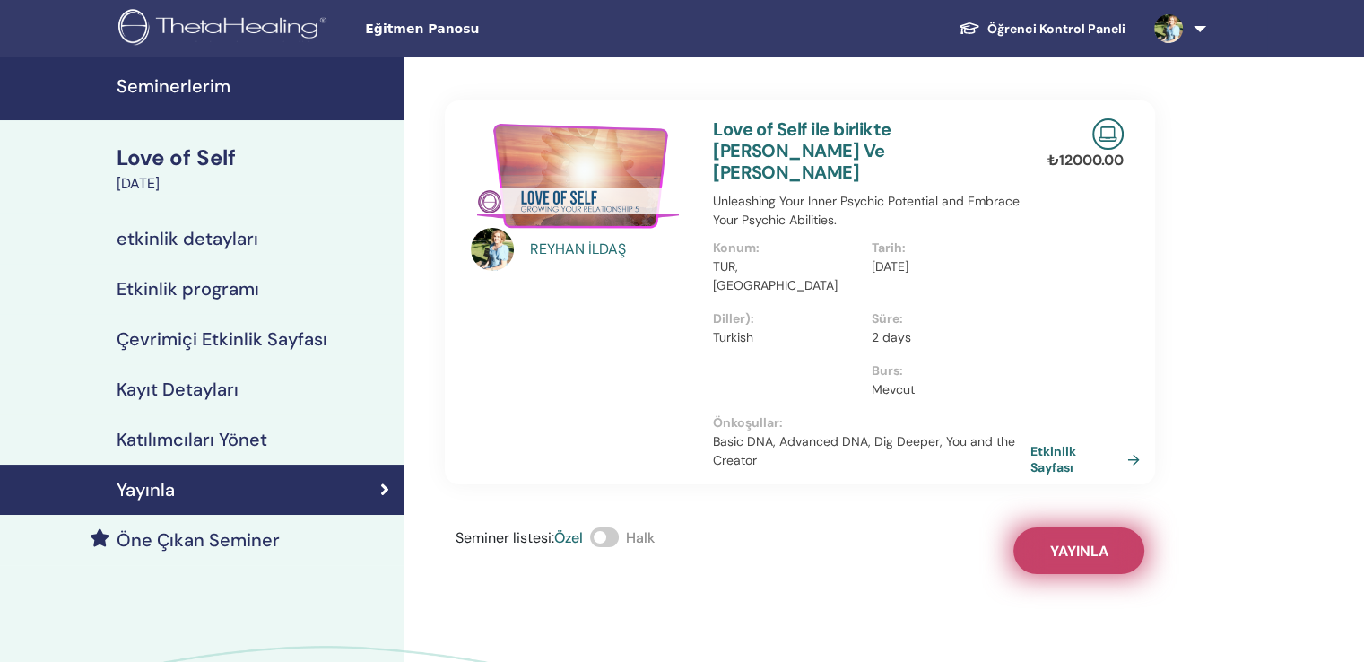
click at [1074, 541] on span "Yayınla" at bounding box center [1079, 550] width 58 height 19
click at [184, 152] on div "Love of Self" at bounding box center [255, 158] width 276 height 30
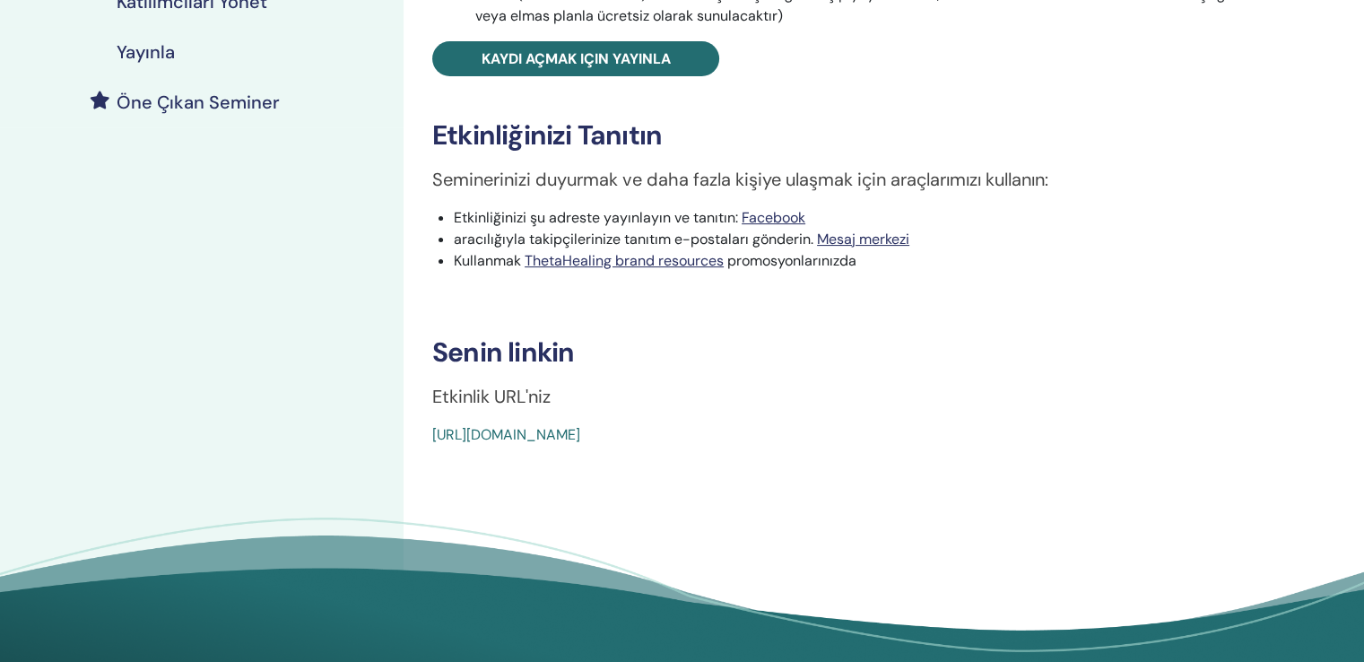
scroll to position [448, 0]
